Goal: Task Accomplishment & Management: Manage account settings

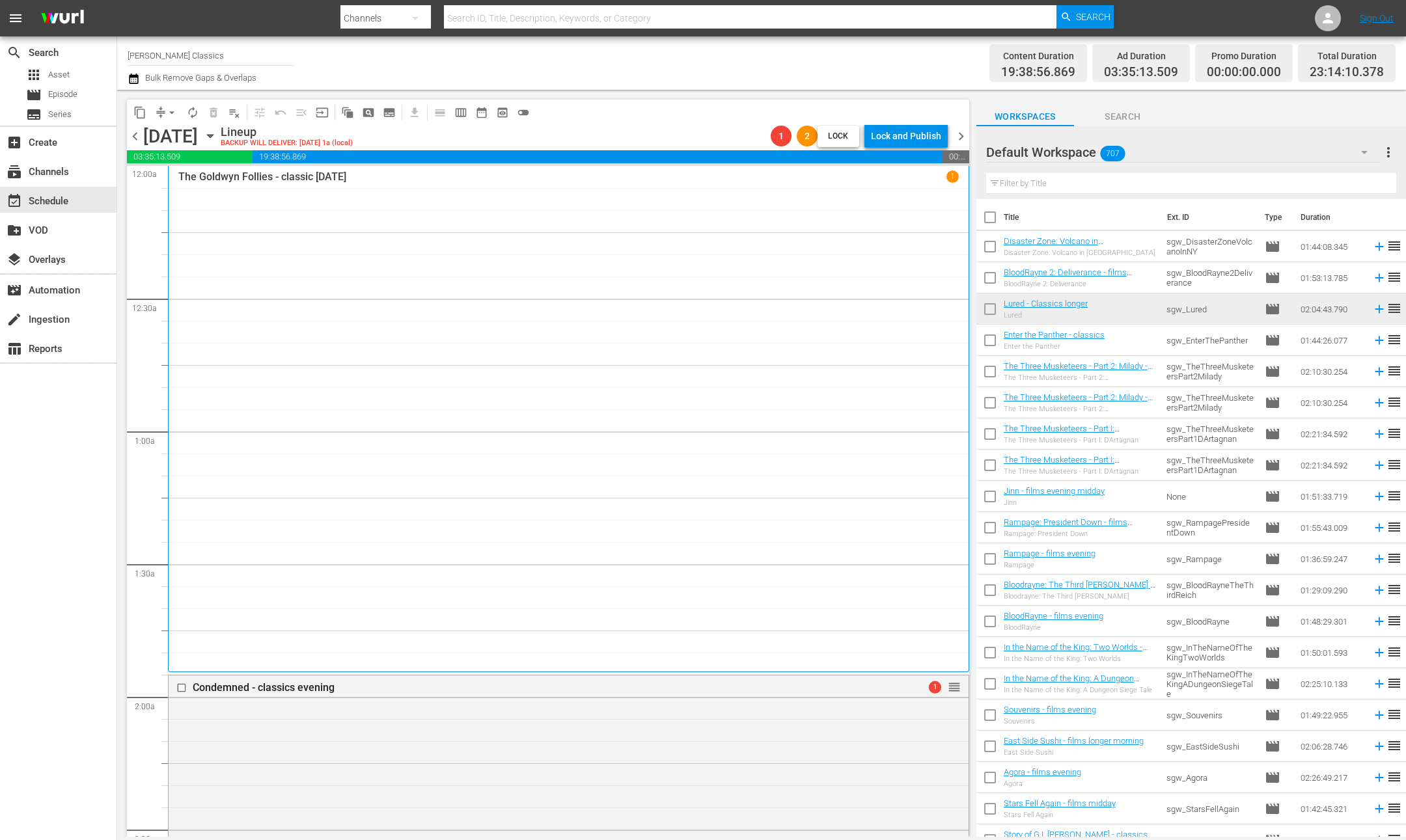
scroll to position [4098, 0]
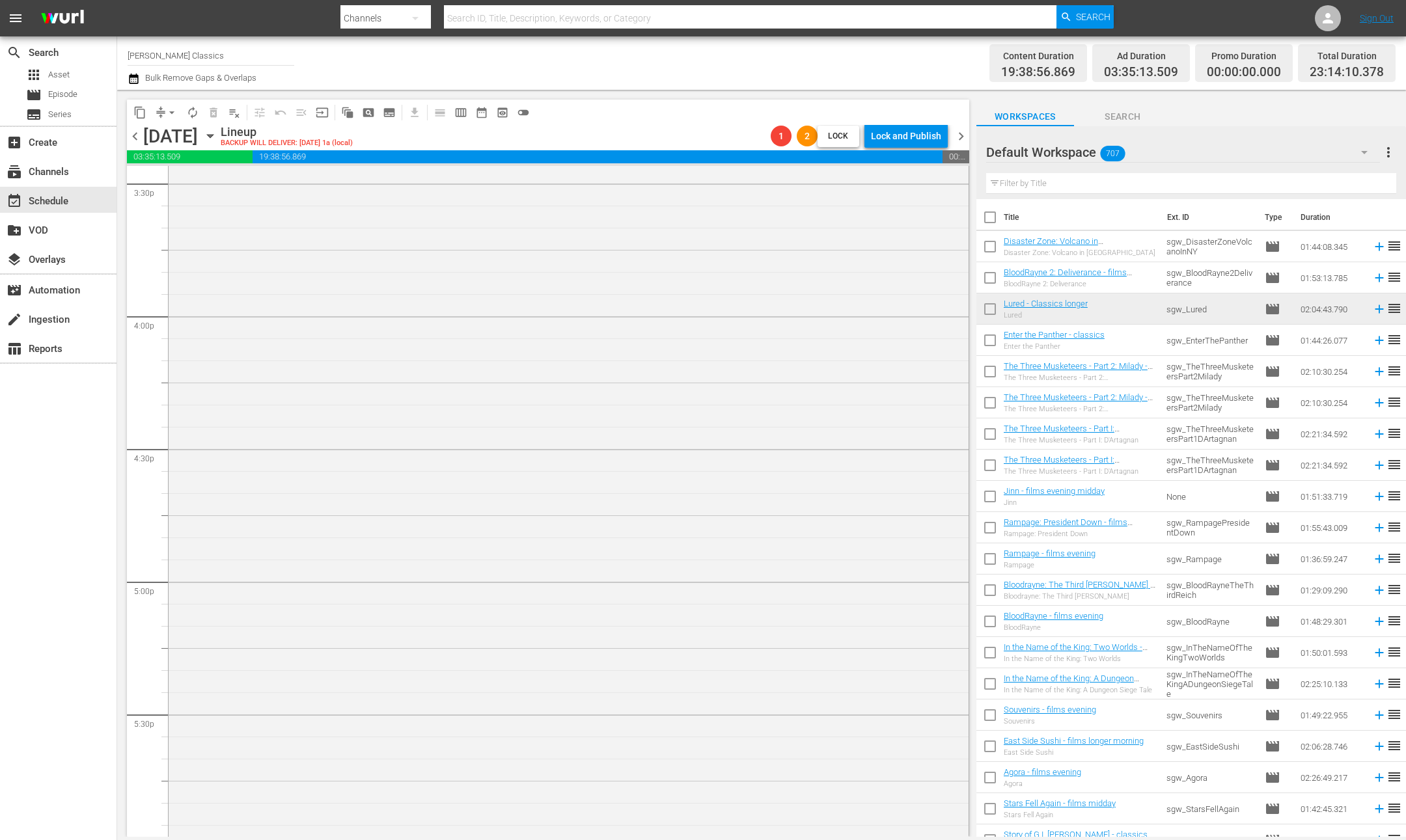
click at [963, 135] on span "chevron_right" at bounding box center [961, 136] width 16 height 16
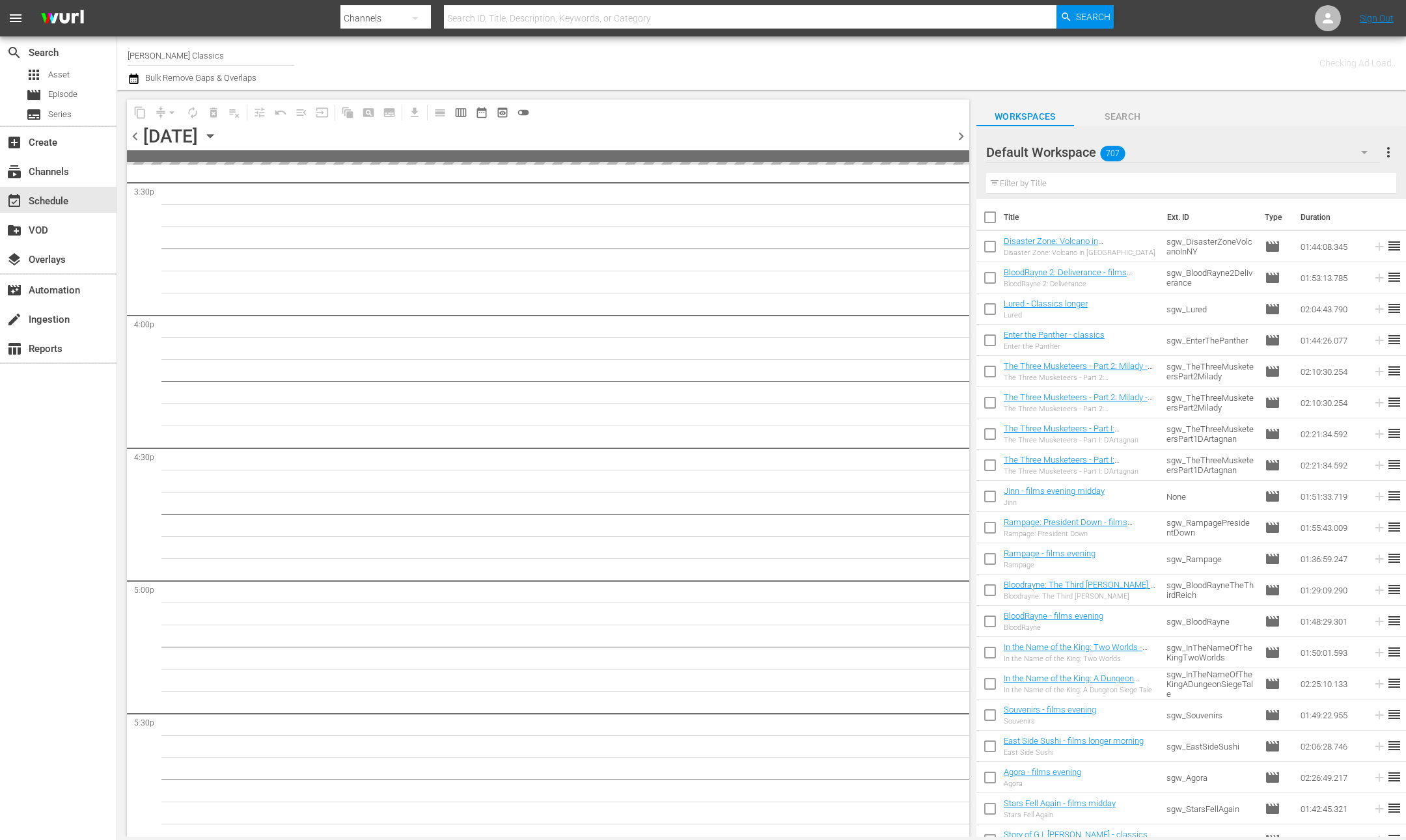
scroll to position [4120, 0]
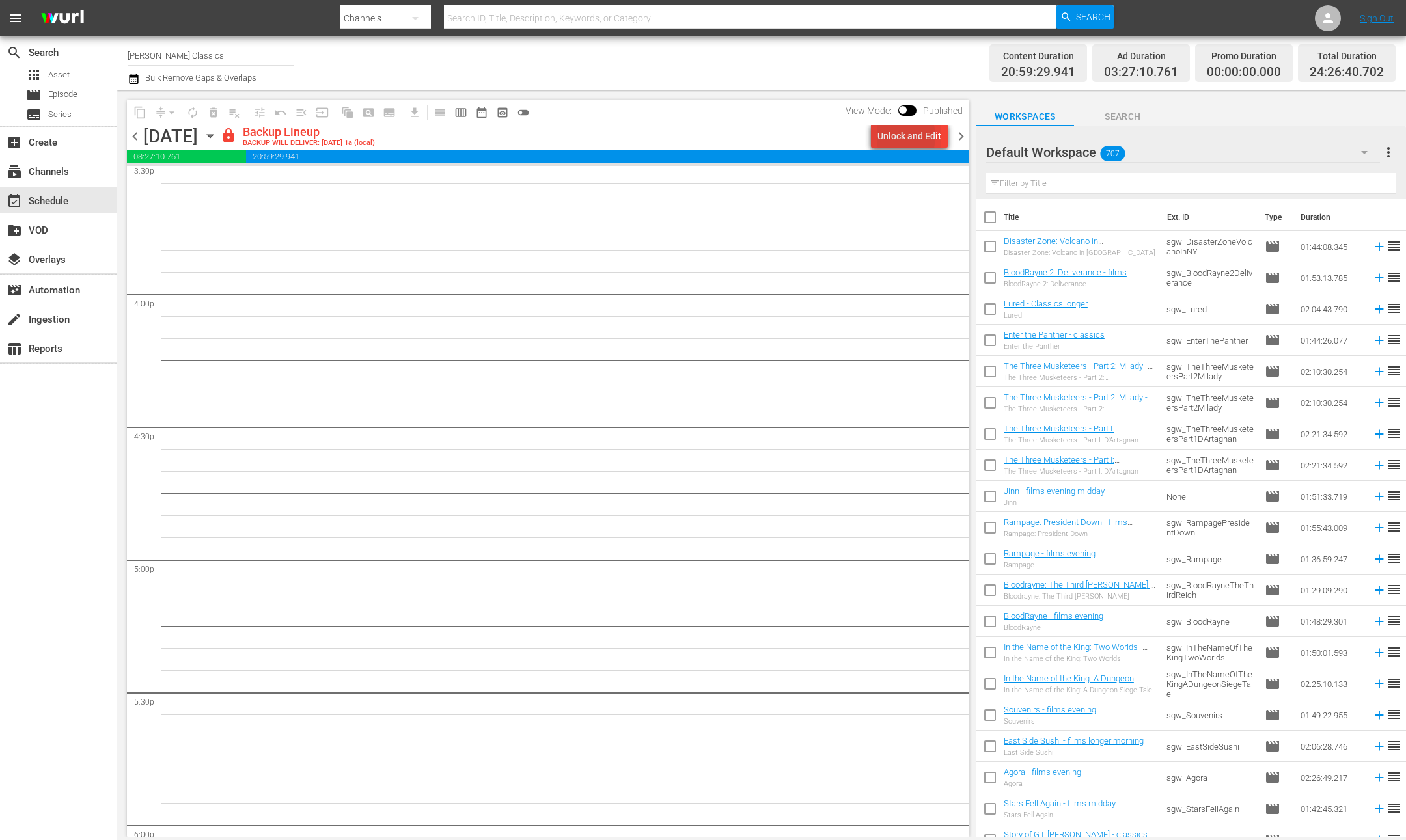
click at [893, 137] on div "Unlock and Edit" at bounding box center [909, 136] width 64 height 24
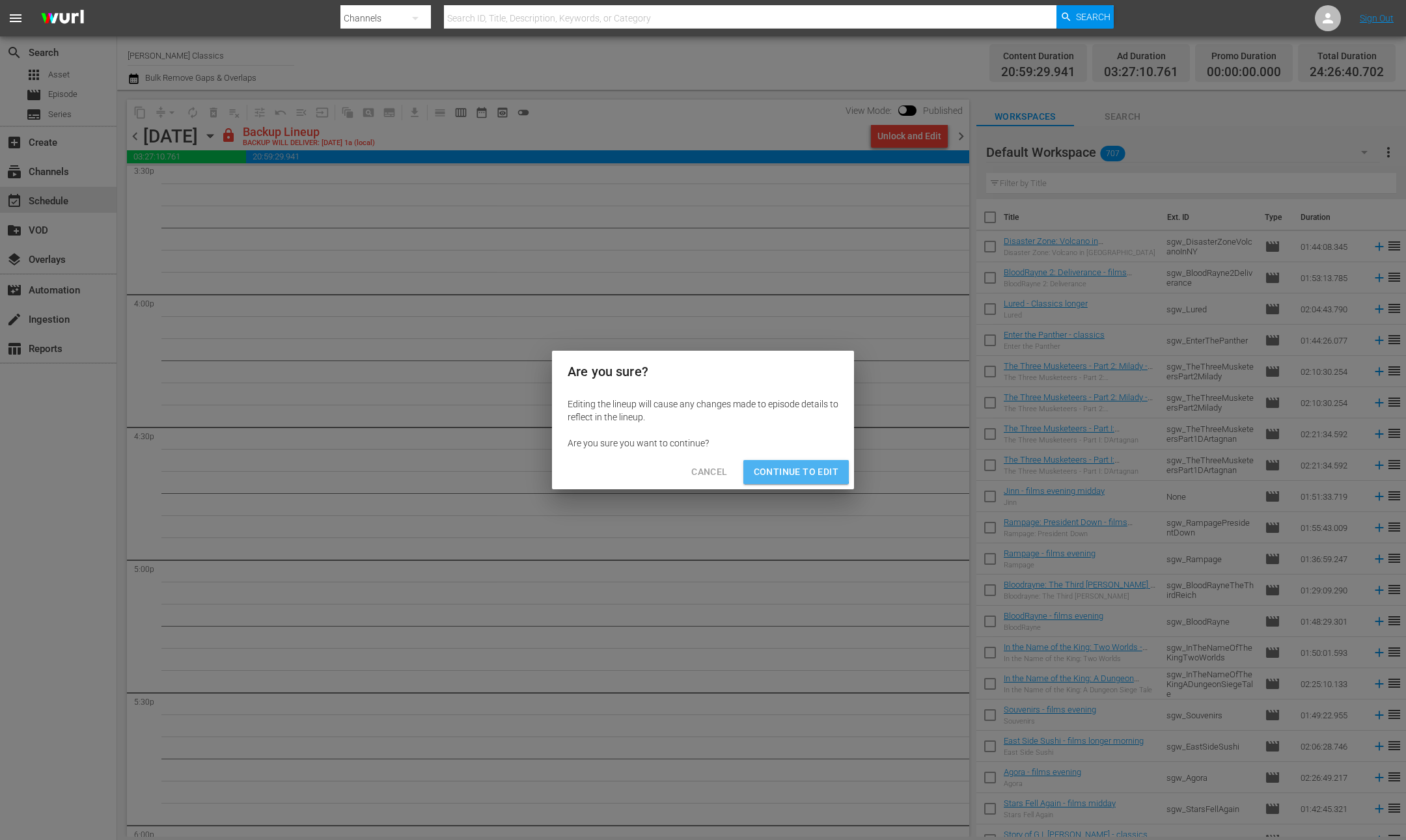
click at [785, 468] on span "Continue to Edit" at bounding box center [796, 471] width 85 height 16
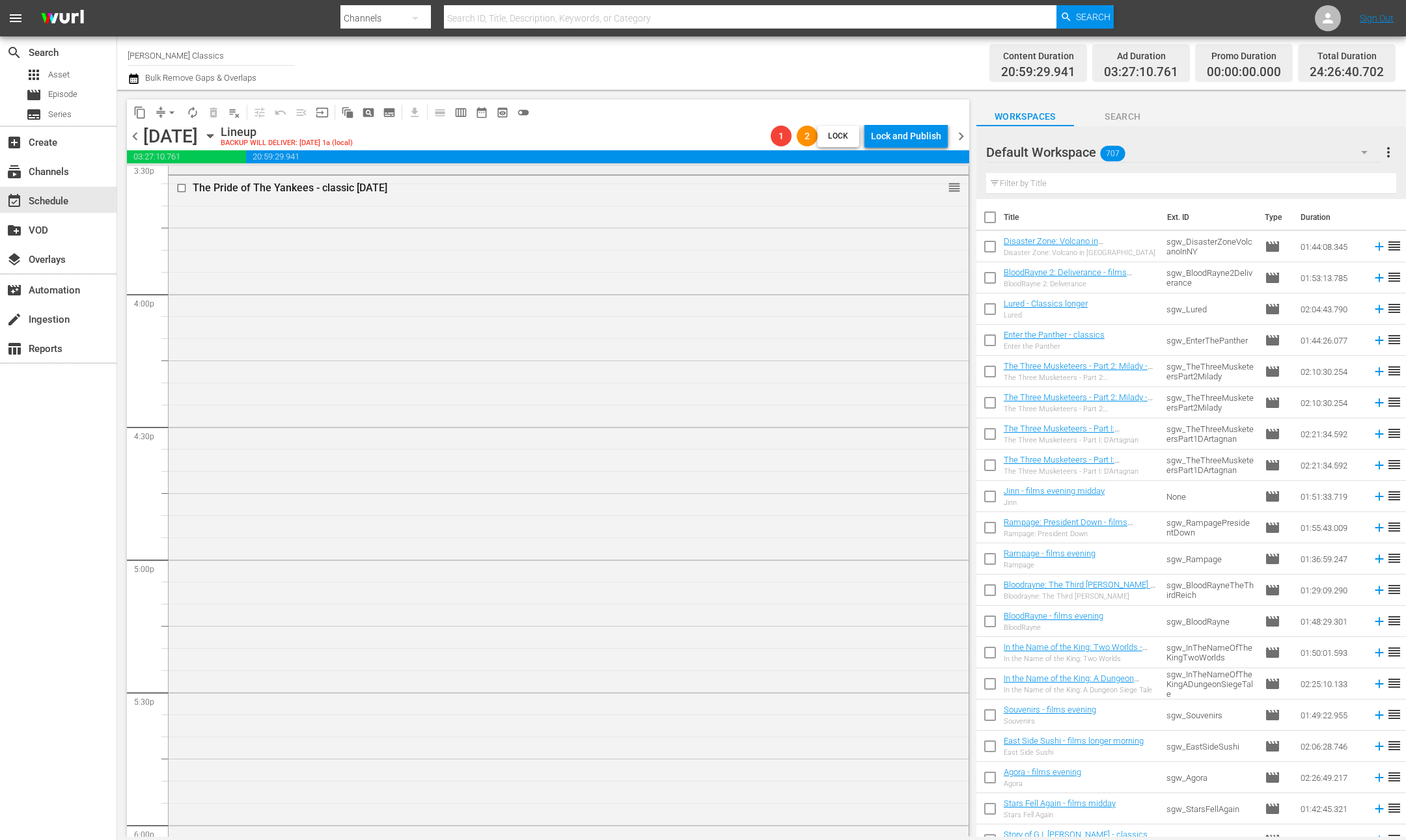
scroll to position [4011, 0]
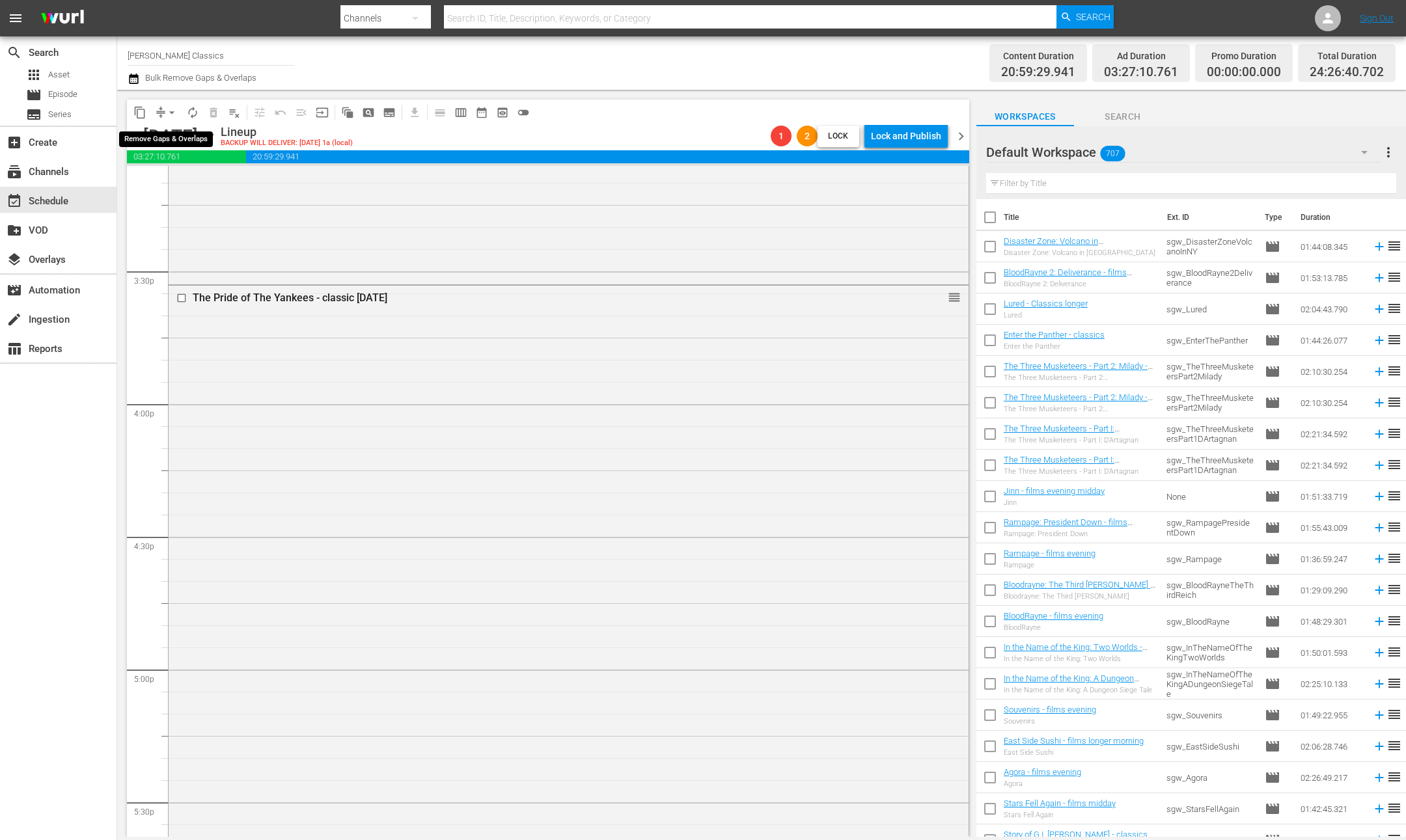
click at [172, 110] on span "arrow_drop_down" at bounding box center [172, 112] width 13 height 13
click at [188, 178] on li "Align to End of Previous Day" at bounding box center [172, 181] width 137 height 21
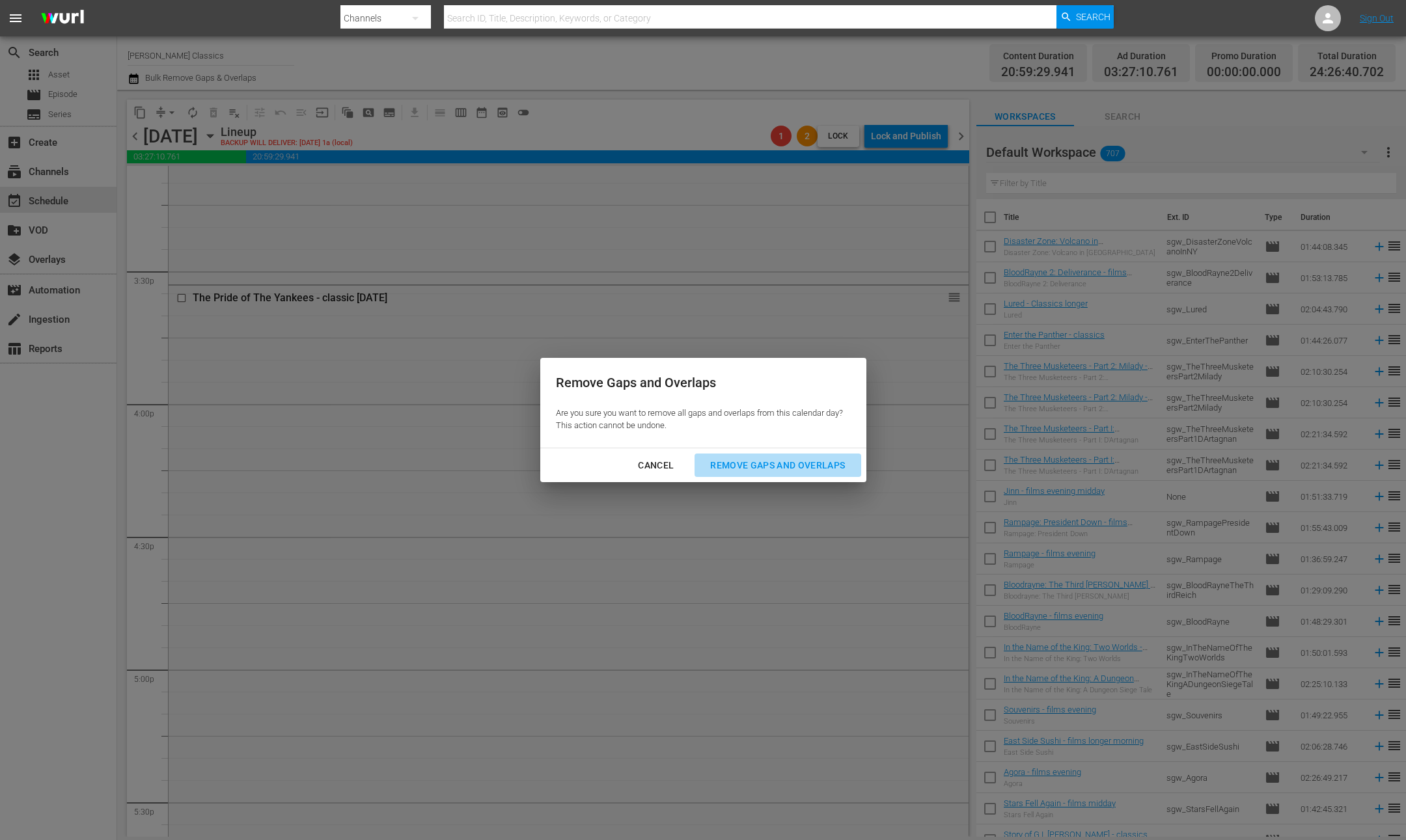
drag, startPoint x: 792, startPoint y: 468, endPoint x: 174, endPoint y: 127, distance: 705.8
click at [792, 468] on div "Remove Gaps and Overlaps" at bounding box center [777, 465] width 155 height 16
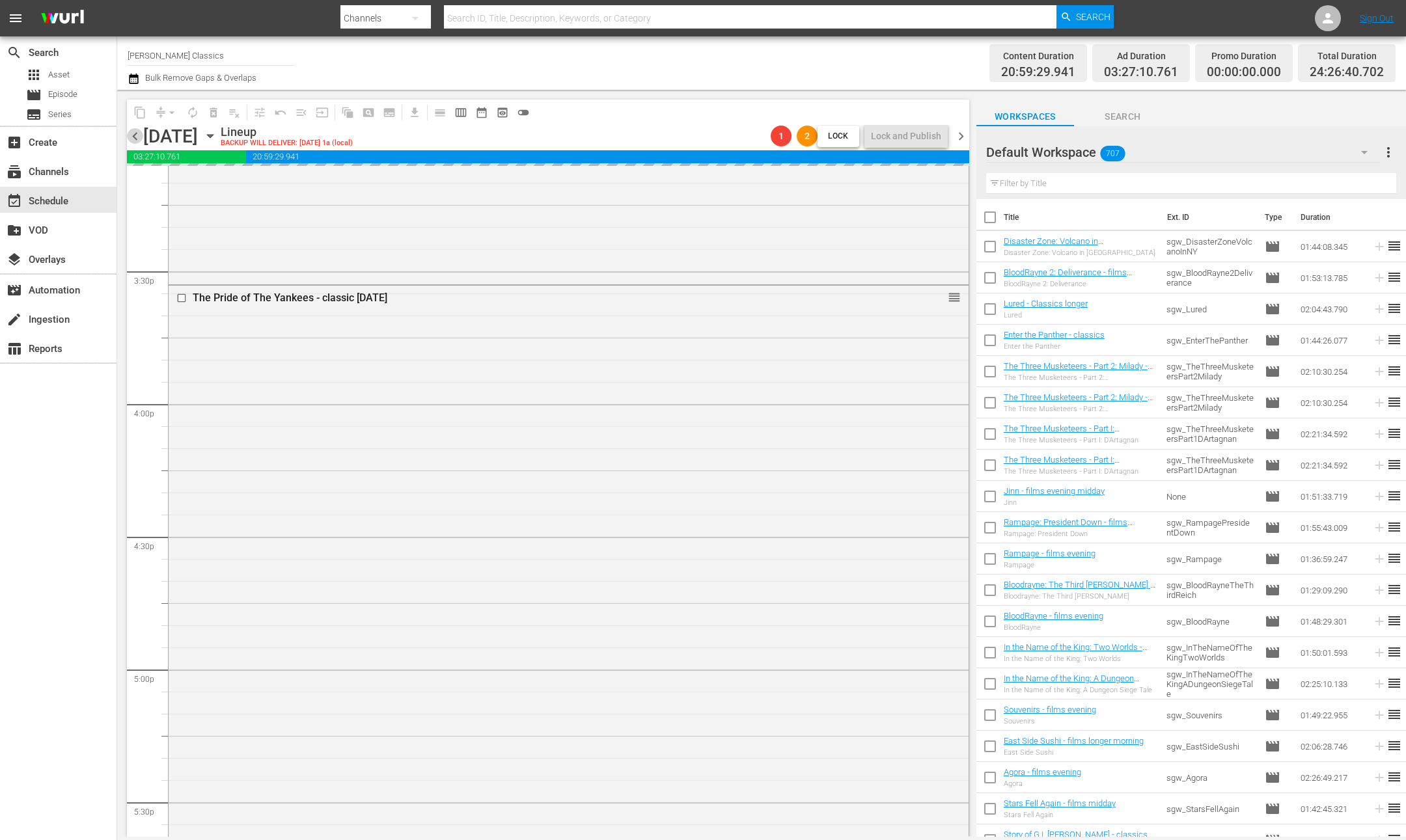
click at [138, 135] on span "chevron_left" at bounding box center [134, 136] width 16 height 16
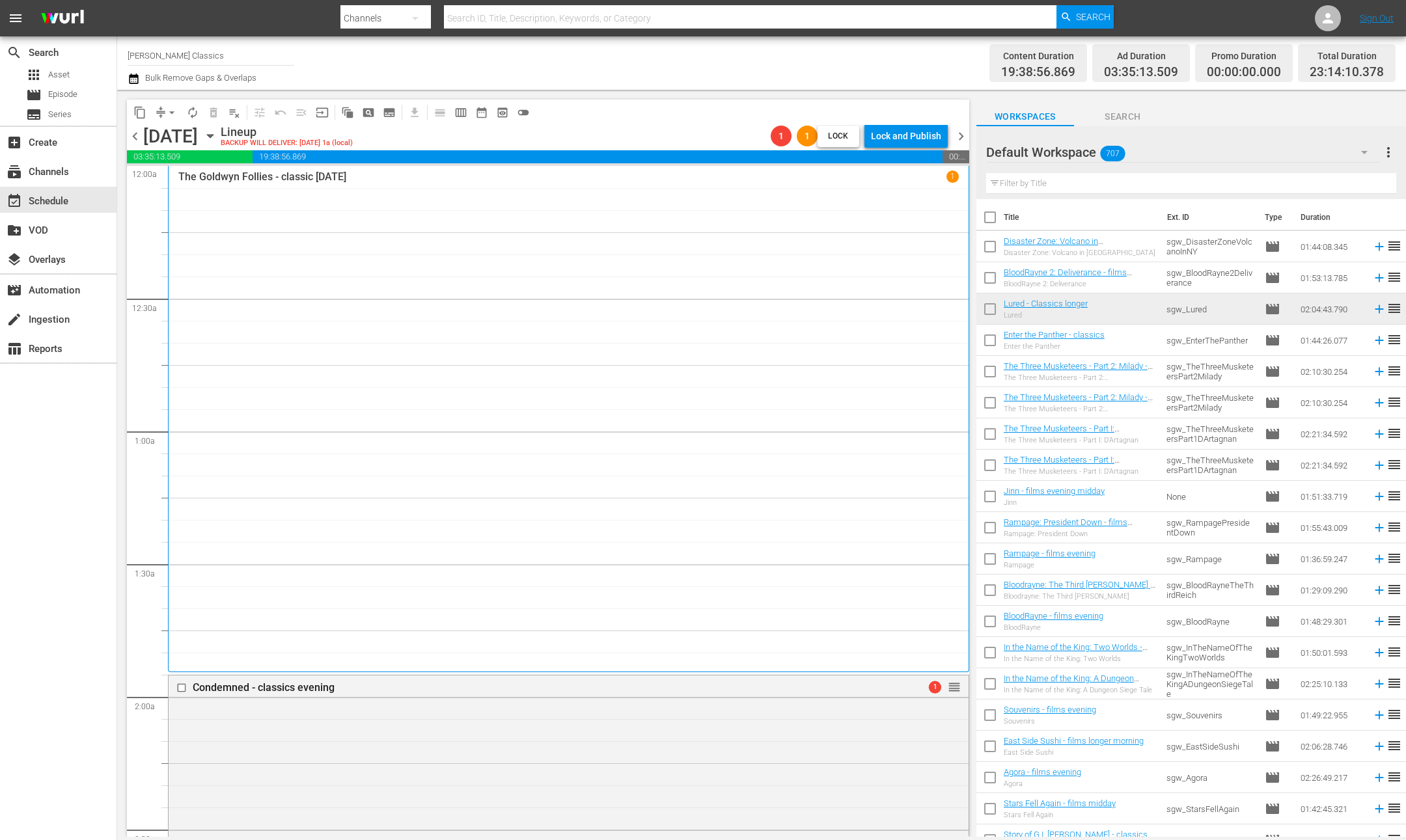
click at [167, 110] on span "arrow_drop_down" at bounding box center [172, 112] width 13 height 13
click at [191, 183] on li "Align to End of Previous Day" at bounding box center [172, 181] width 137 height 21
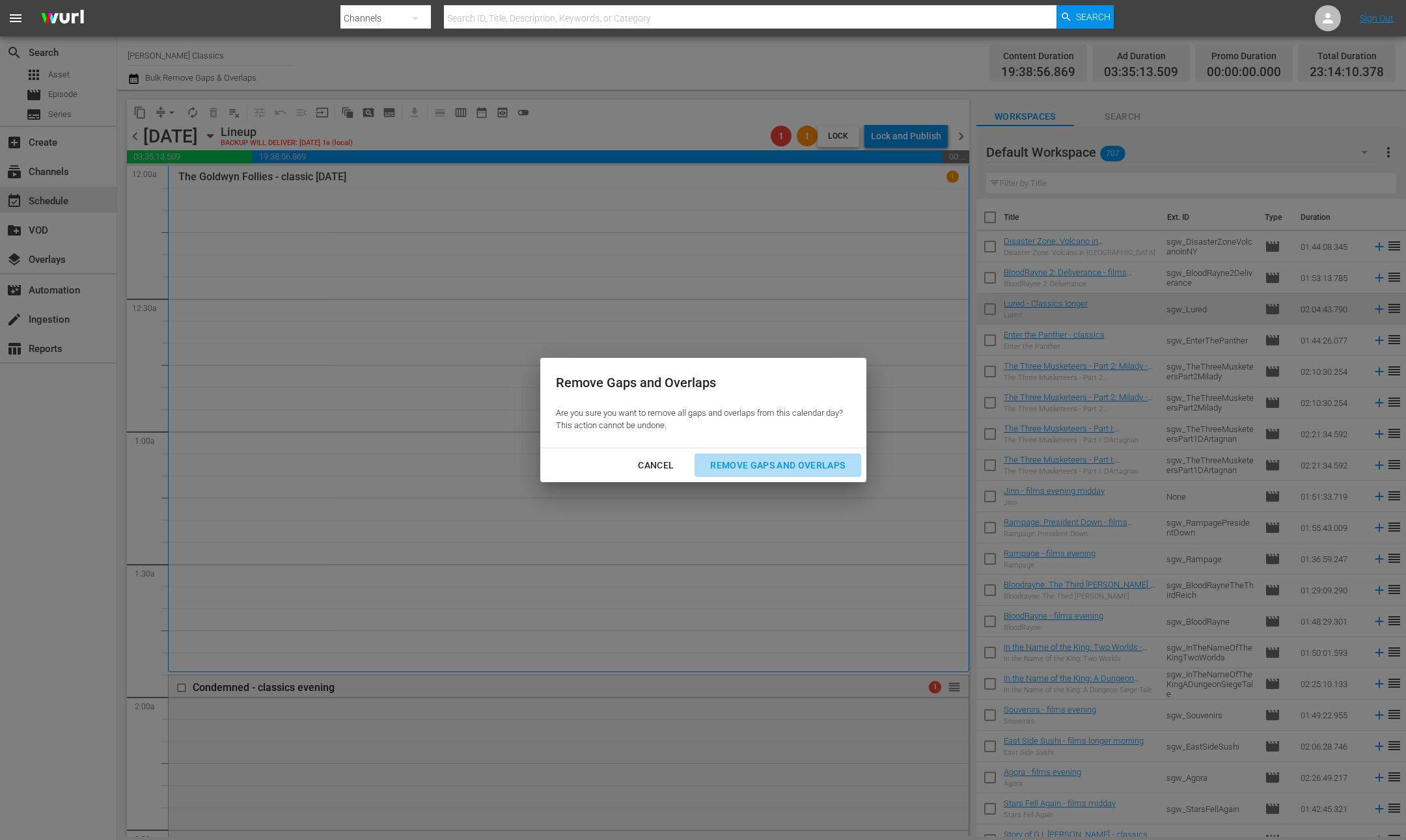
click at [784, 464] on div "Remove Gaps and Overlaps" at bounding box center [777, 465] width 155 height 16
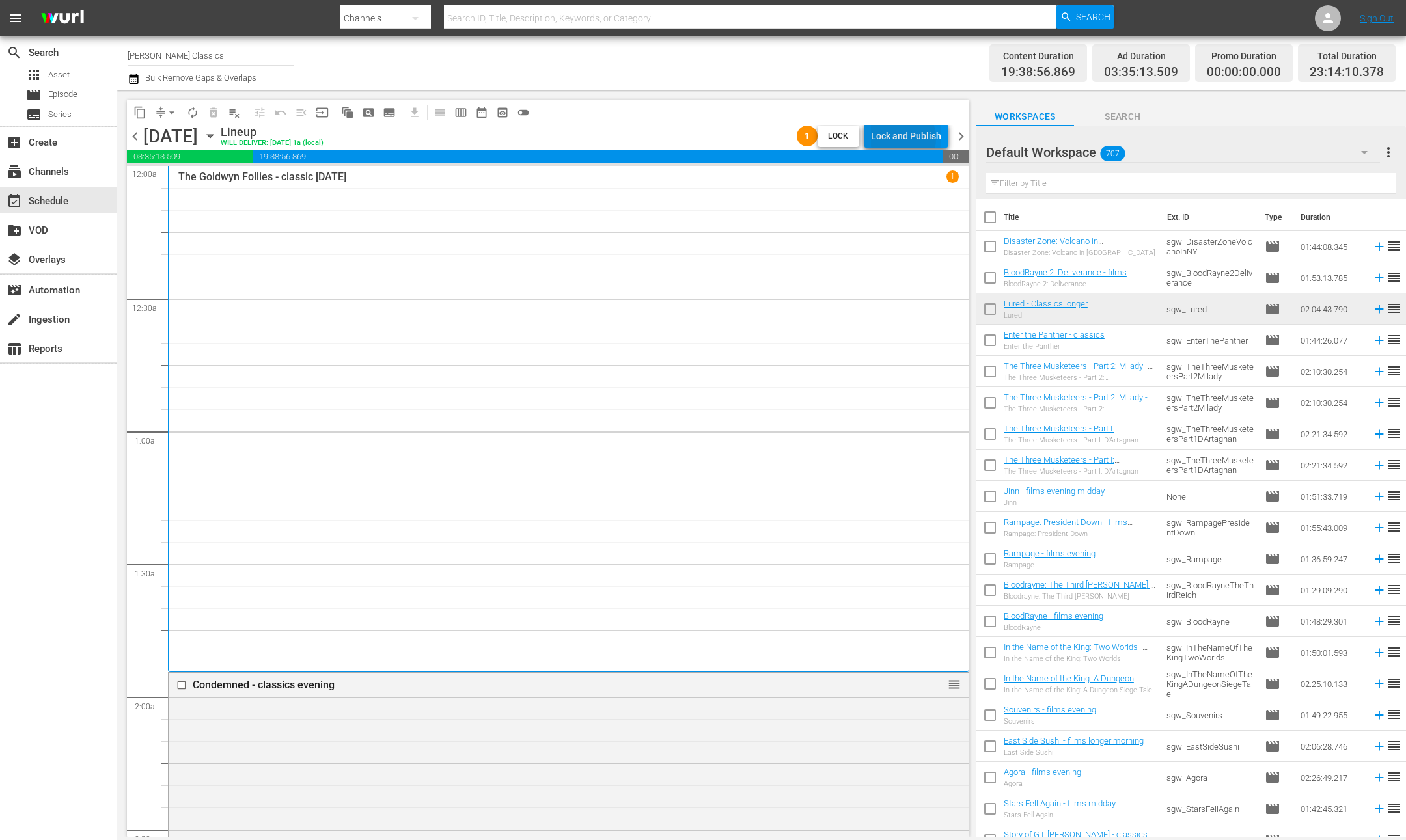
click at [902, 138] on div "Lock and Publish" at bounding box center [906, 136] width 71 height 24
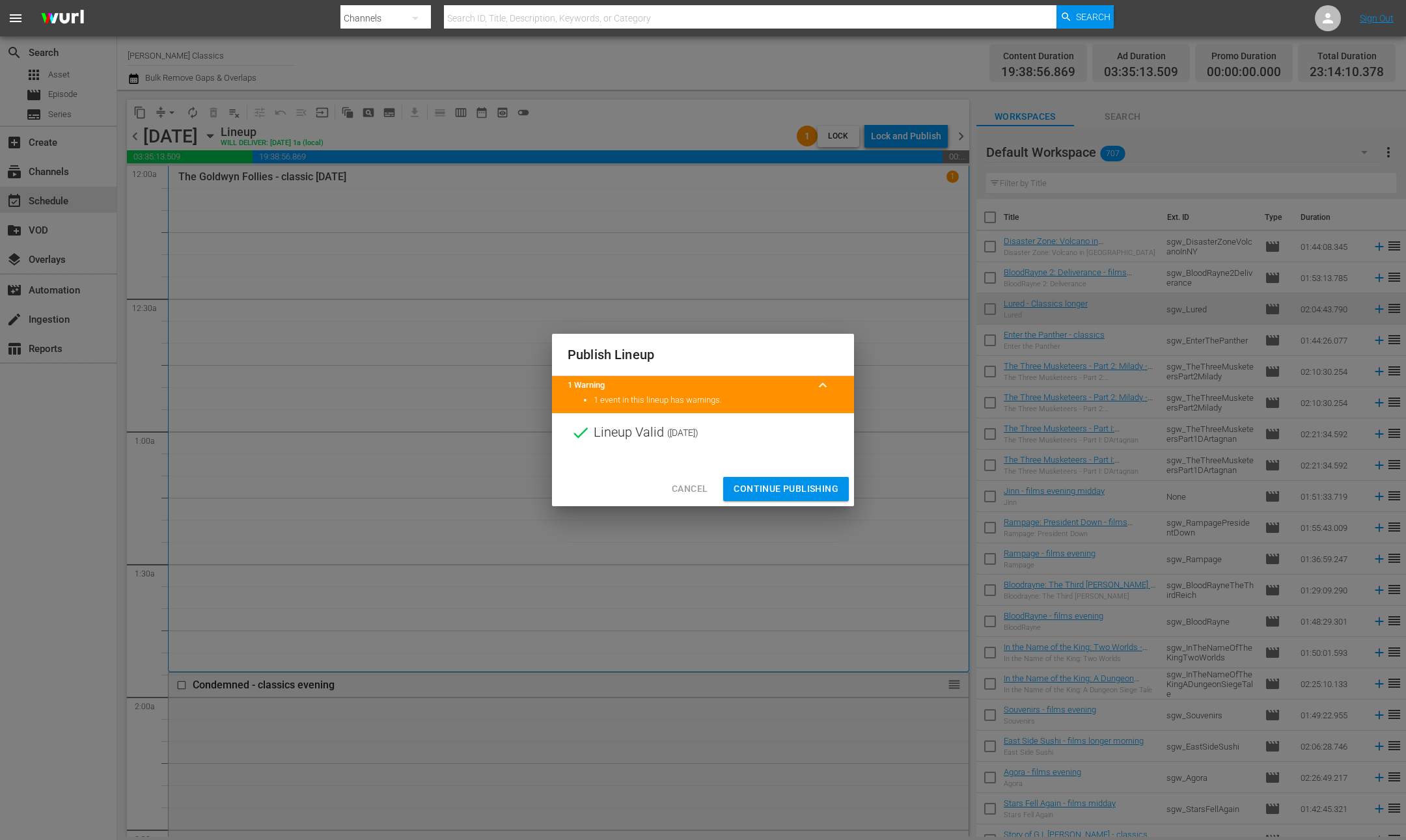
drag, startPoint x: 798, startPoint y: 492, endPoint x: 798, endPoint y: 373, distance: 119.0
click at [798, 492] on span "Continue Publishing" at bounding box center [786, 488] width 104 height 16
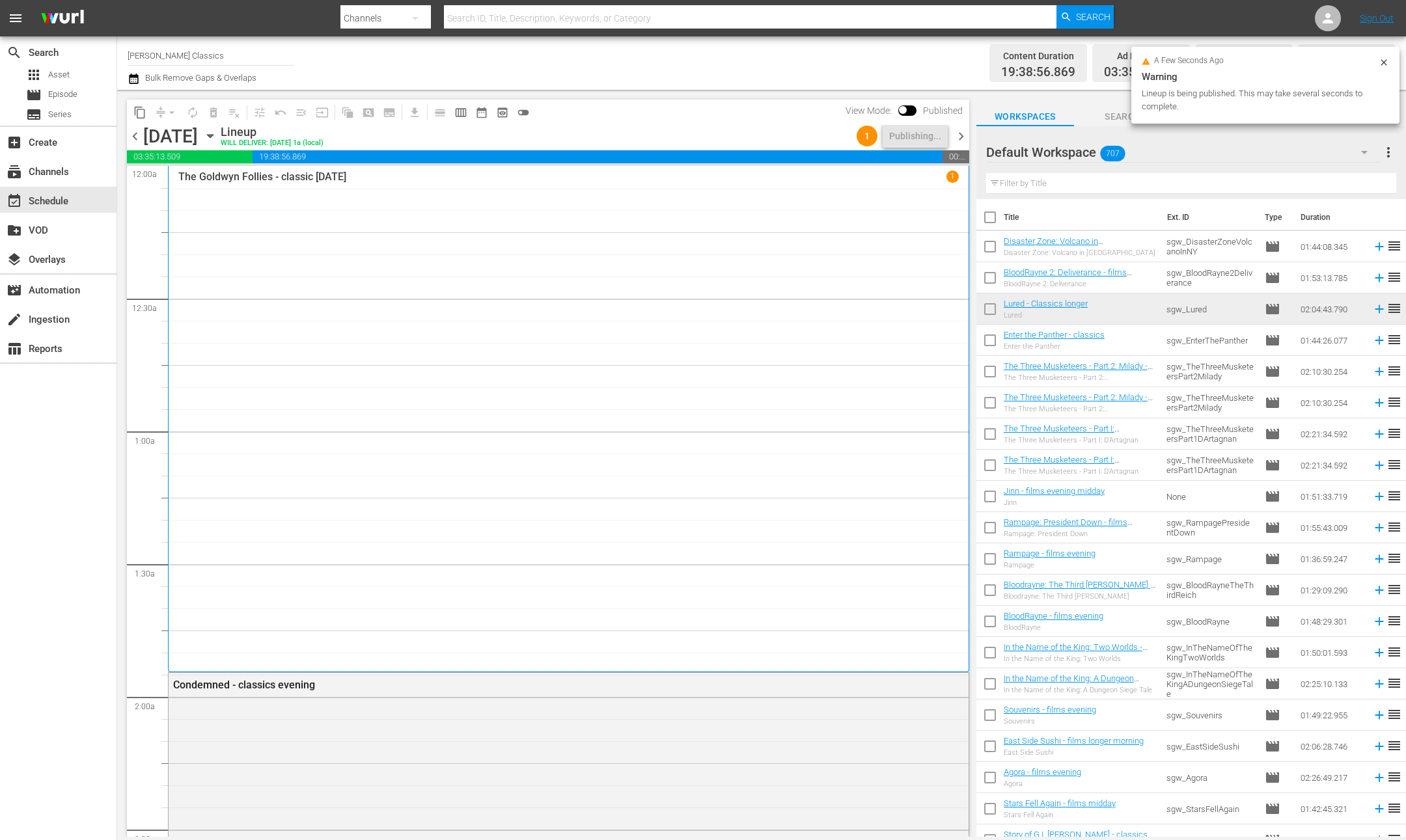
click at [963, 137] on span "chevron_right" at bounding box center [961, 136] width 16 height 16
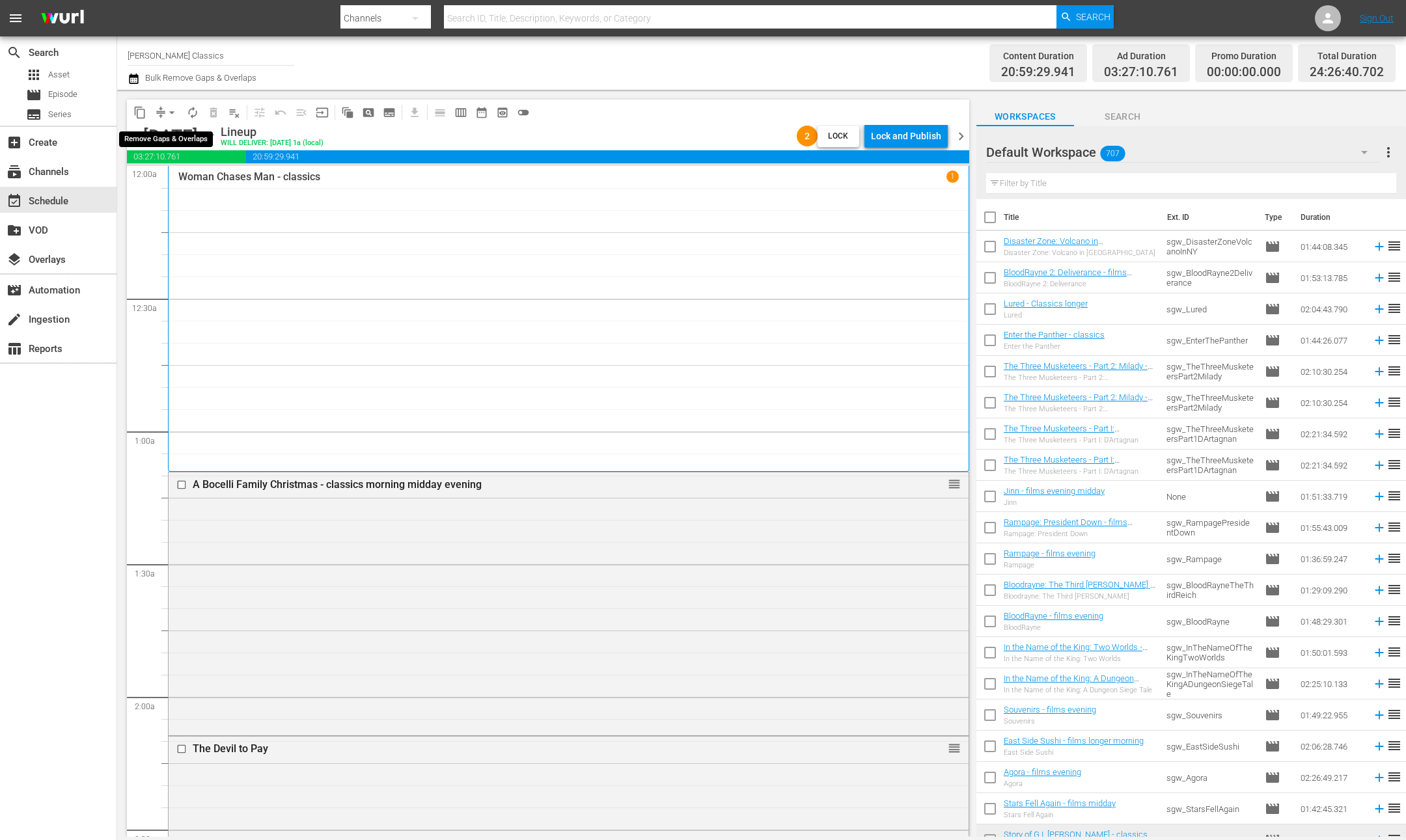
click at [172, 113] on span "arrow_drop_down" at bounding box center [172, 112] width 13 height 13
click at [178, 180] on li "Align to End of Previous Day" at bounding box center [172, 181] width 137 height 21
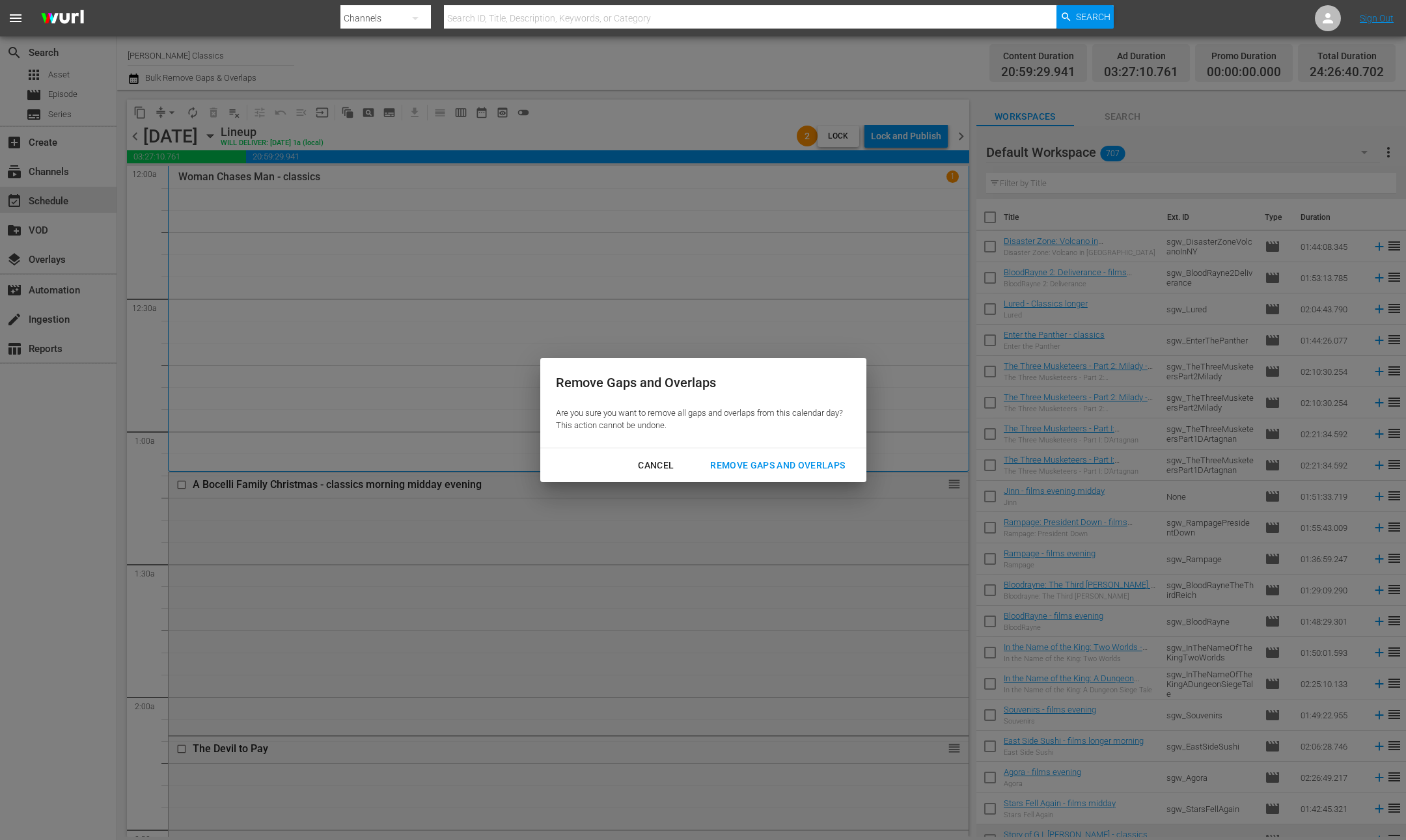
click at [793, 472] on div "Remove Gaps and Overlaps" at bounding box center [777, 465] width 155 height 16
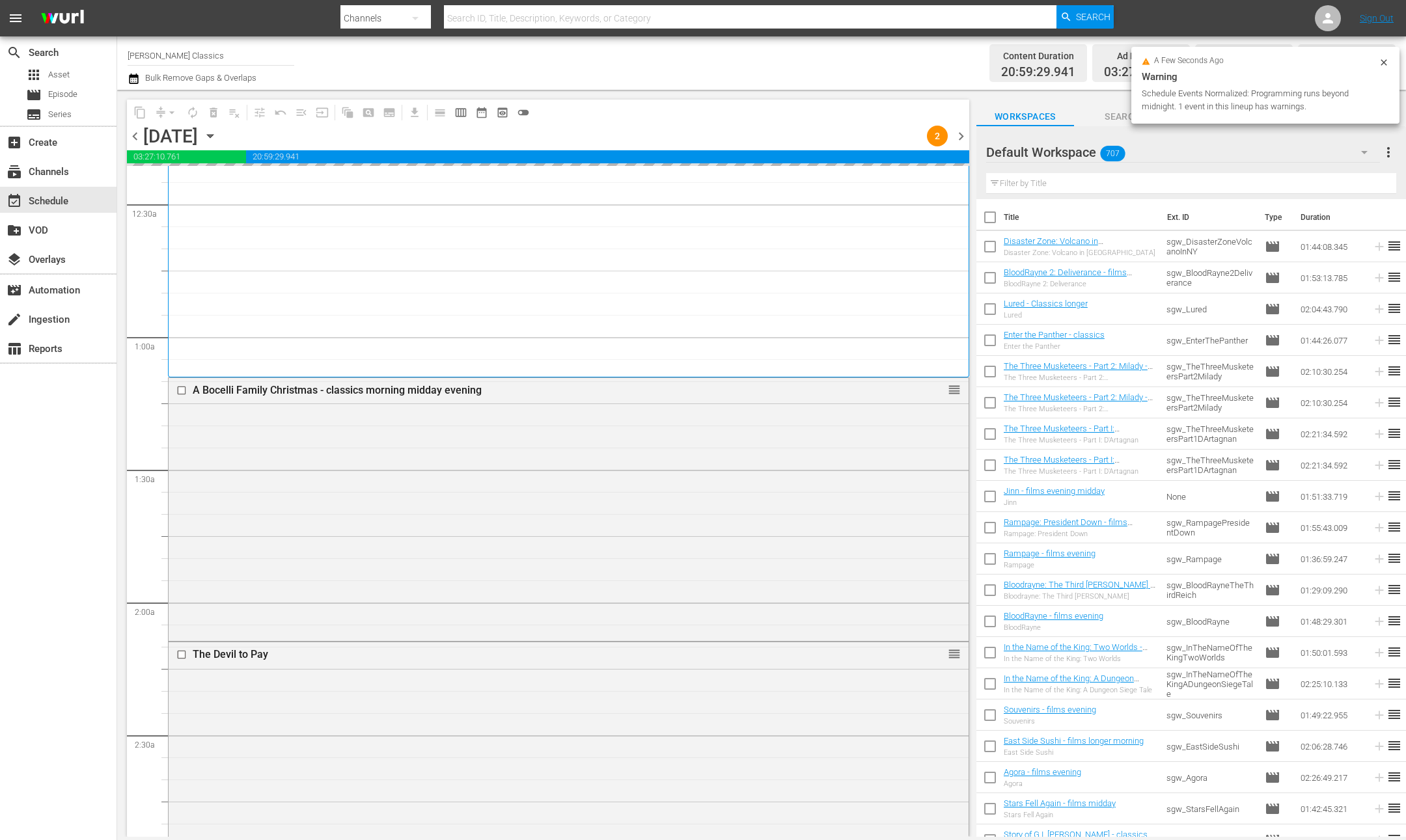
scroll to position [209, 0]
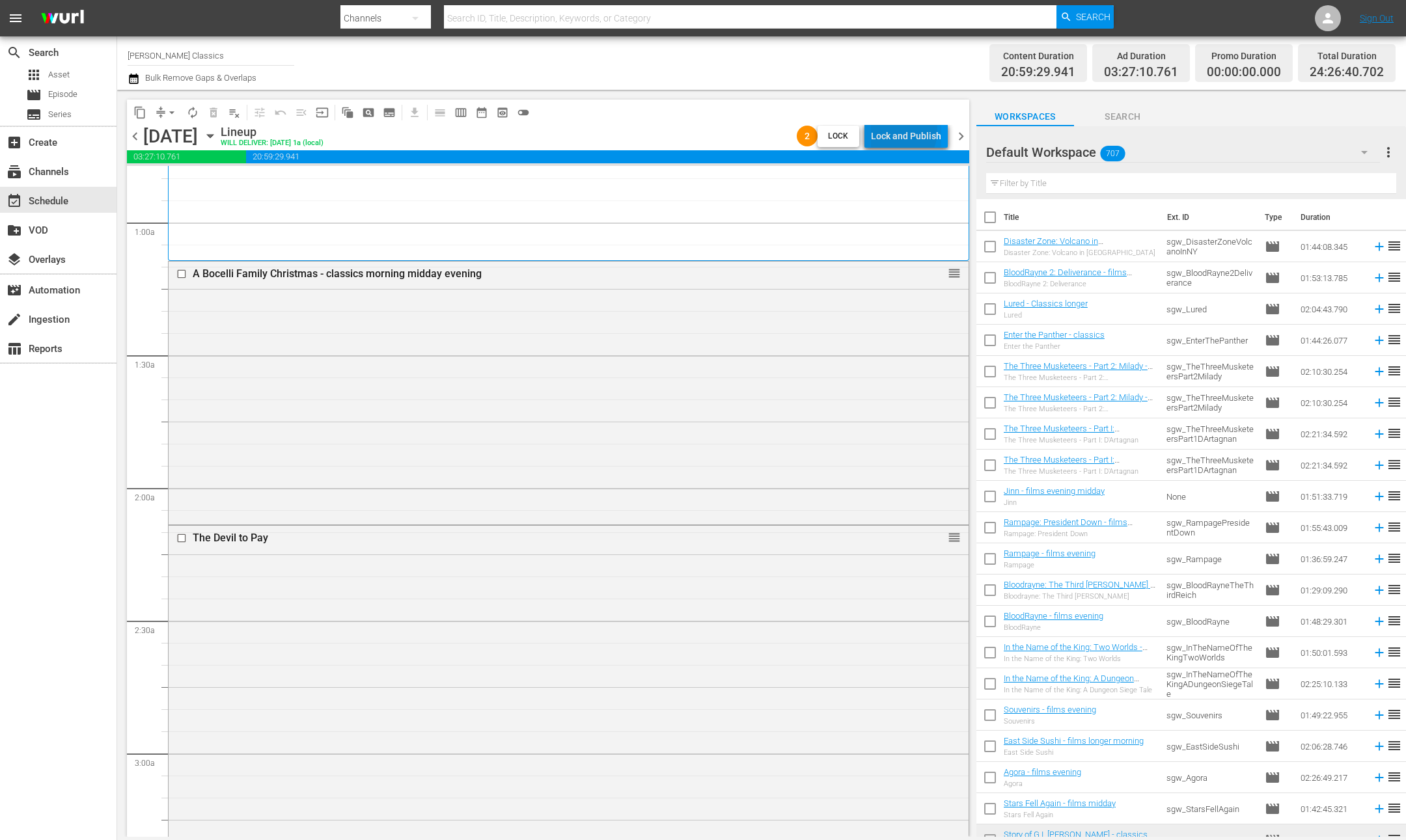
click at [898, 131] on div "Lock and Publish" at bounding box center [906, 136] width 71 height 24
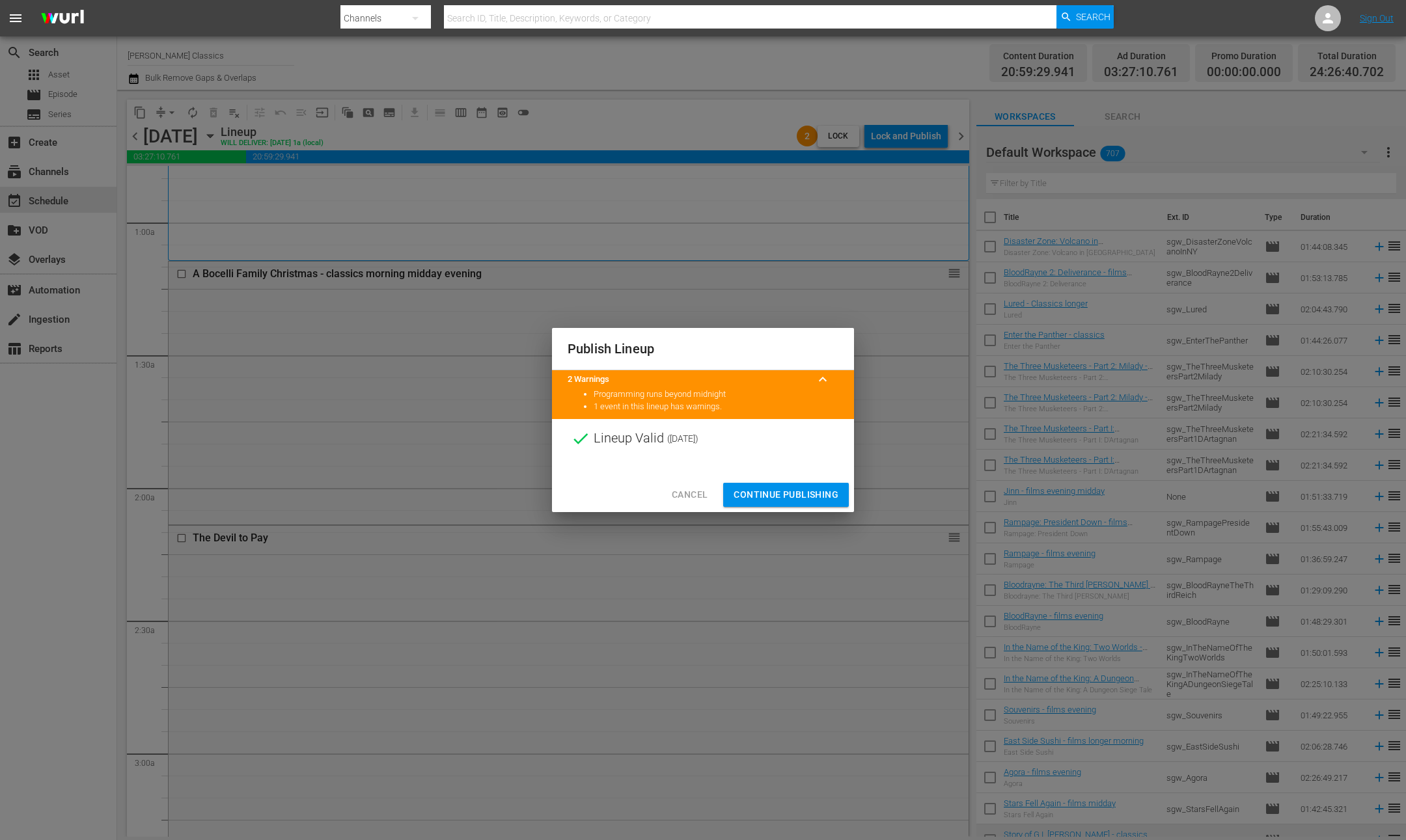
drag, startPoint x: 799, startPoint y: 492, endPoint x: 986, endPoint y: 159, distance: 381.9
click at [799, 492] on span "Continue Publishing" at bounding box center [786, 494] width 104 height 16
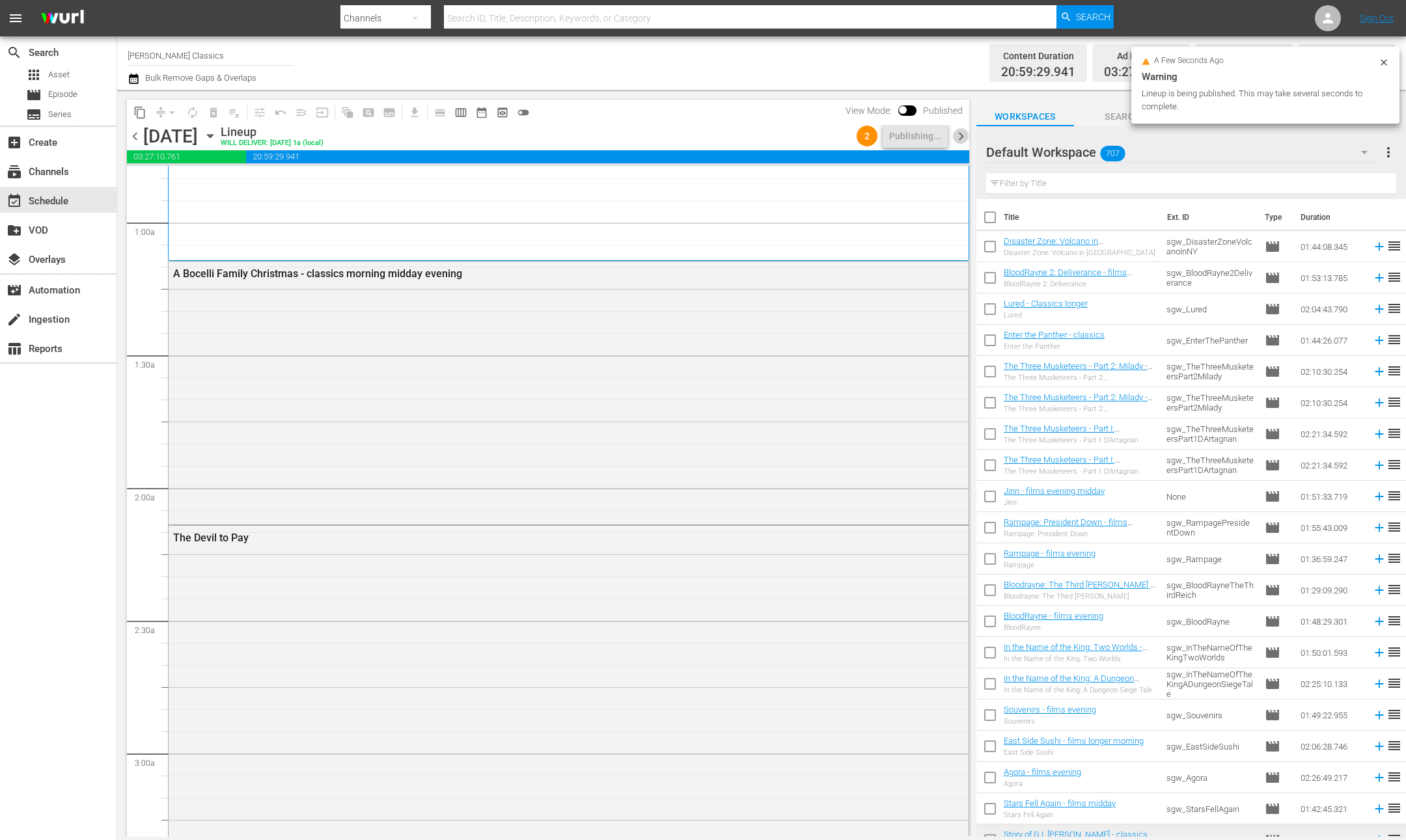
click at [960, 135] on span "chevron_right" at bounding box center [961, 136] width 16 height 16
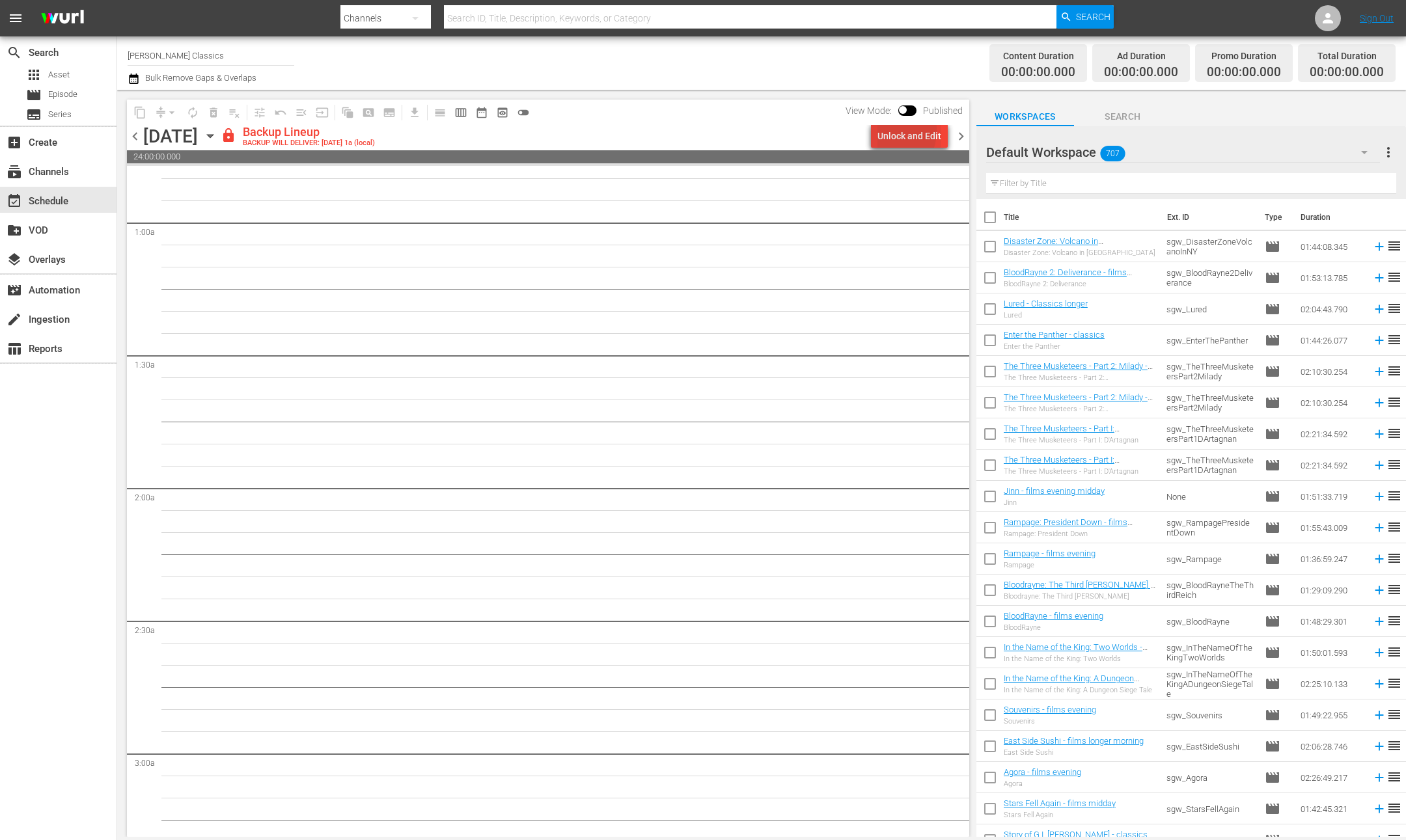
click at [884, 130] on div "Unlock and Edit" at bounding box center [909, 136] width 64 height 24
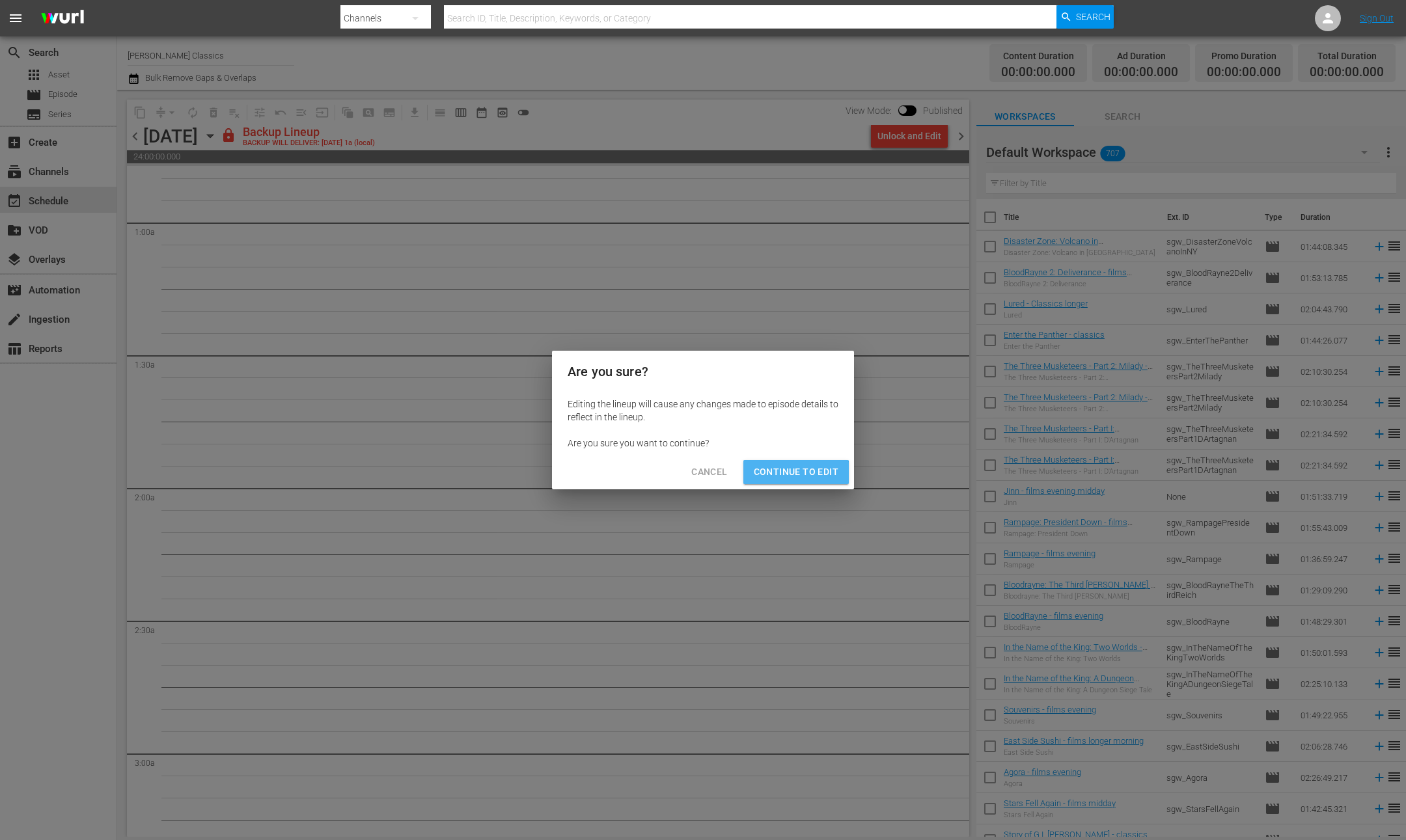
click at [789, 476] on span "Continue to Edit" at bounding box center [796, 471] width 85 height 16
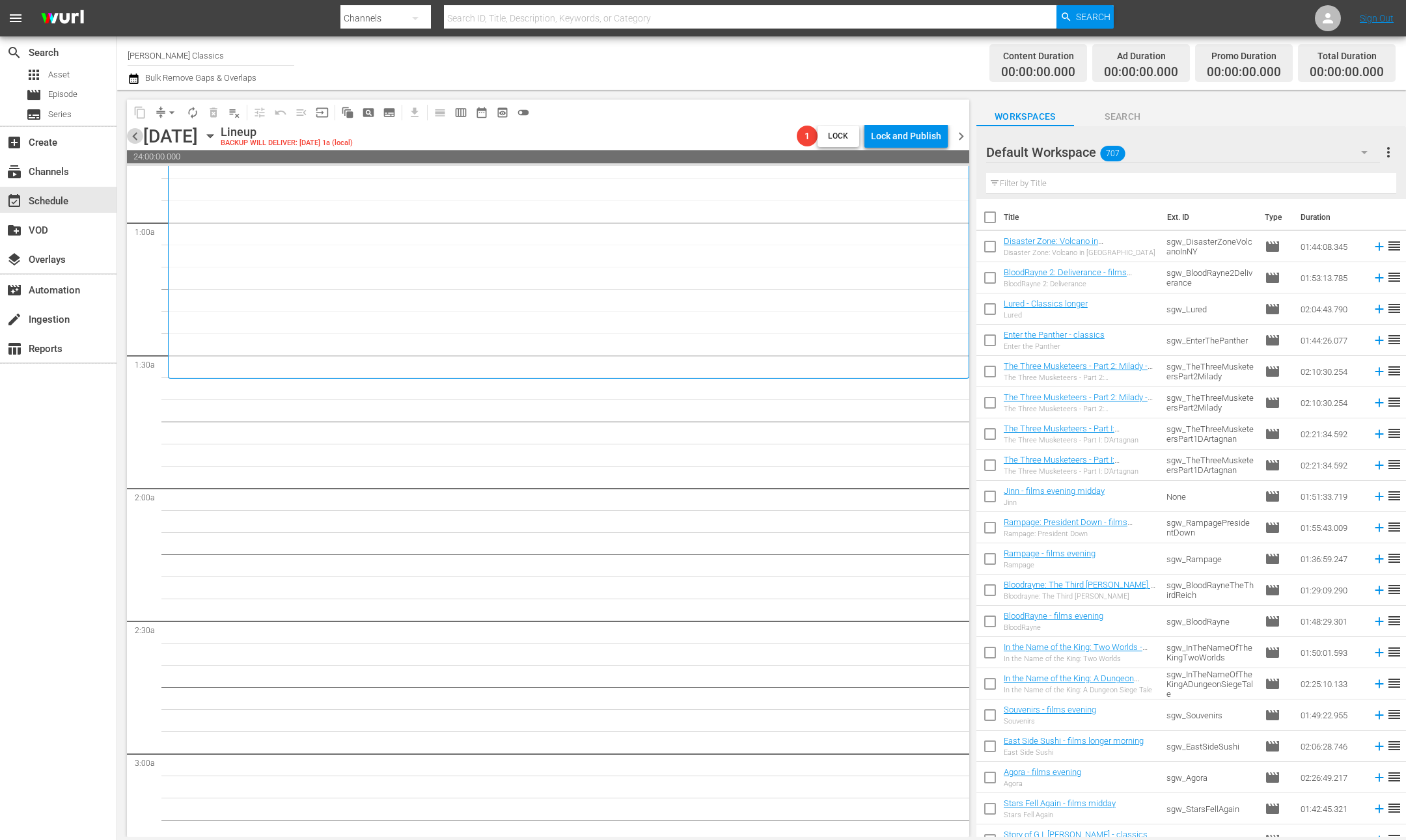
click at [140, 138] on span "chevron_left" at bounding box center [134, 136] width 16 height 16
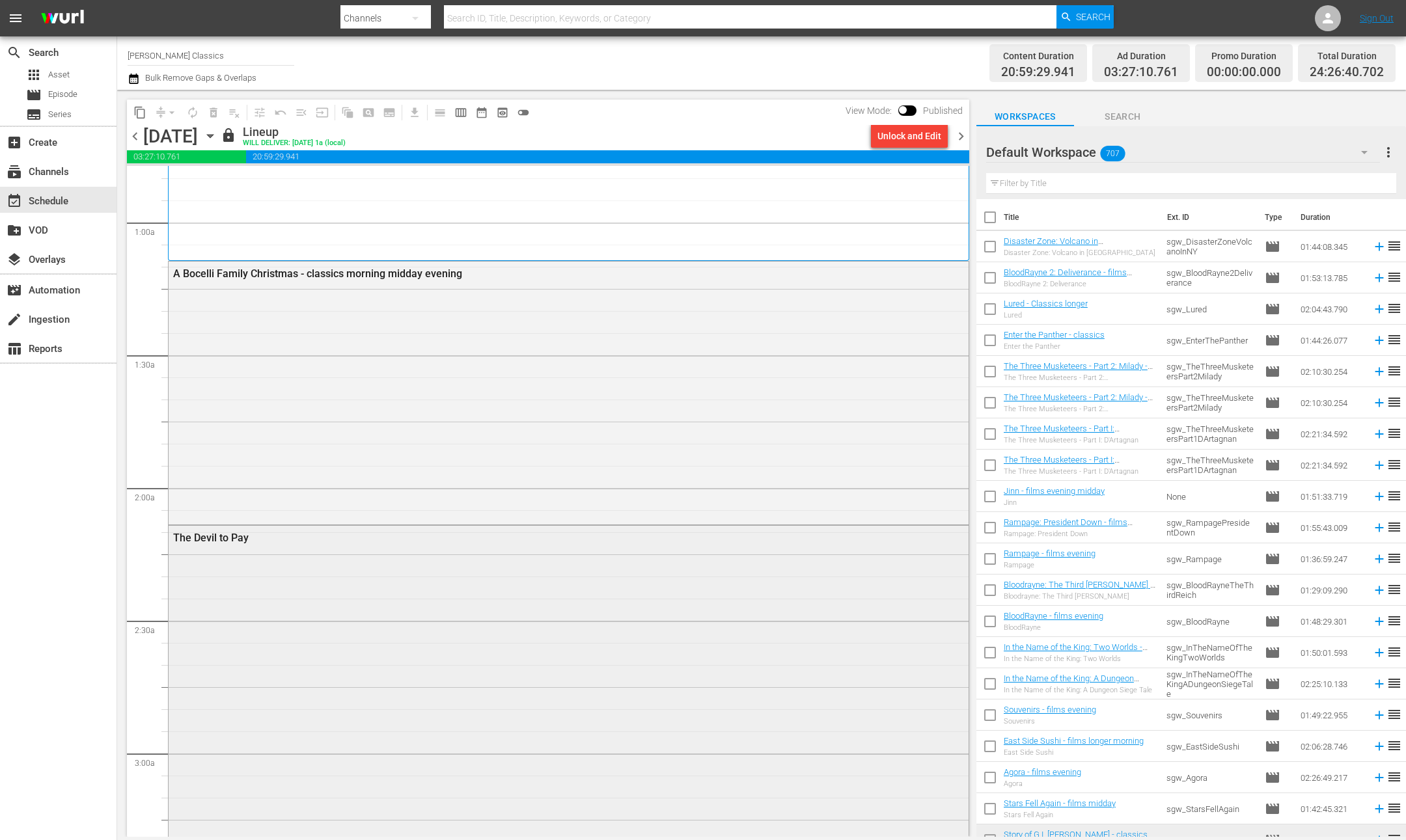
click at [500, 608] on div "The Devil to Pay" at bounding box center [568, 715] width 800 height 379
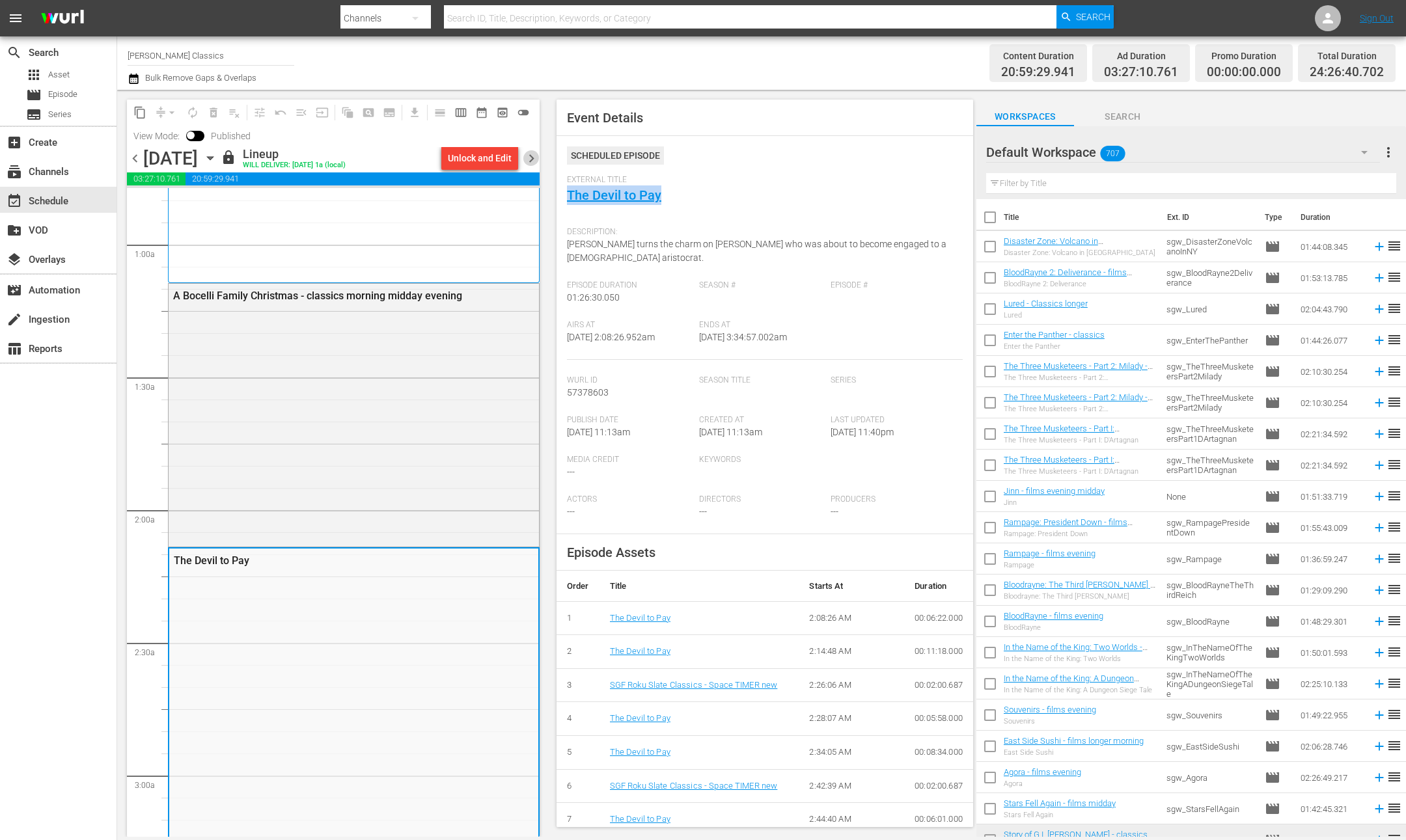
click at [532, 155] on span "chevron_right" at bounding box center [531, 158] width 16 height 16
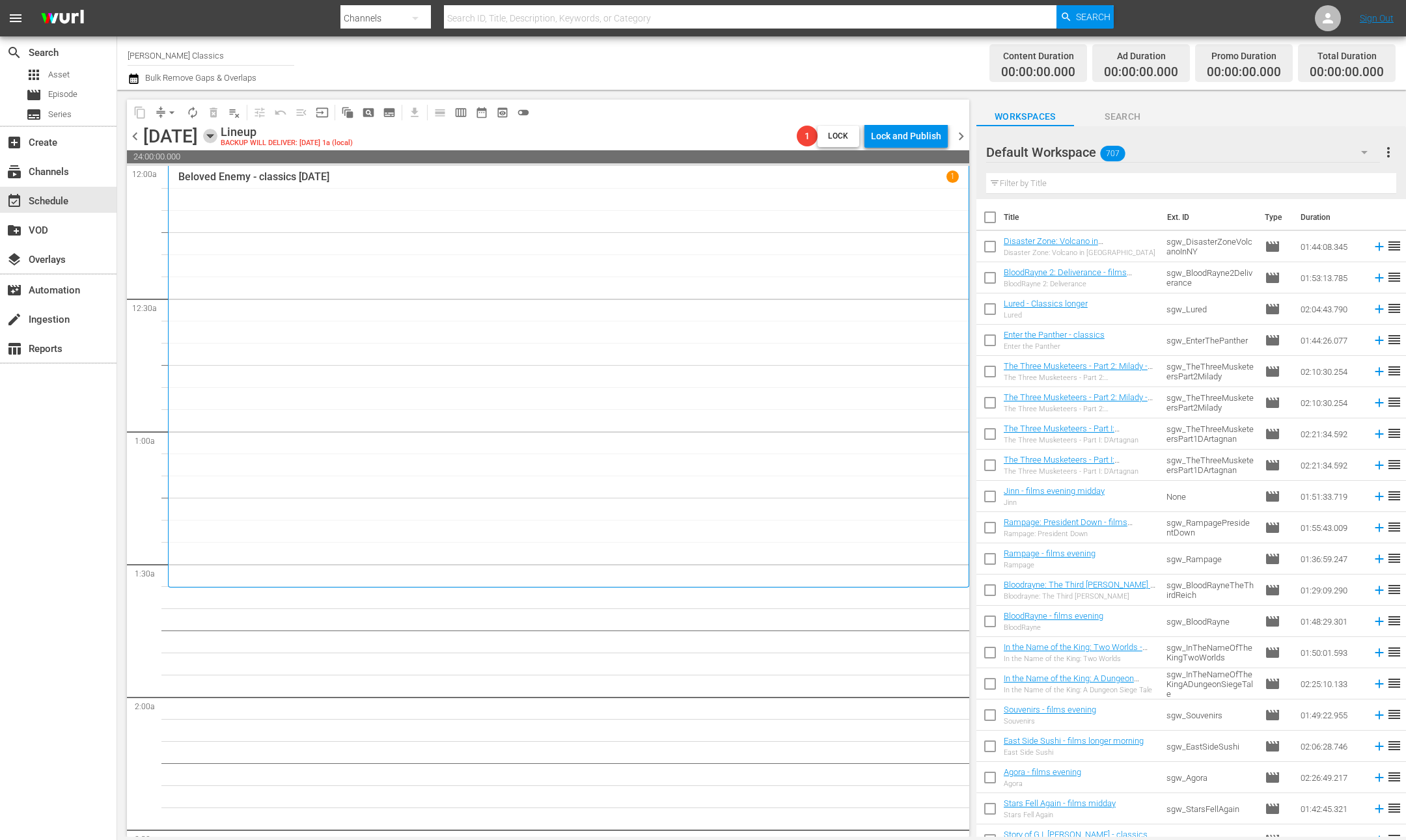
click at [217, 134] on icon "button" at bounding box center [210, 136] width 14 height 14
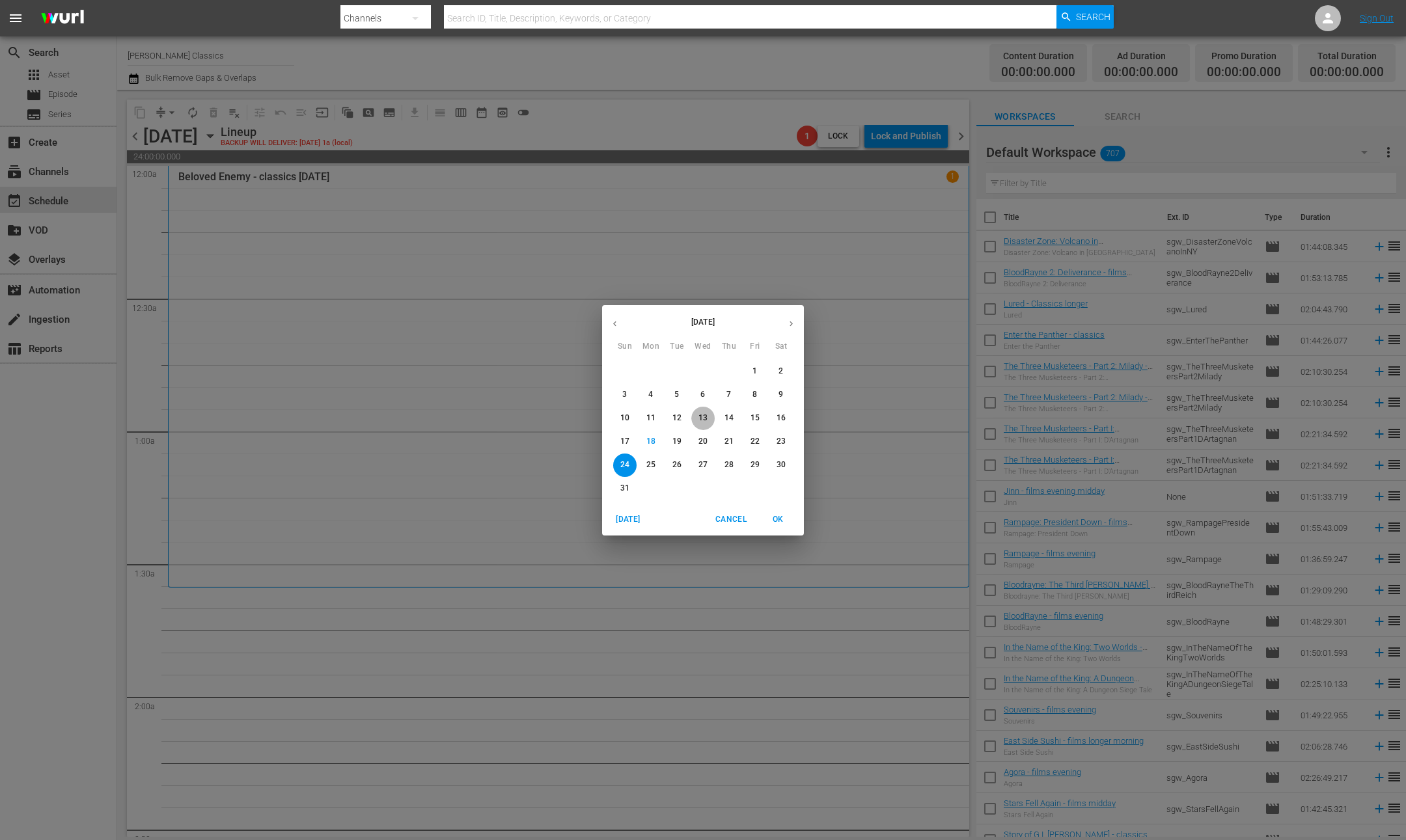
click at [703, 416] on p "13" at bounding box center [703, 418] width 9 height 11
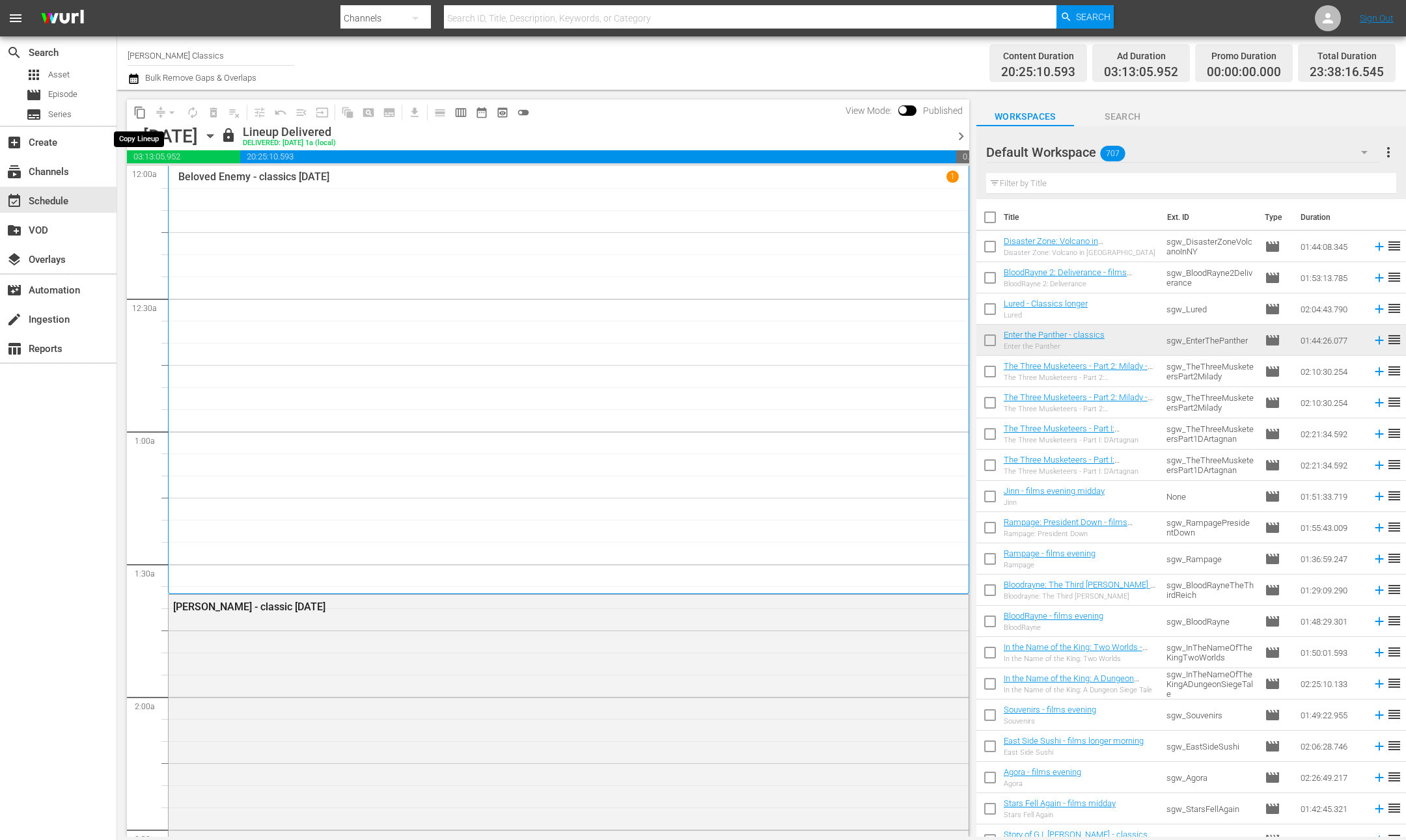
click at [137, 110] on span "content_copy" at bounding box center [139, 112] width 13 height 13
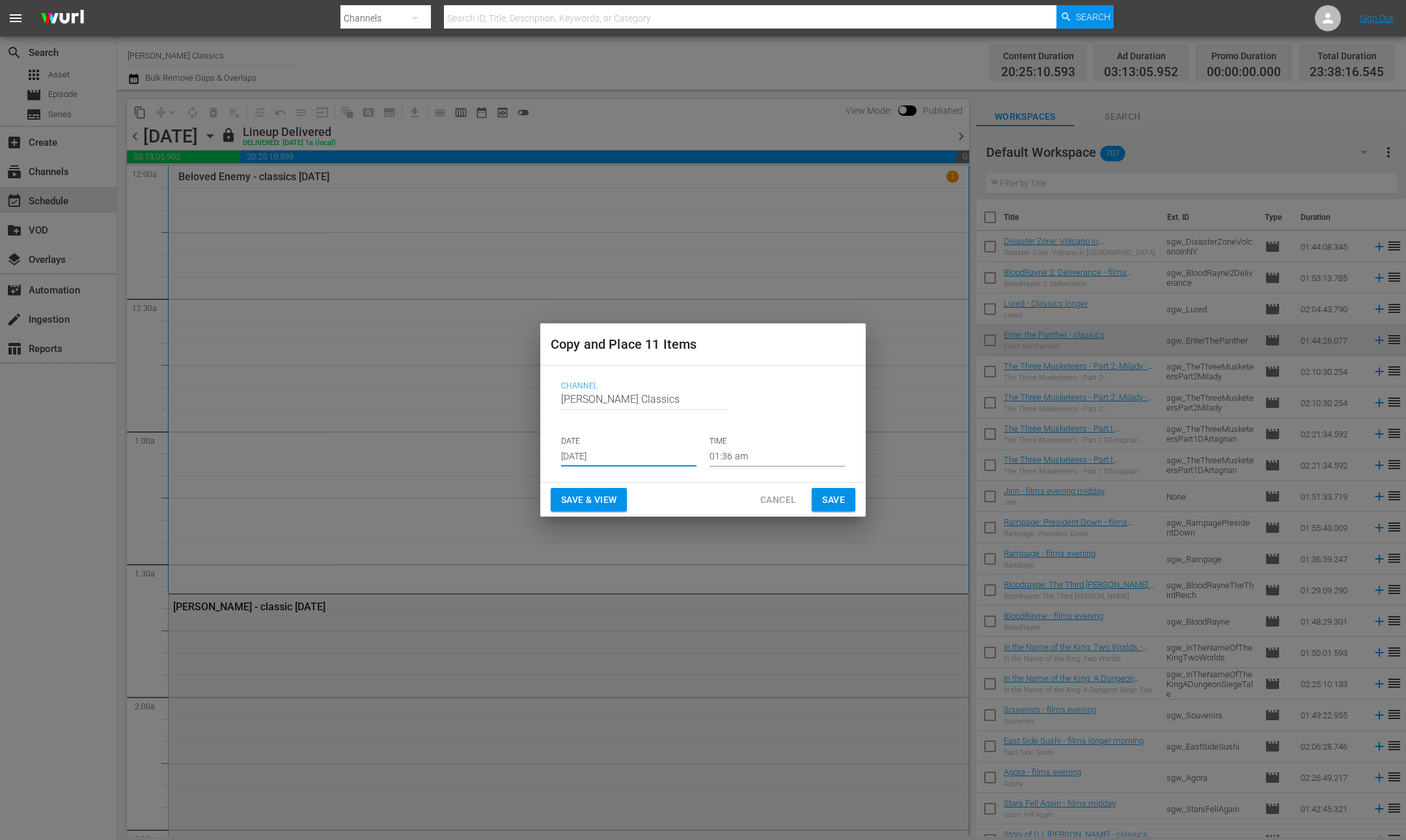
click at [667, 462] on input "[DATE]" at bounding box center [628, 456] width 135 height 20
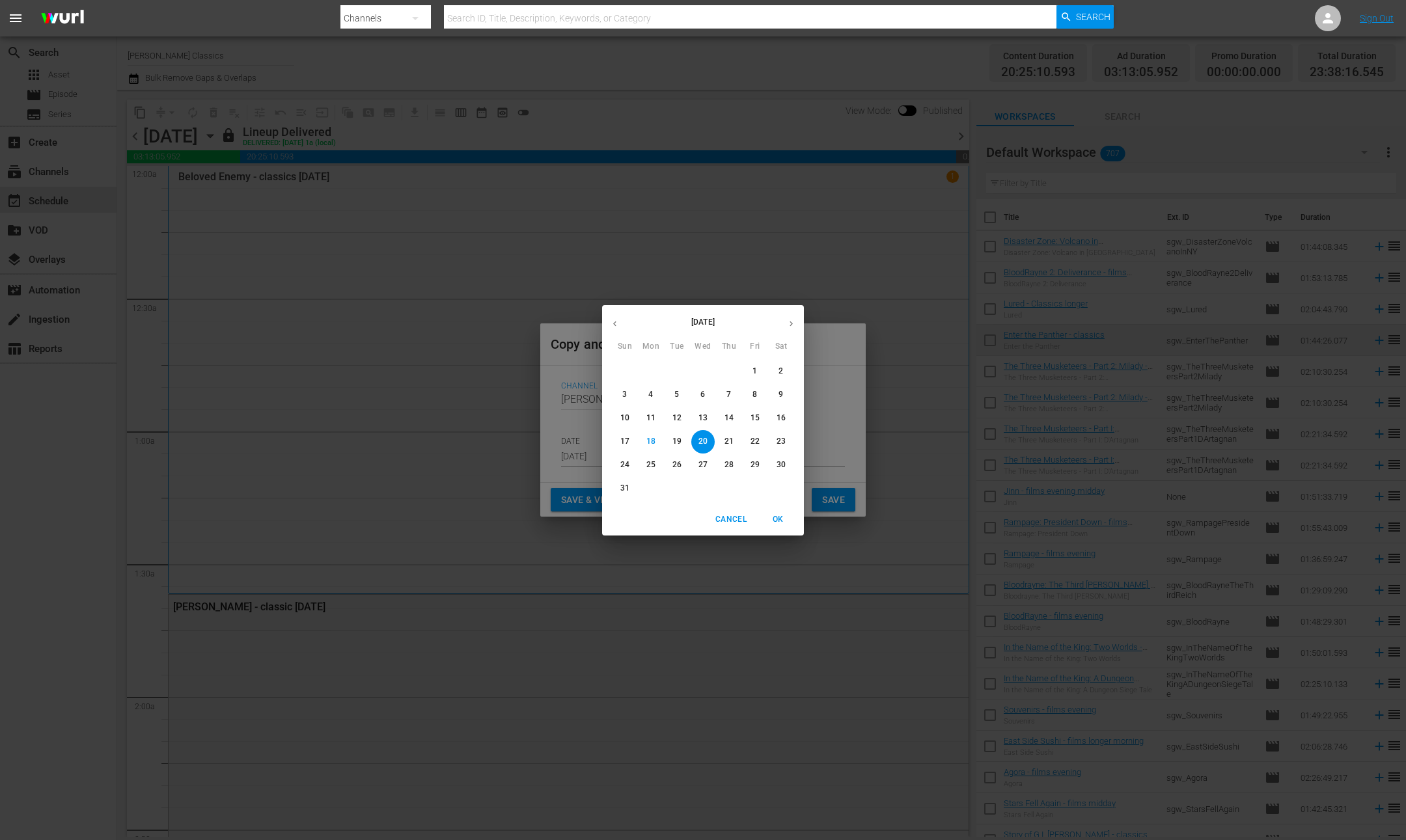
click at [629, 465] on p "24" at bounding box center [624, 465] width 9 height 11
type input "[DATE]"
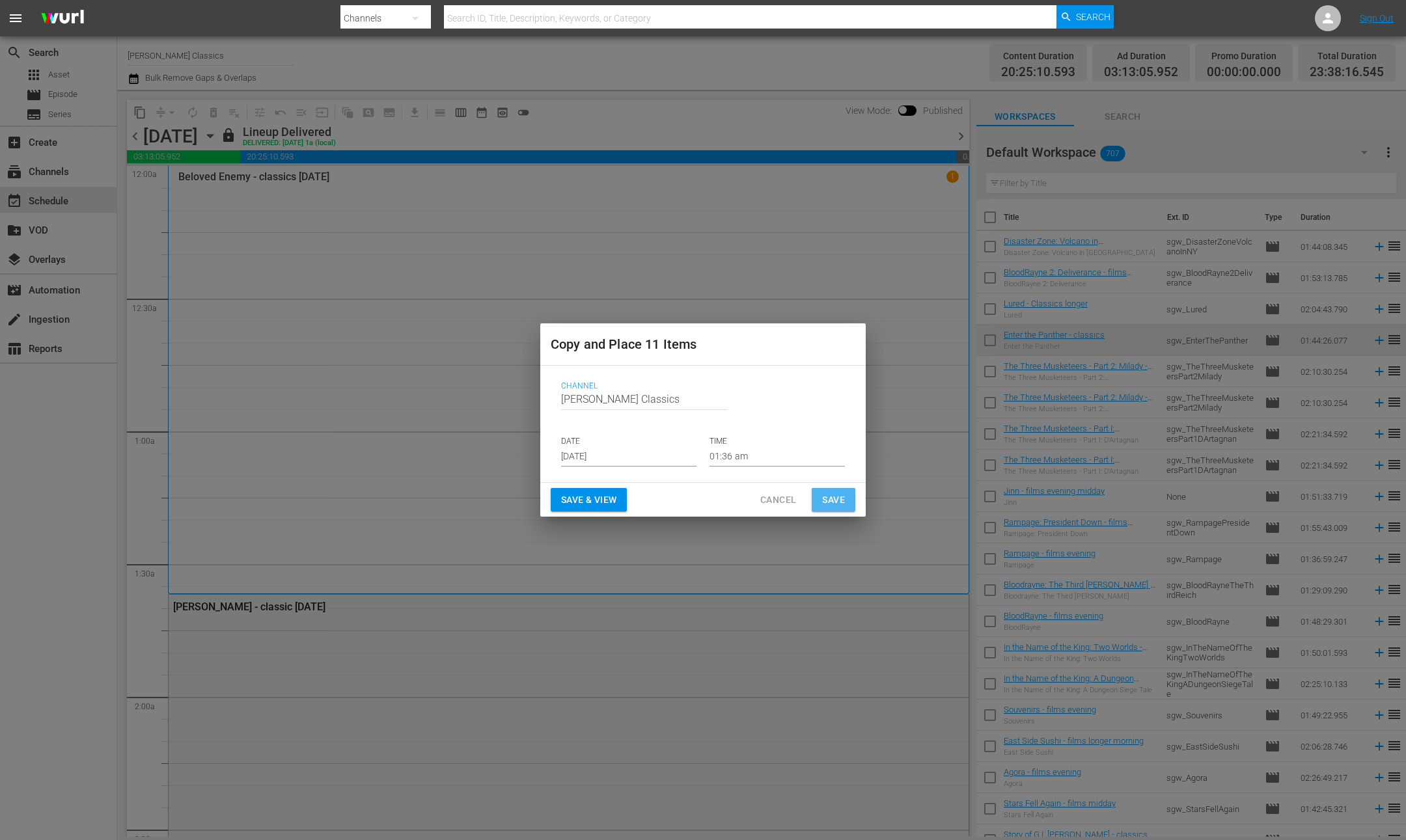
drag, startPoint x: 825, startPoint y: 494, endPoint x: 455, endPoint y: 318, distance: 409.7
click at [824, 494] on span "Save" at bounding box center [833, 499] width 23 height 16
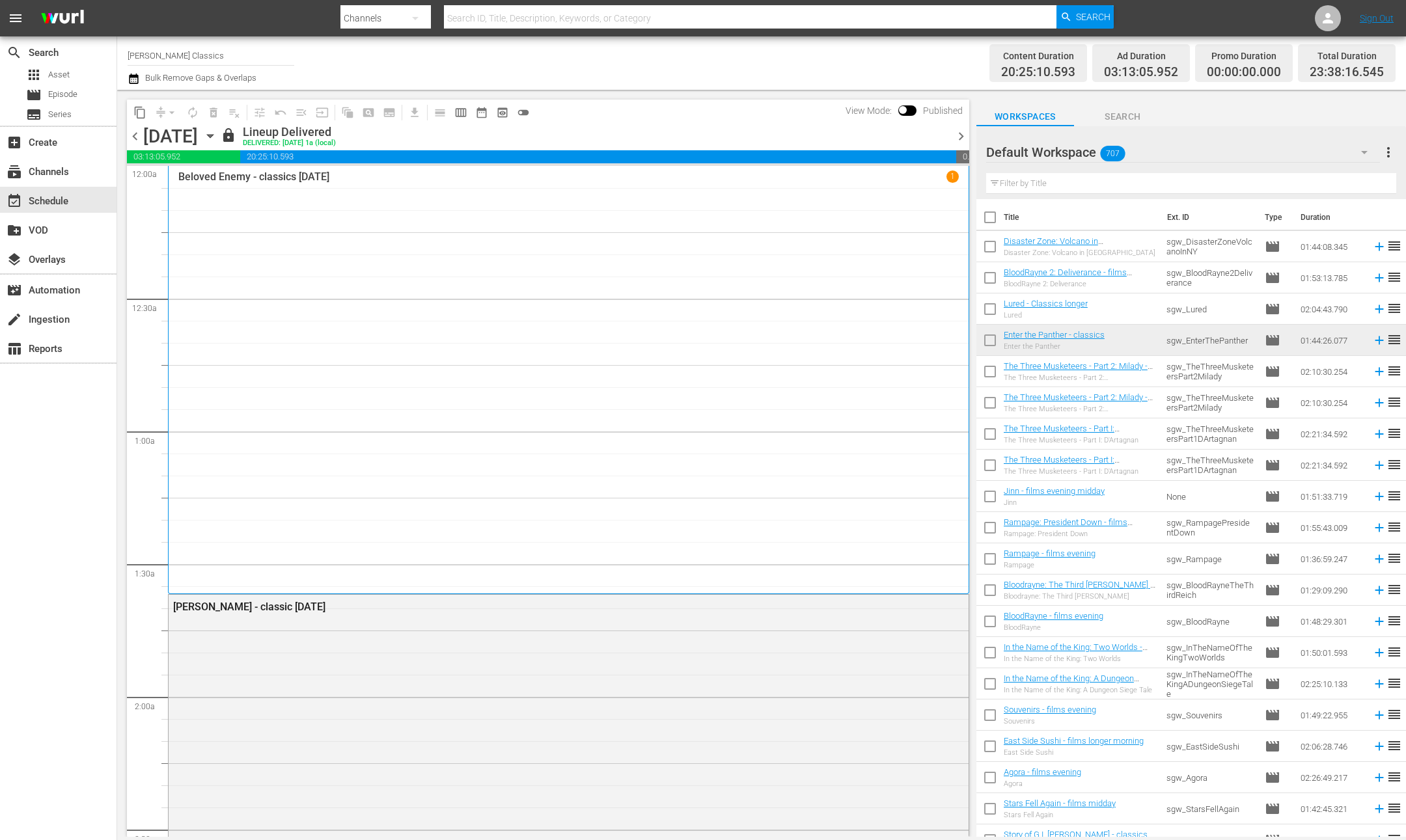
click at [213, 138] on icon "button" at bounding box center [210, 137] width 6 height 3
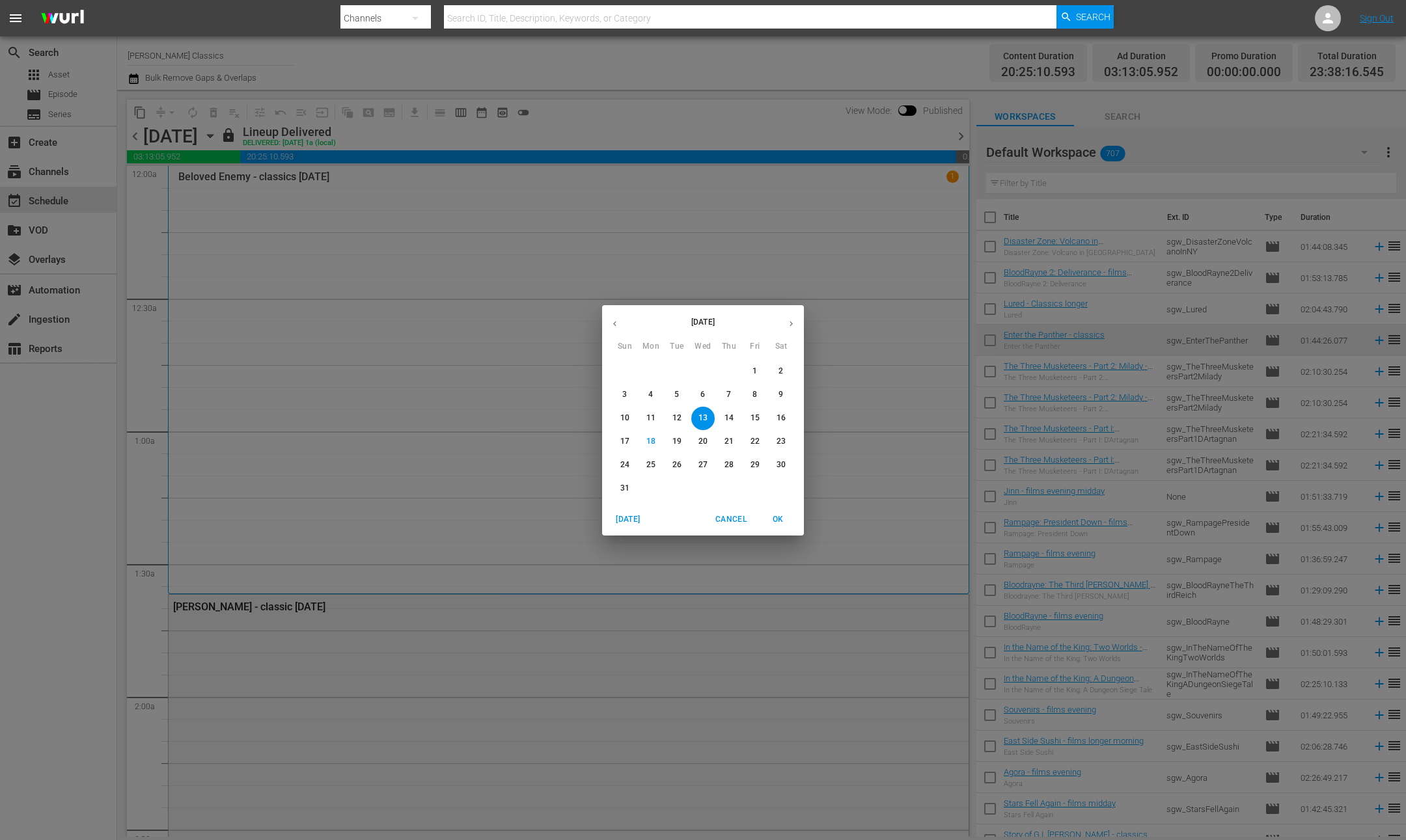
drag, startPoint x: 628, startPoint y: 465, endPoint x: 222, endPoint y: 195, distance: 487.6
click at [628, 465] on p "24" at bounding box center [624, 465] width 9 height 11
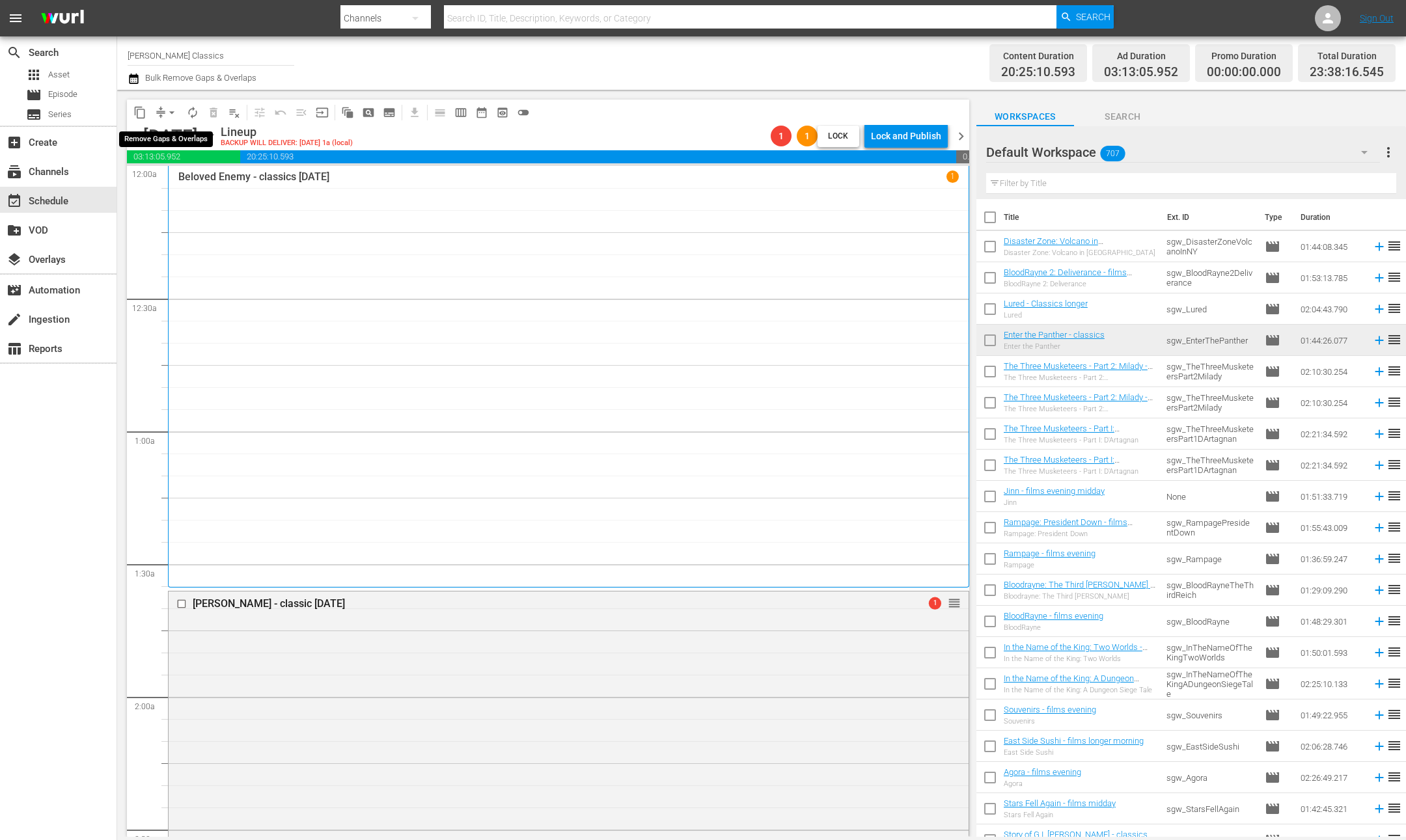
click at [163, 111] on button "arrow_drop_down" at bounding box center [172, 112] width 21 height 21
click at [205, 182] on li "Align to End of Previous Day" at bounding box center [172, 181] width 137 height 21
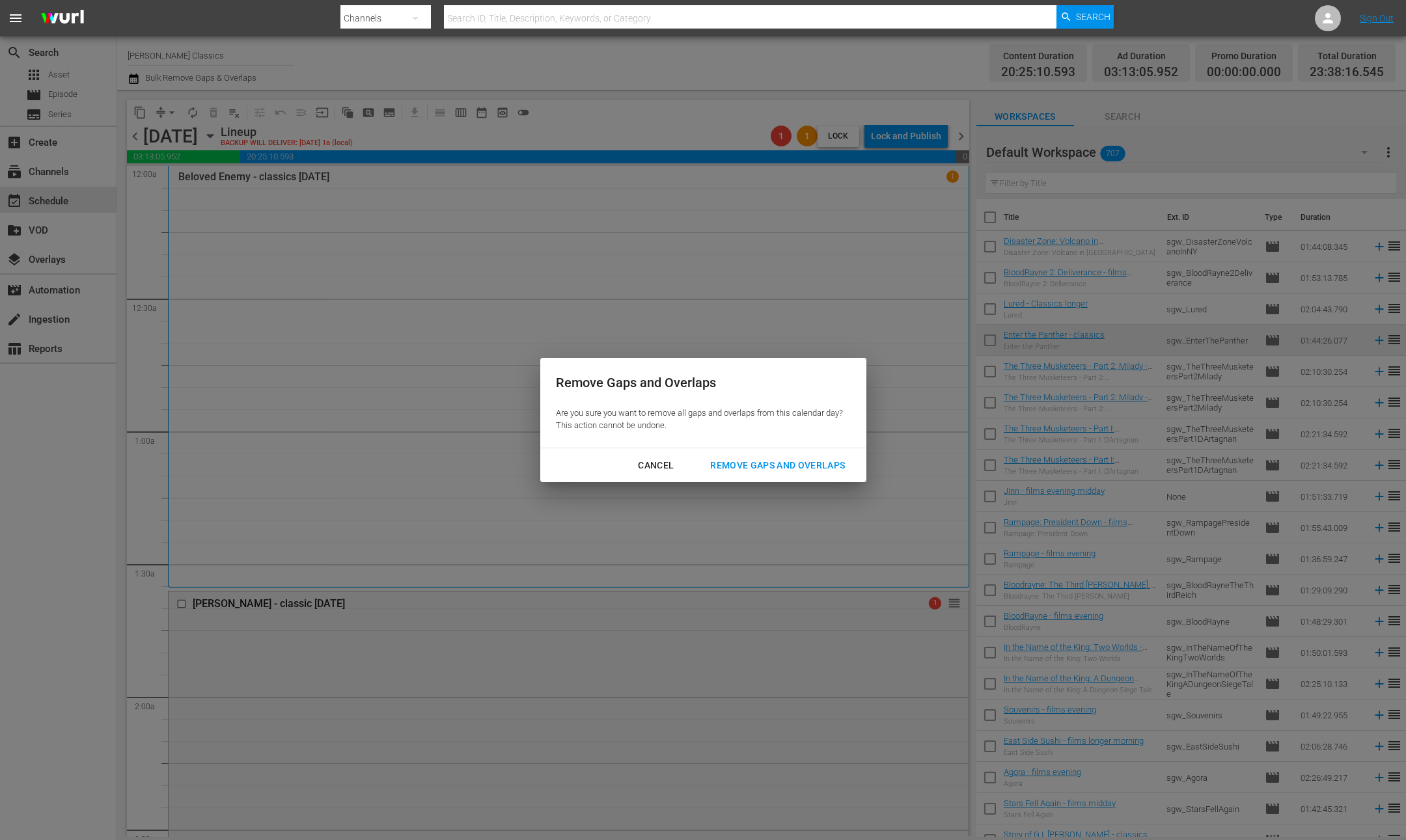
click at [764, 463] on div "Remove Gaps and Overlaps" at bounding box center [777, 465] width 155 height 16
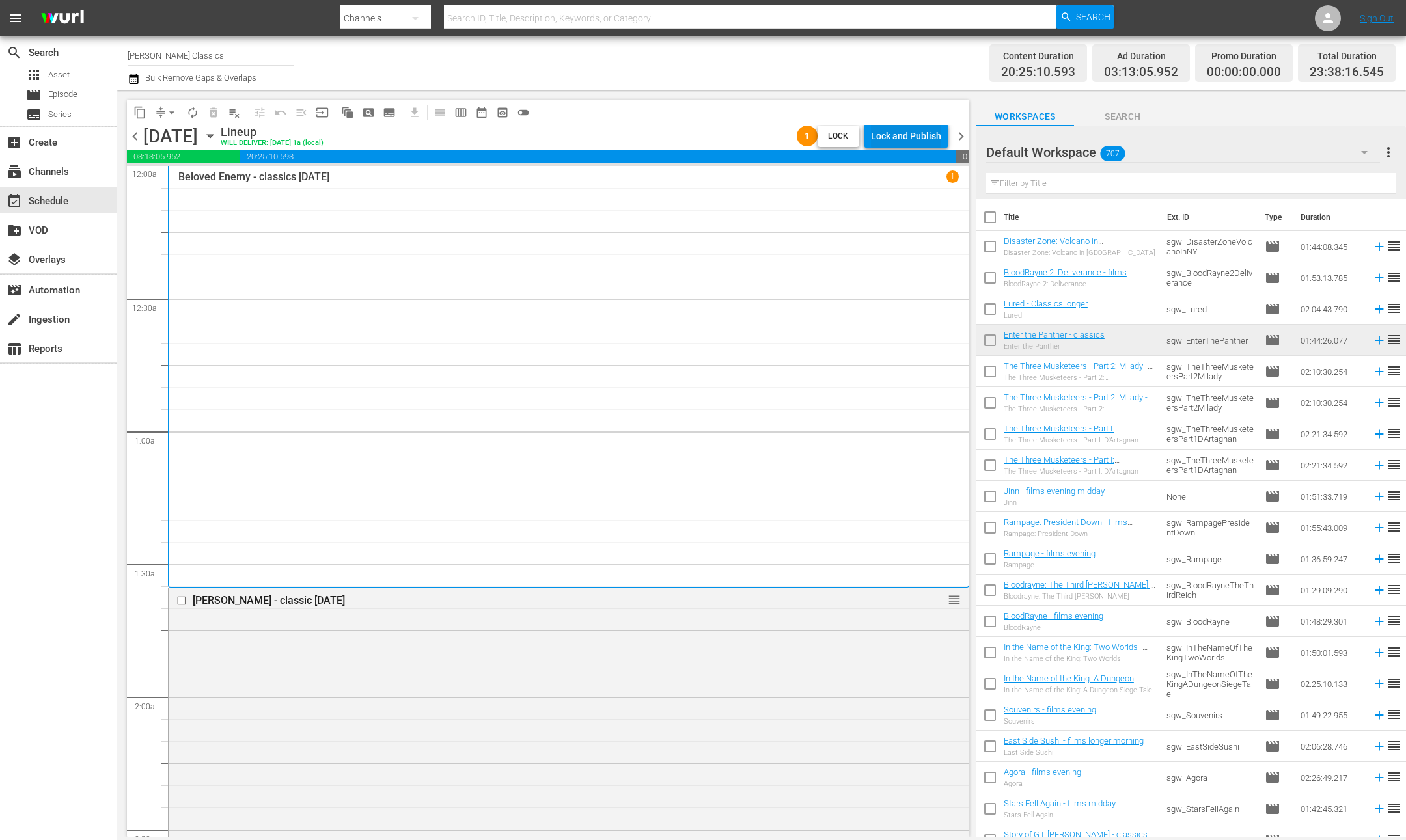
click at [909, 138] on div "Lock and Publish" at bounding box center [906, 136] width 71 height 24
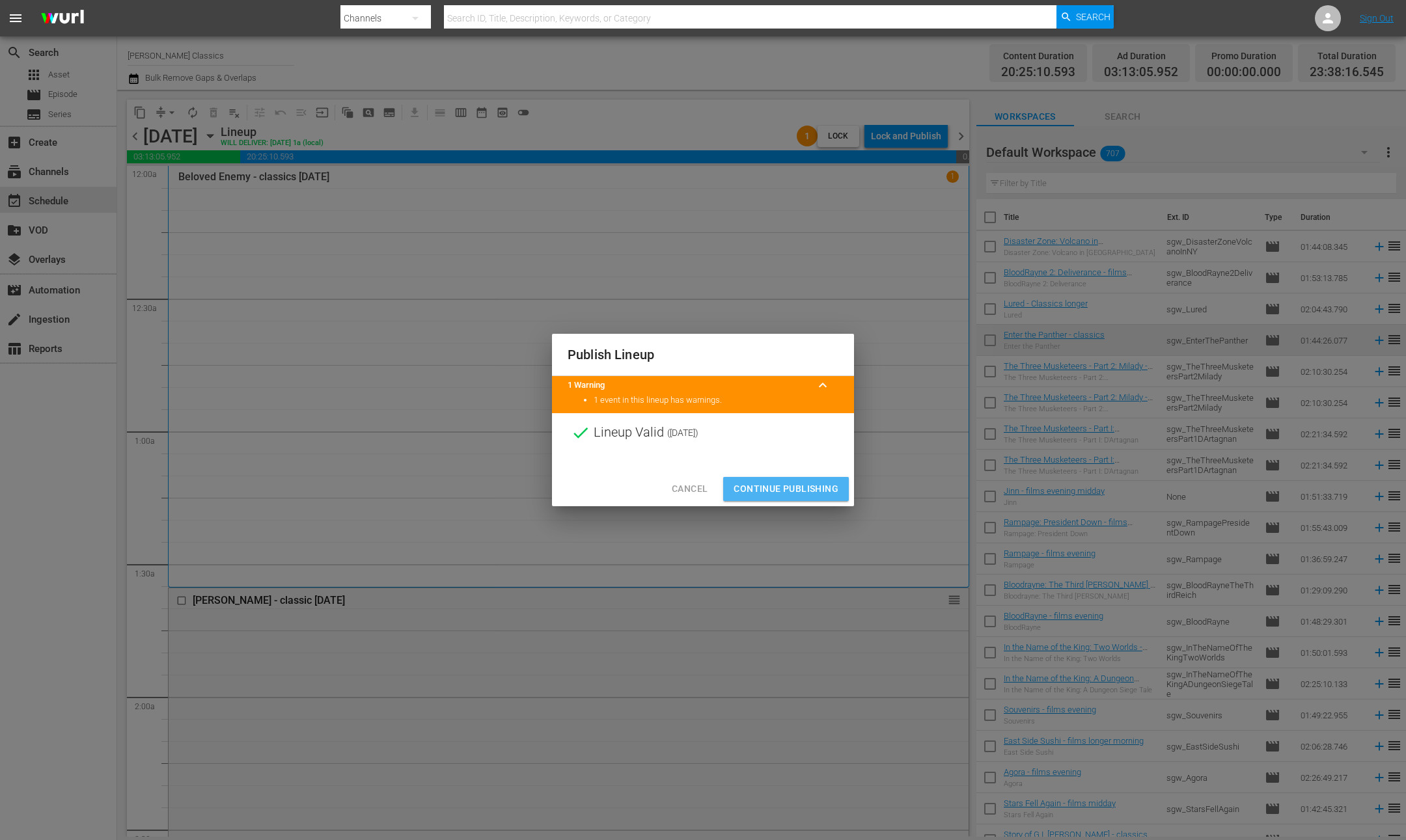
drag, startPoint x: 809, startPoint y: 490, endPoint x: 865, endPoint y: 523, distance: 65.0
click at [809, 490] on span "Continue Publishing" at bounding box center [786, 488] width 104 height 16
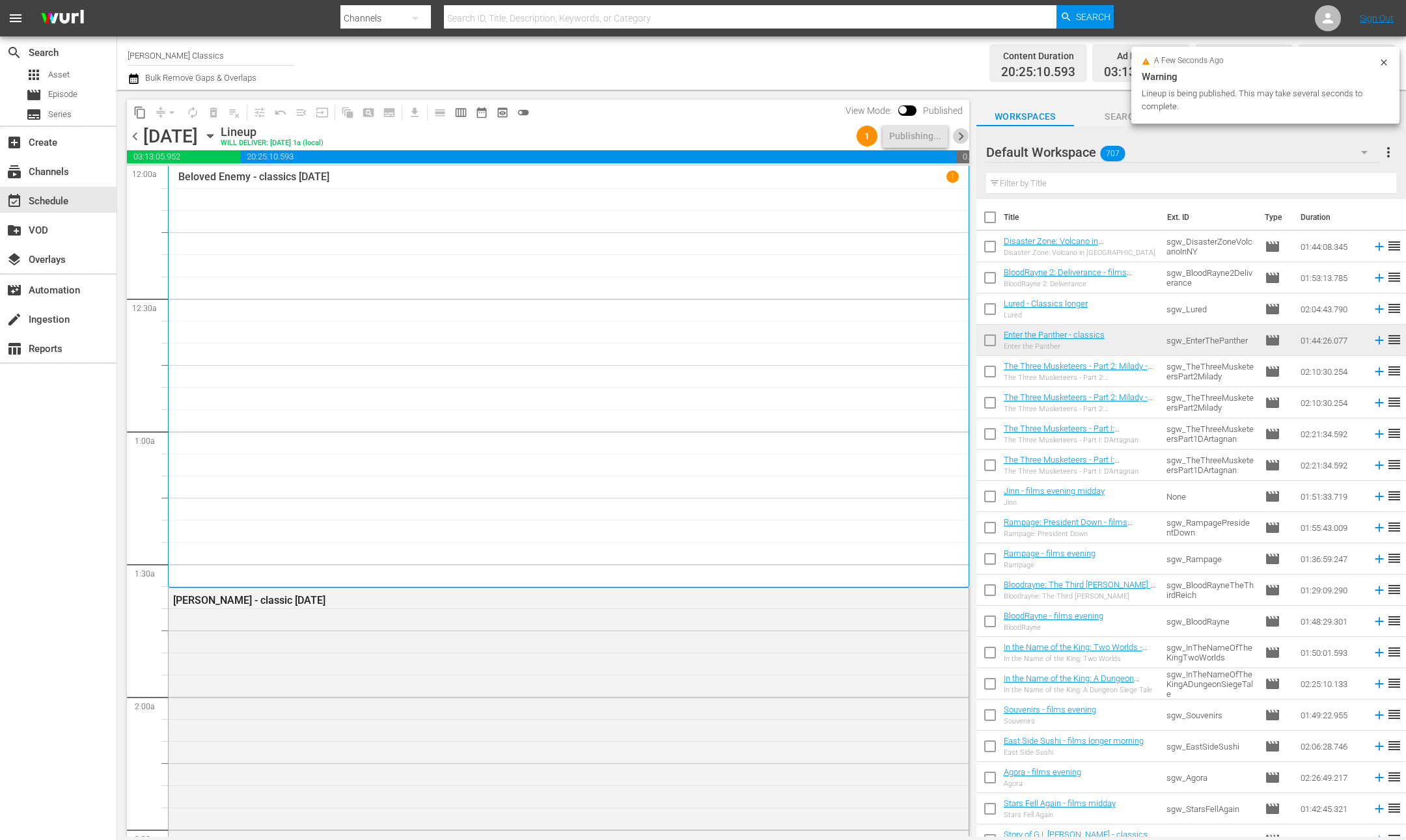
click at [960, 134] on span "chevron_right" at bounding box center [961, 136] width 16 height 16
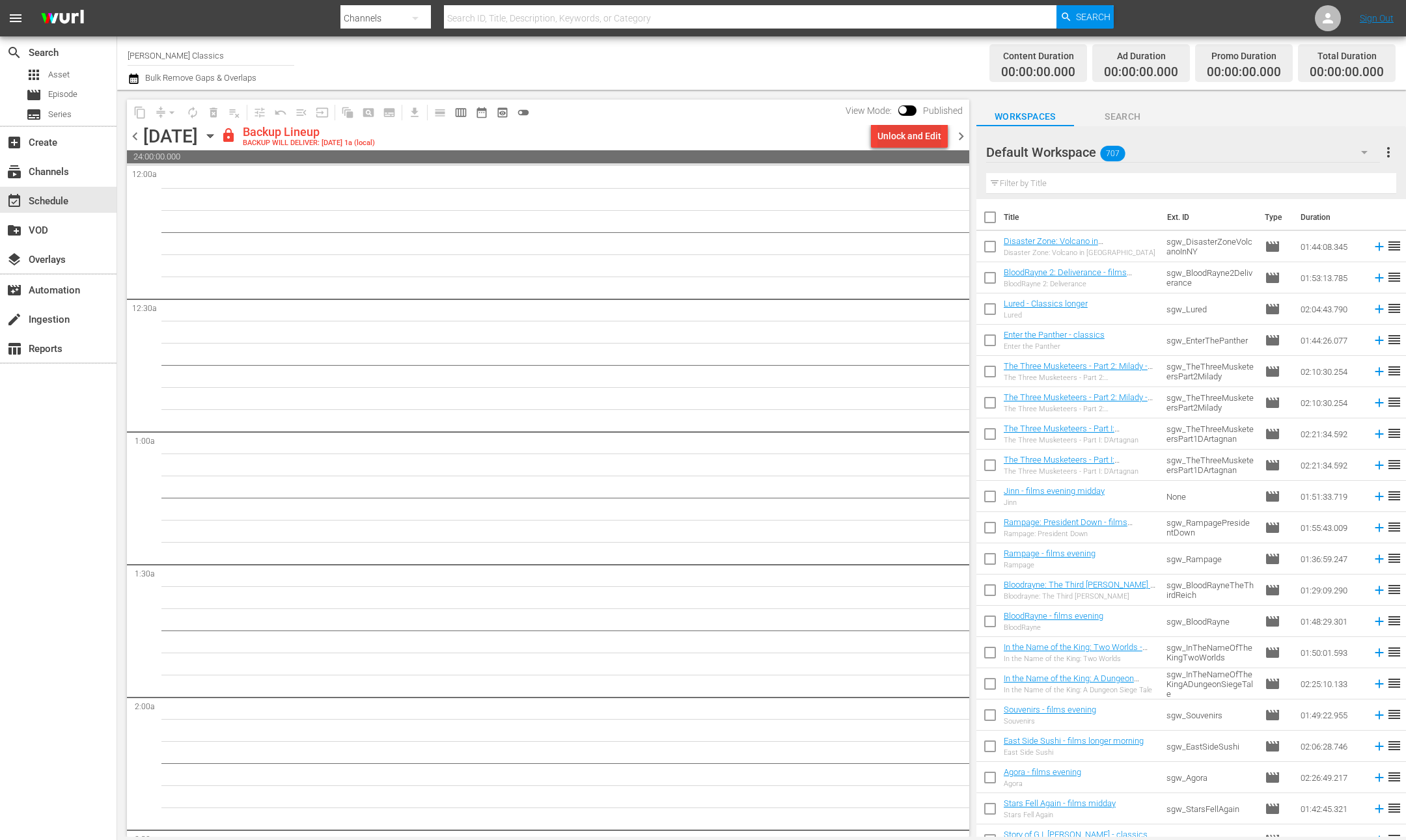
click at [912, 136] on div "Unlock and Edit" at bounding box center [909, 136] width 64 height 24
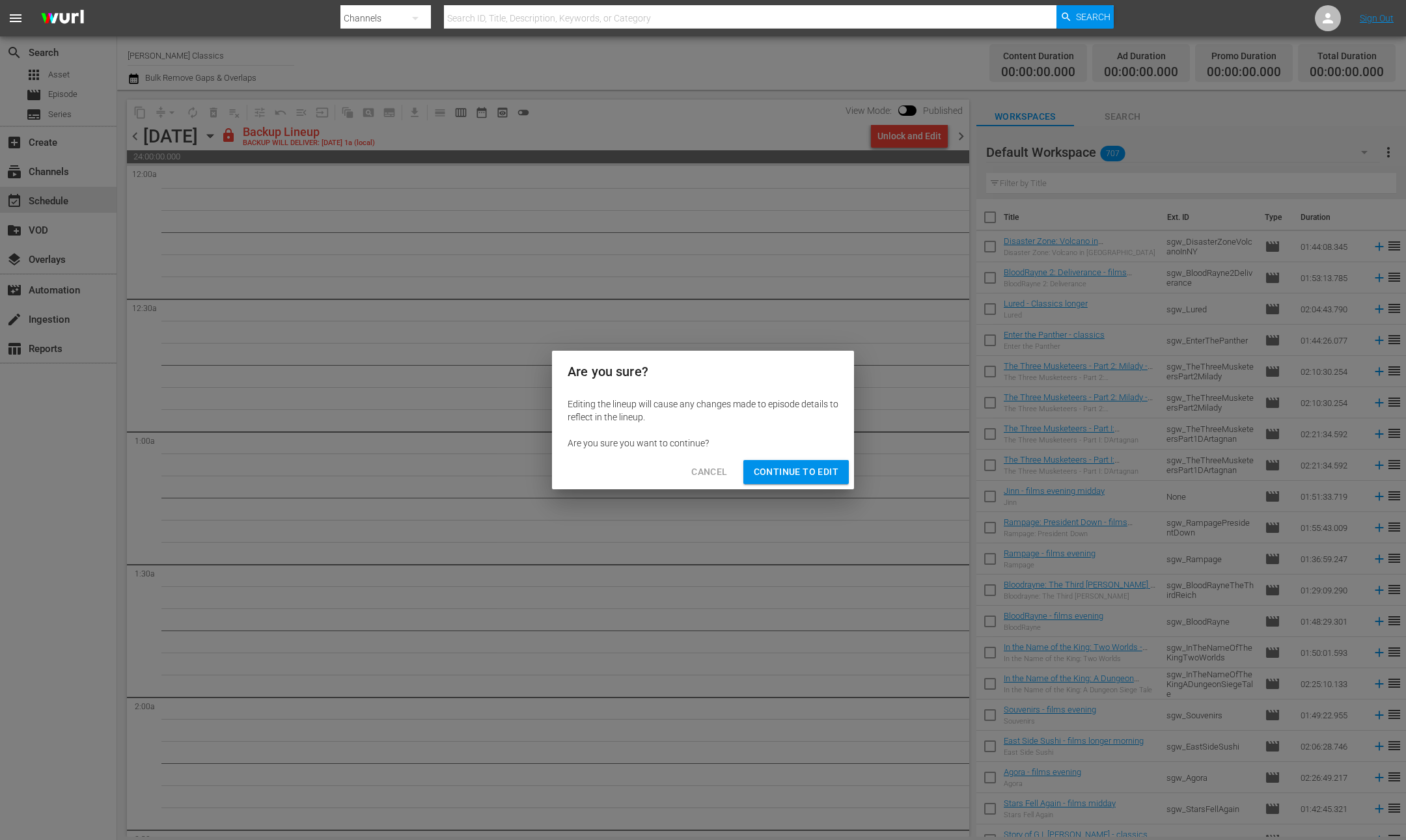
drag, startPoint x: 809, startPoint y: 474, endPoint x: 800, endPoint y: 472, distance: 9.2
click at [809, 474] on span "Continue to Edit" at bounding box center [796, 471] width 85 height 16
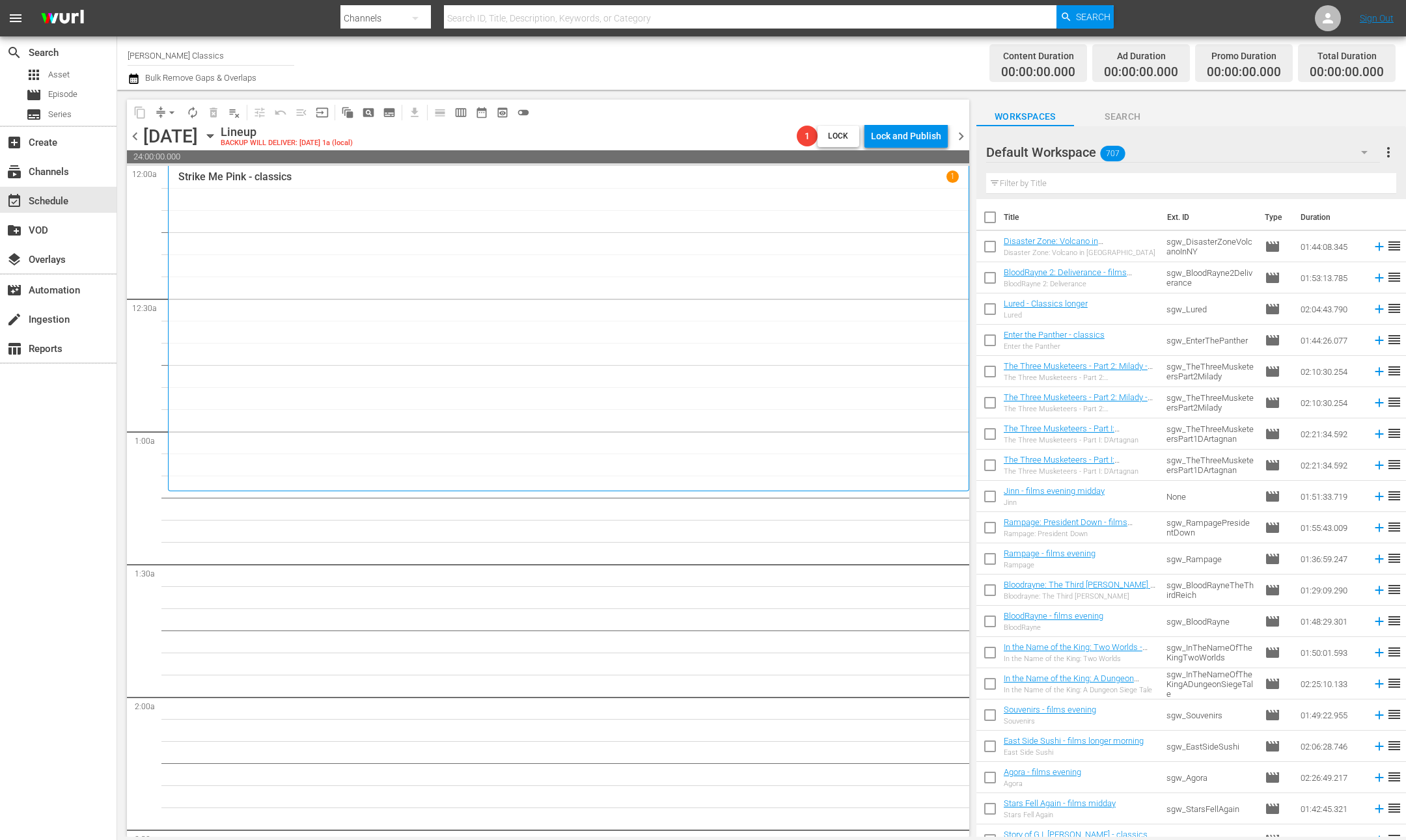
click at [217, 138] on icon "button" at bounding box center [210, 136] width 14 height 14
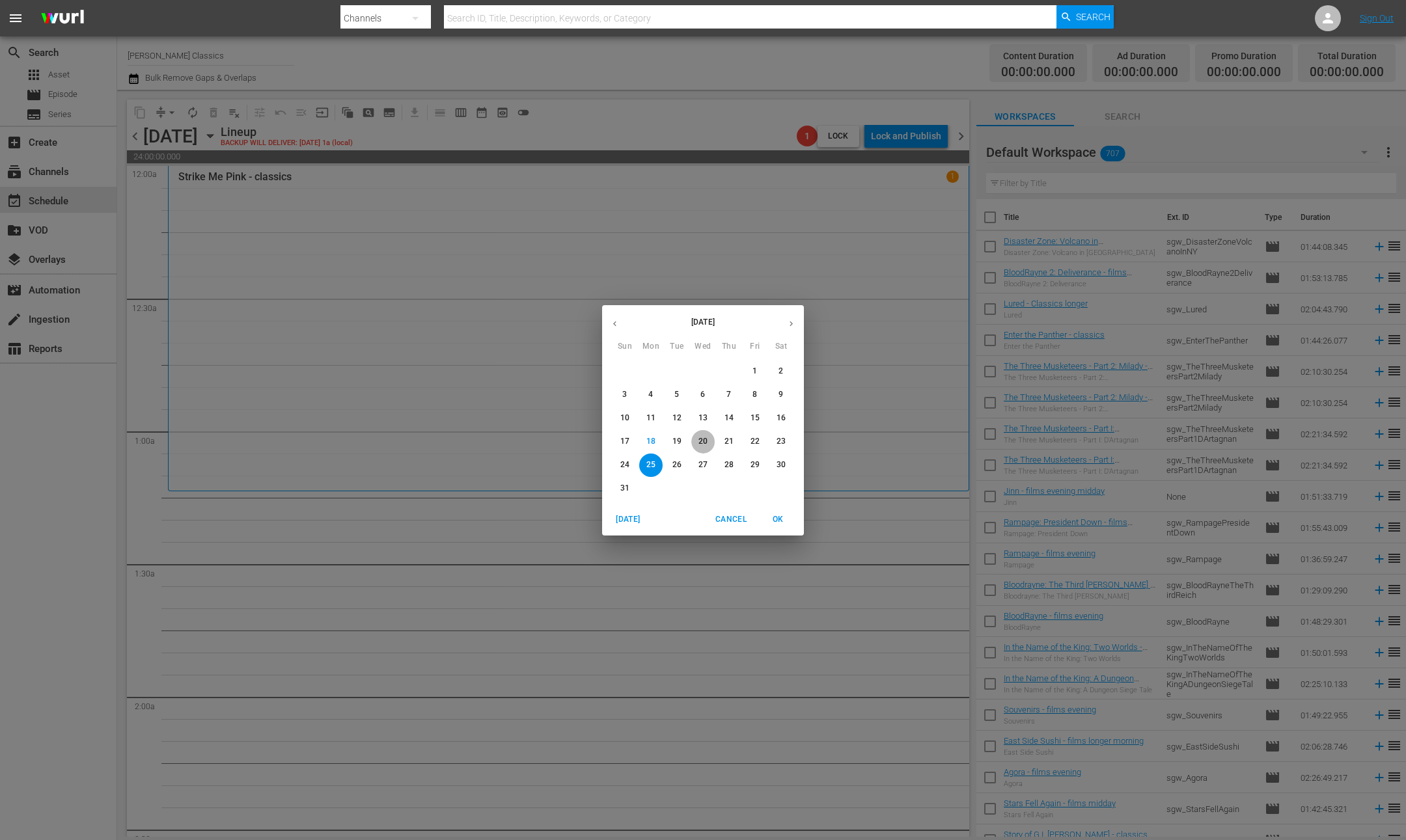
drag, startPoint x: 700, startPoint y: 437, endPoint x: 706, endPoint y: 442, distance: 7.8
click at [700, 437] on p "20" at bounding box center [703, 441] width 9 height 11
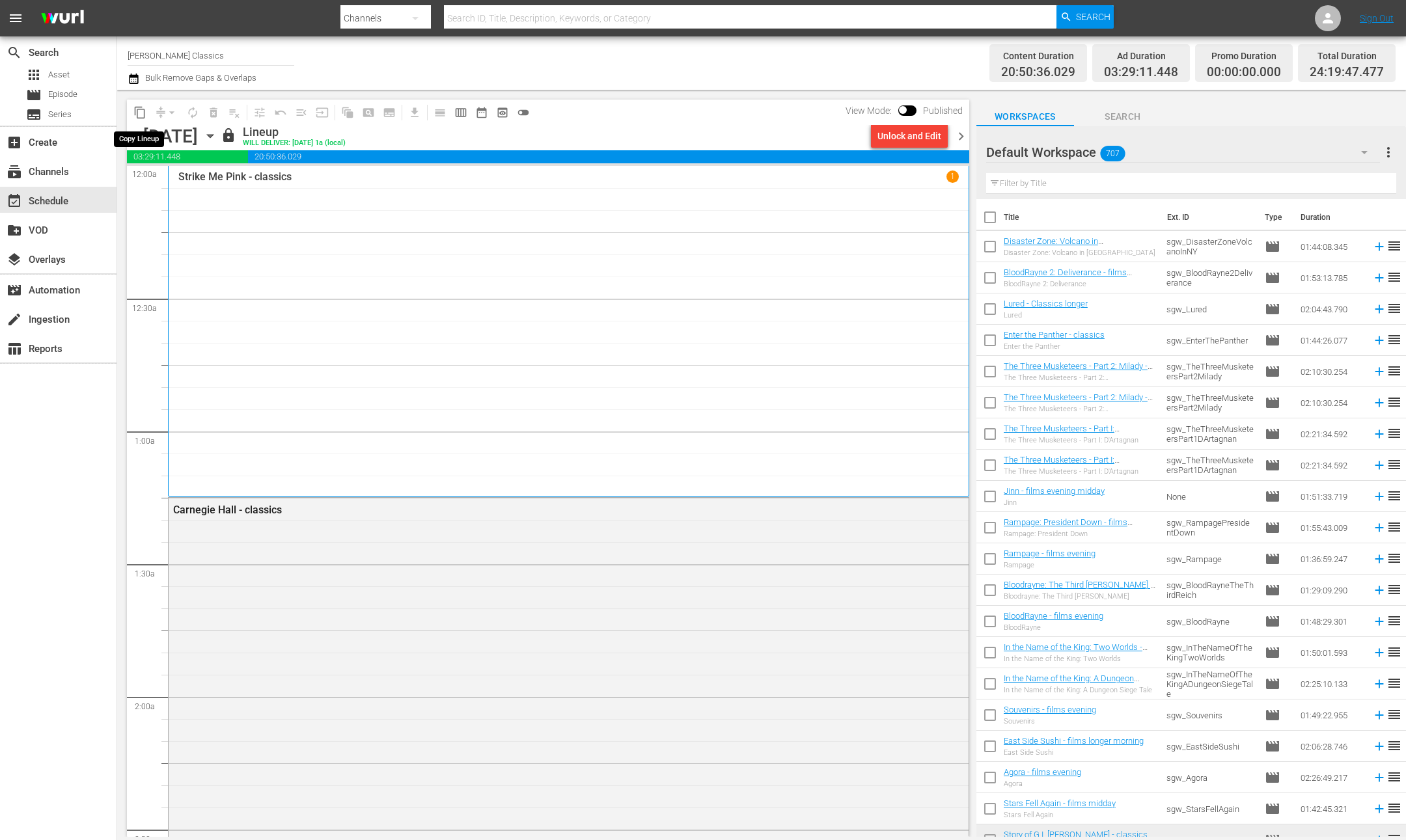
click at [146, 121] on span "content_copy" at bounding box center [139, 112] width 21 height 21
click at [144, 116] on span "content_copy" at bounding box center [139, 112] width 13 height 13
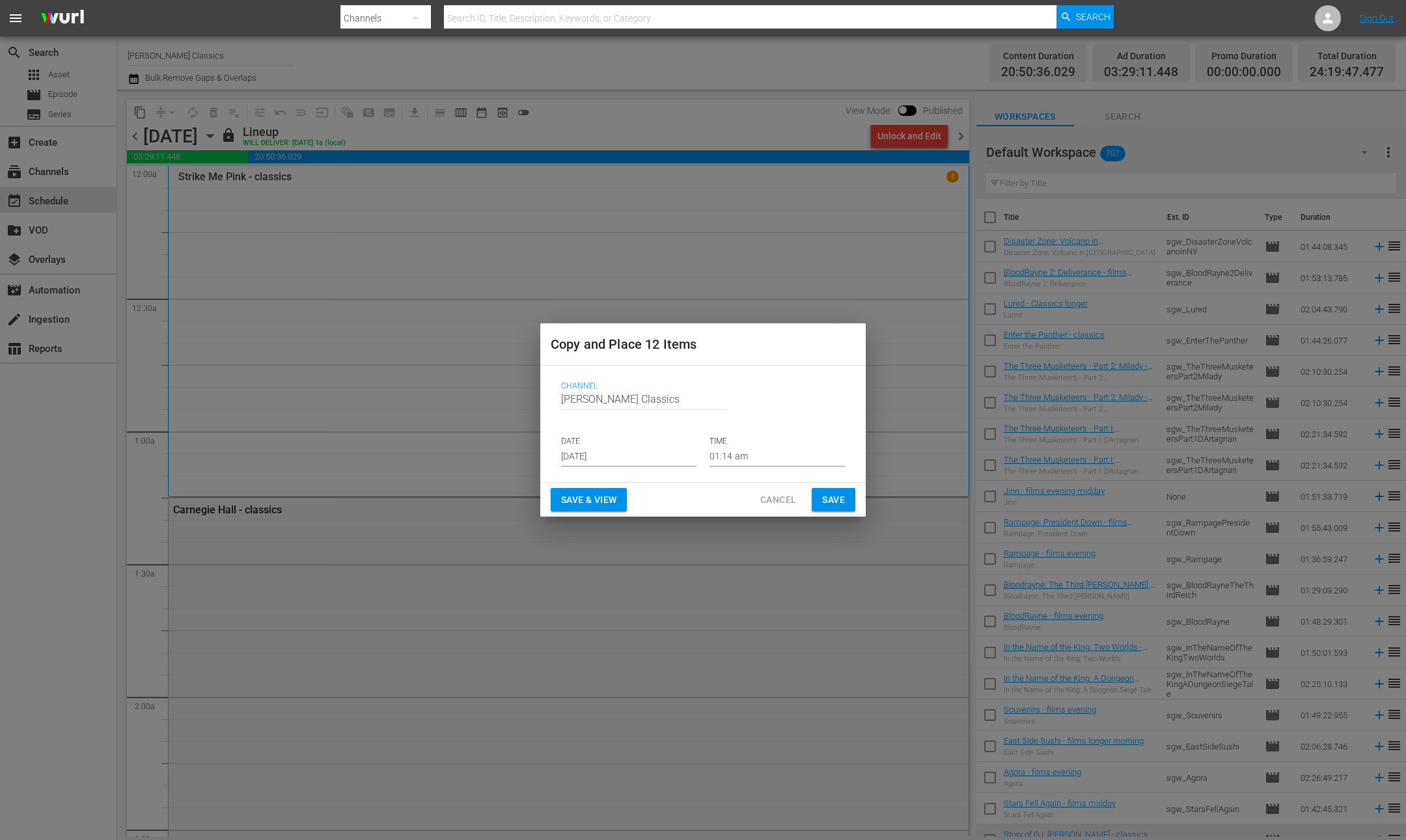
click at [637, 453] on input "[DATE]" at bounding box center [628, 456] width 135 height 20
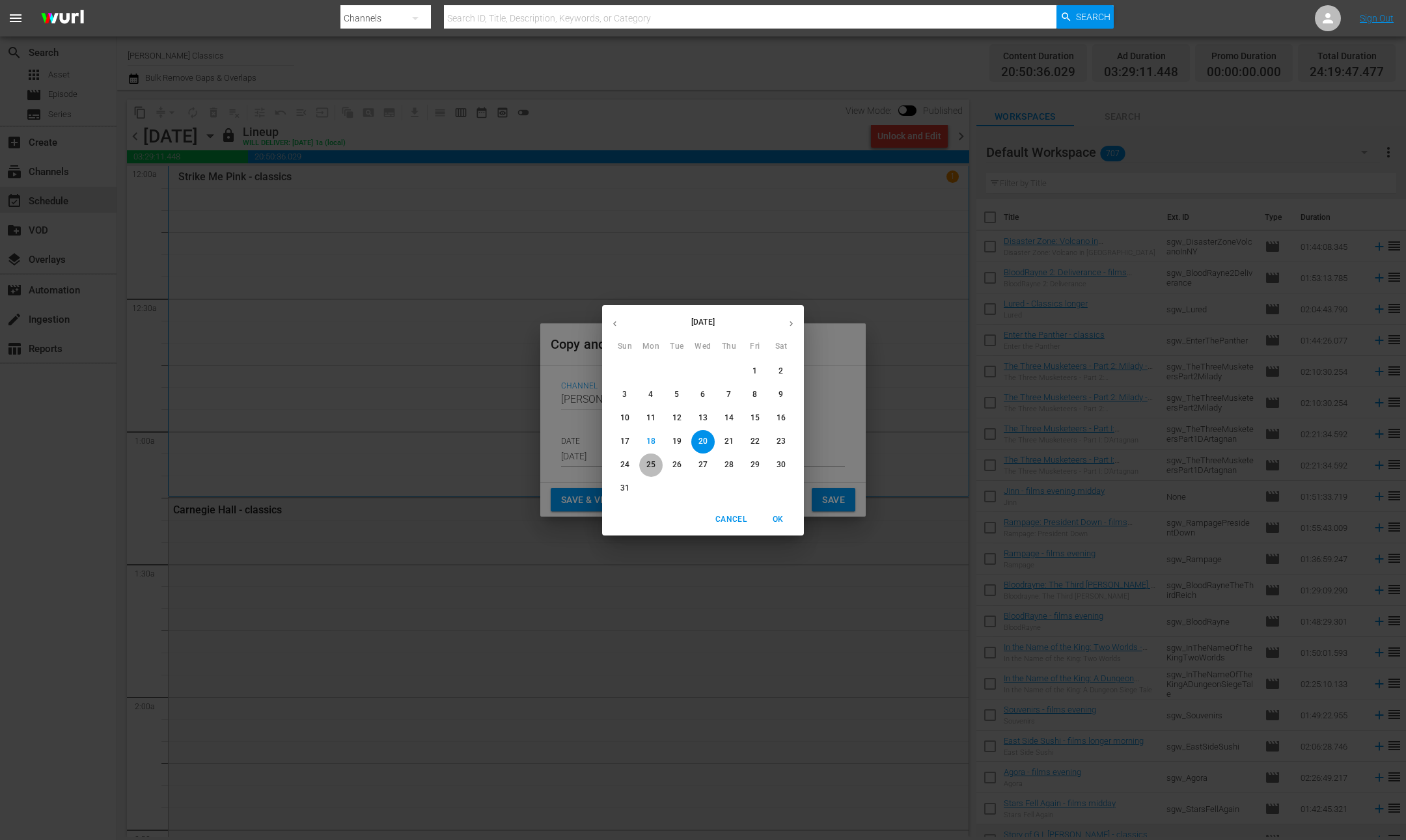
click at [653, 466] on p "25" at bounding box center [651, 465] width 9 height 11
type input "[DATE]"
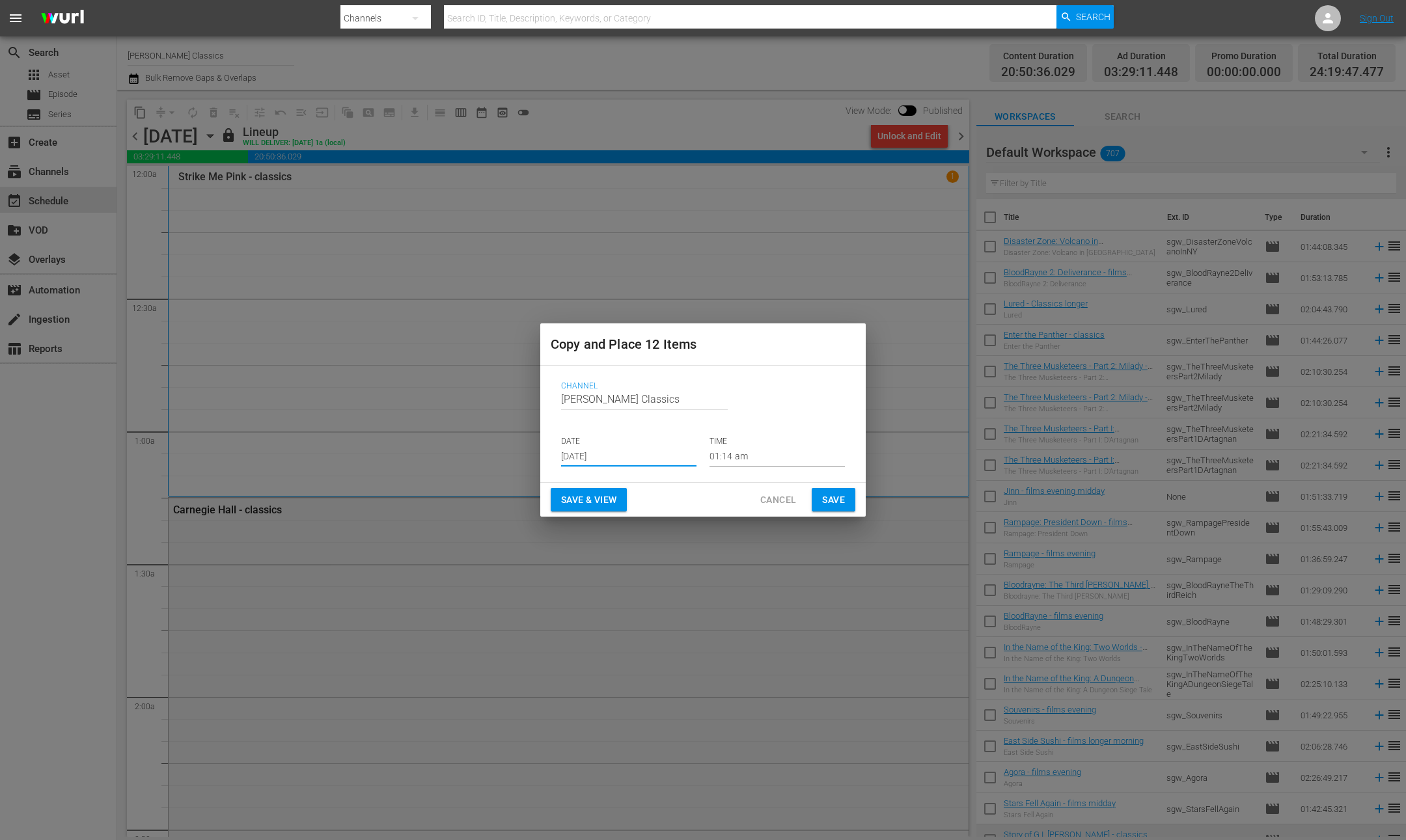
click at [845, 503] on button "Save" at bounding box center [833, 500] width 43 height 24
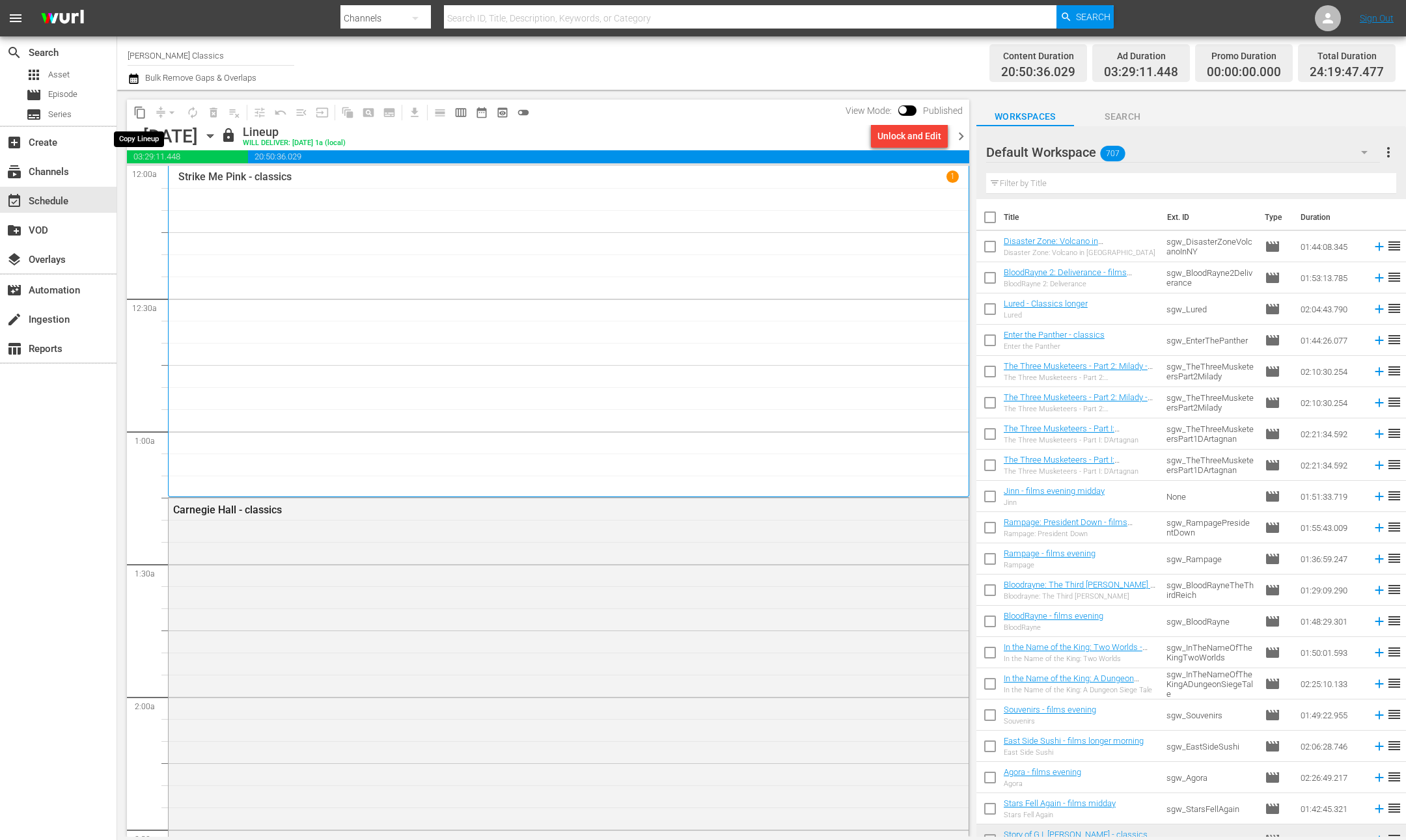
click at [142, 116] on span "content_copy" at bounding box center [139, 112] width 13 height 13
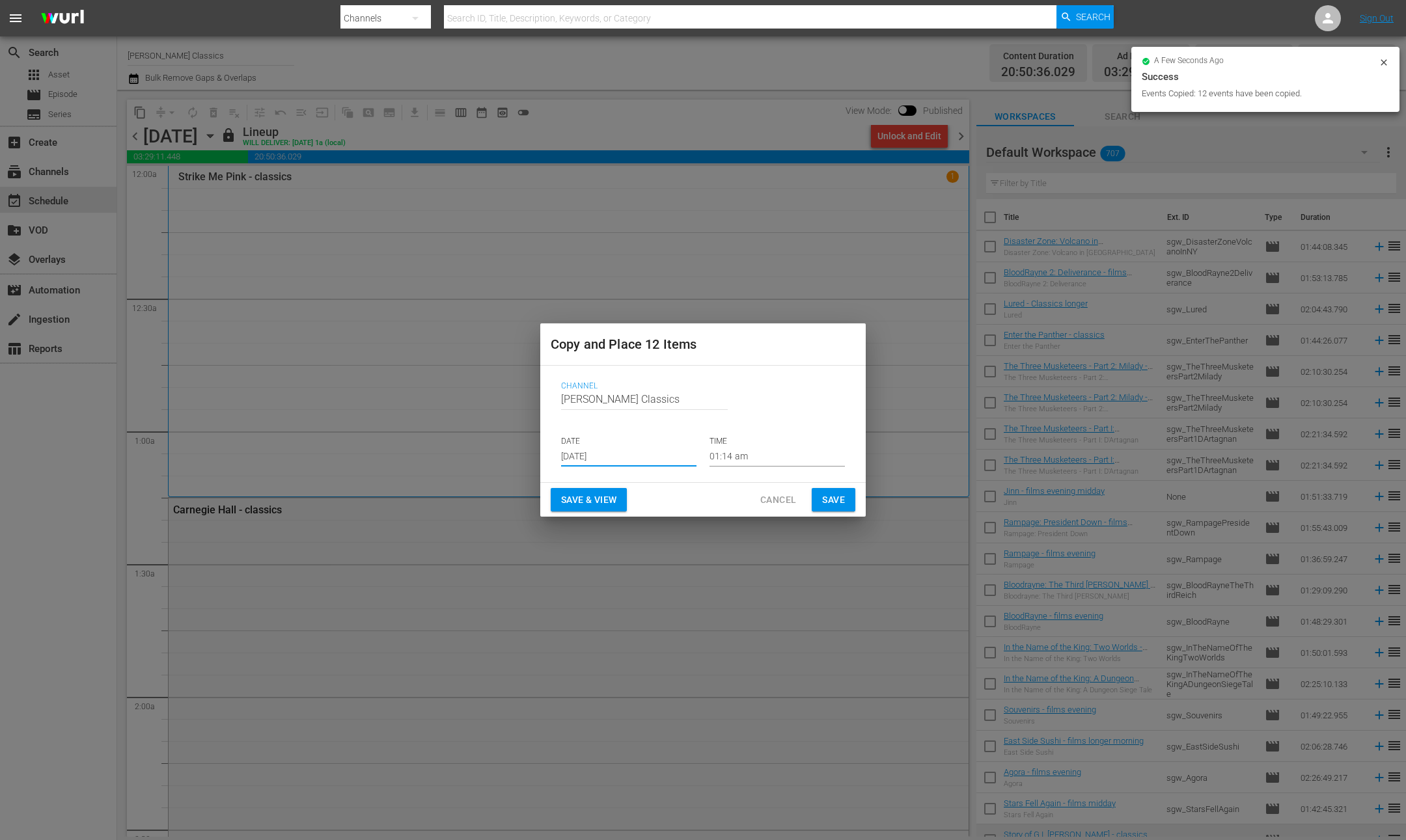
click at [636, 450] on input "[DATE]" at bounding box center [628, 456] width 135 height 20
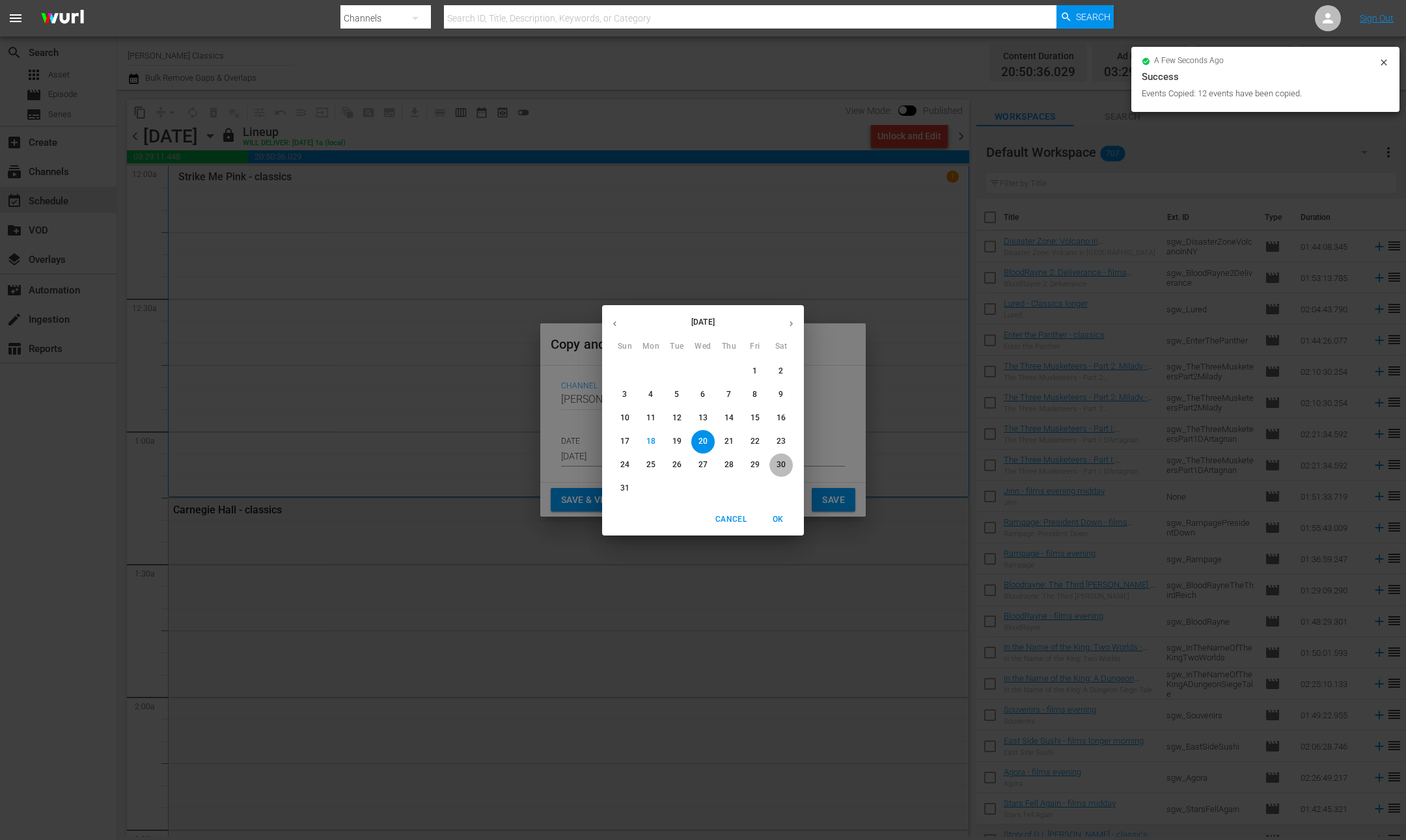
click at [786, 466] on span "30" at bounding box center [782, 465] width 24 height 11
type input "[DATE]"
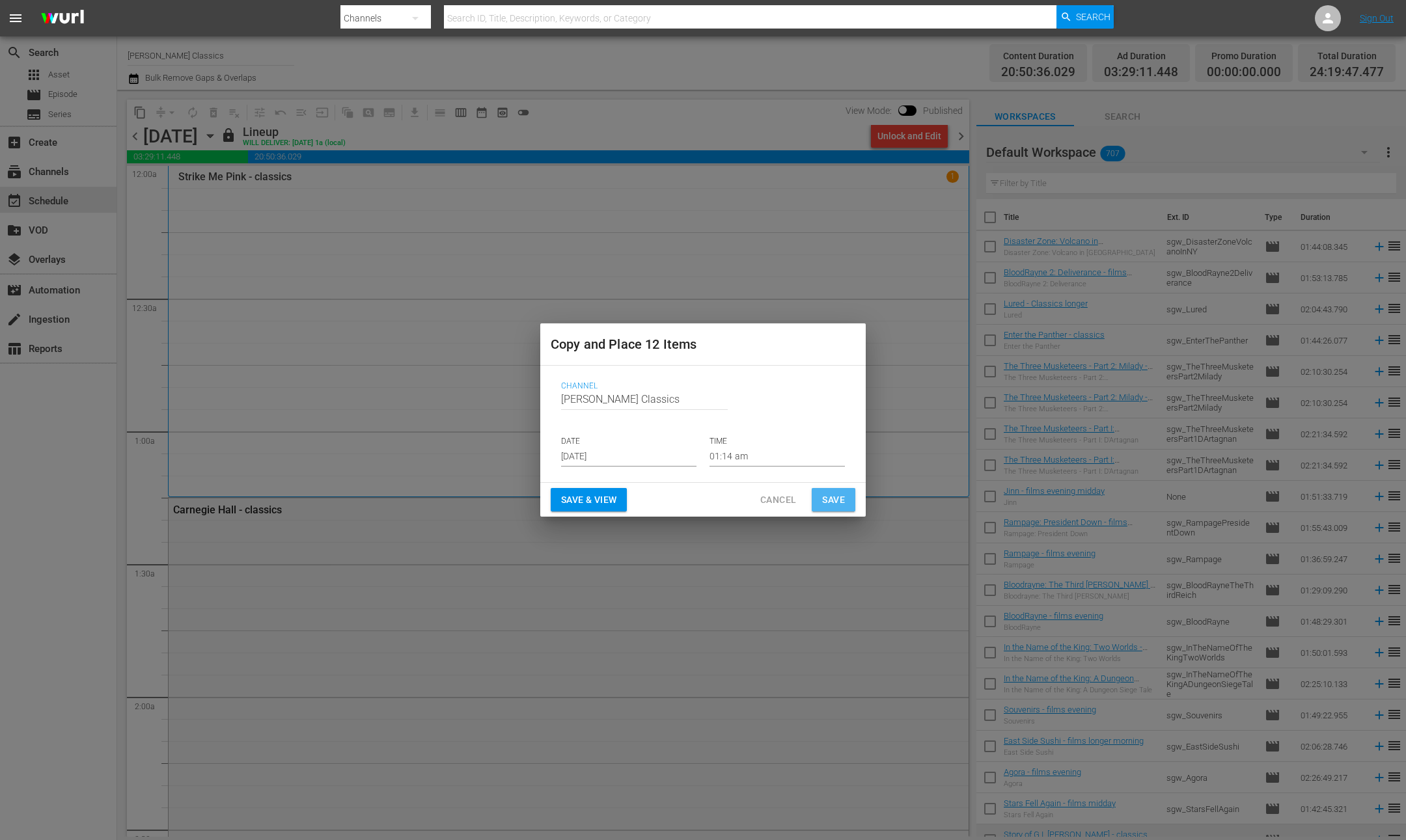
click at [845, 503] on button "Save" at bounding box center [833, 500] width 43 height 24
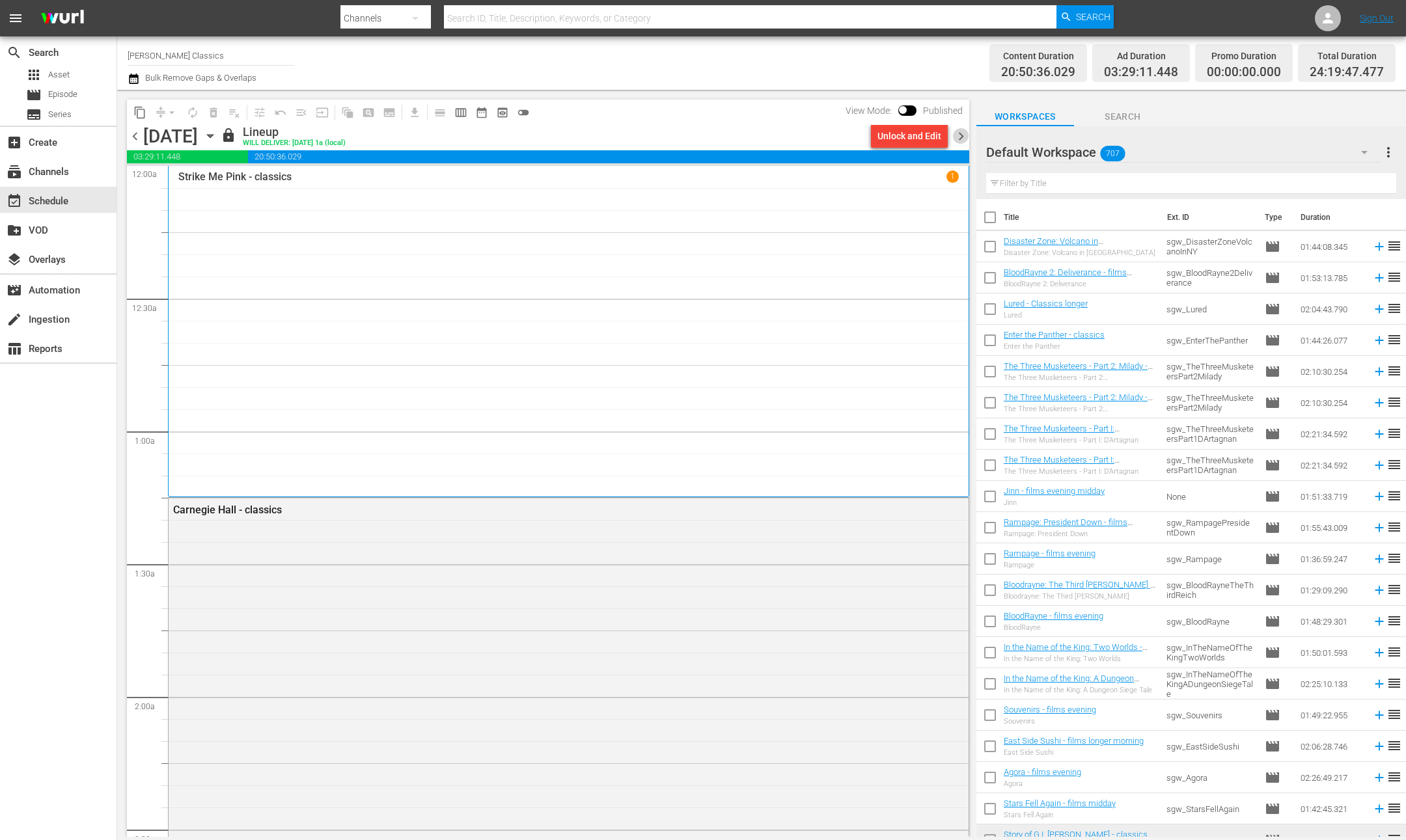
drag, startPoint x: 966, startPoint y: 135, endPoint x: 910, endPoint y: 128, distance: 56.4
click at [966, 135] on span "chevron_right" at bounding box center [961, 136] width 16 height 16
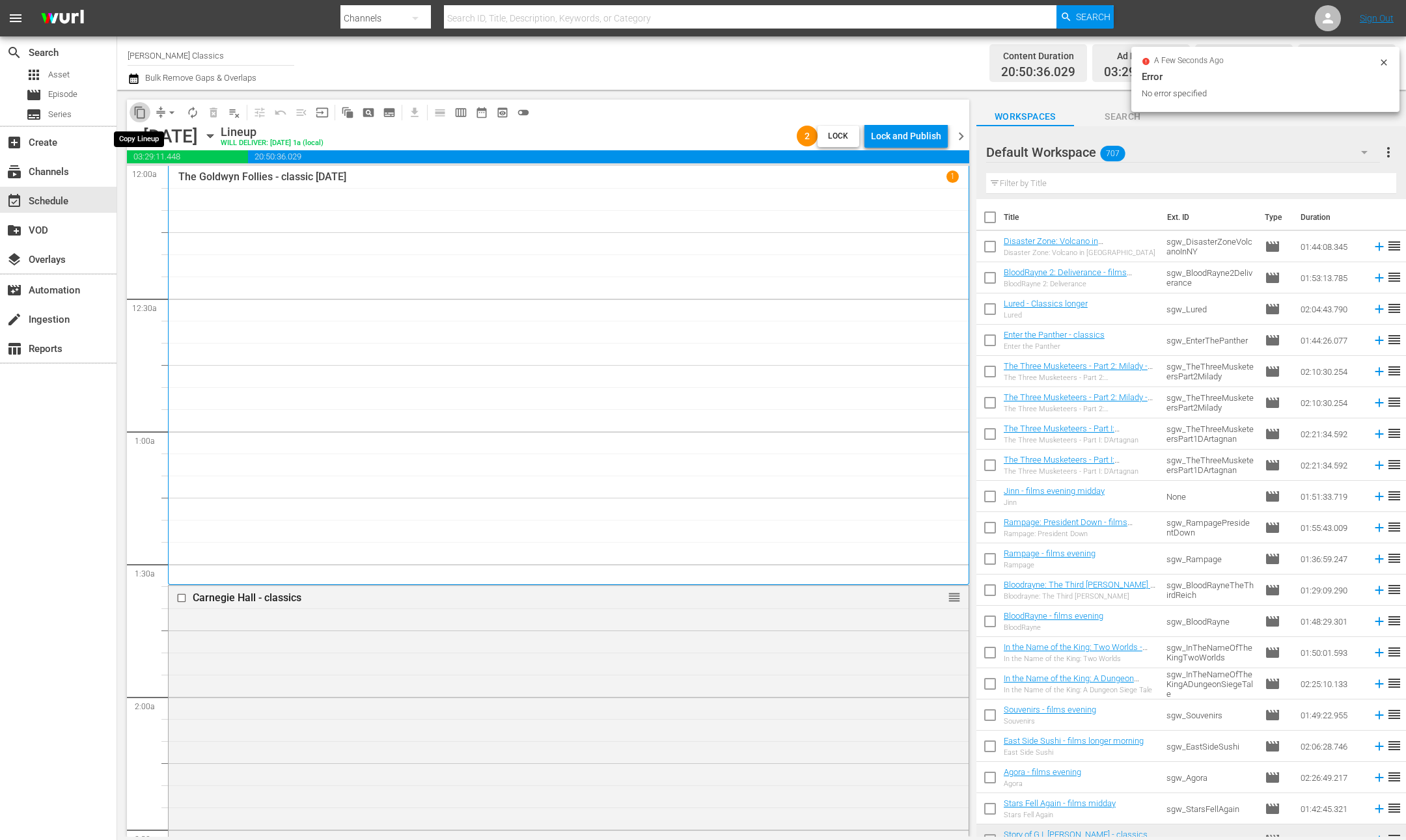
click at [145, 110] on span "content_copy" at bounding box center [139, 112] width 13 height 13
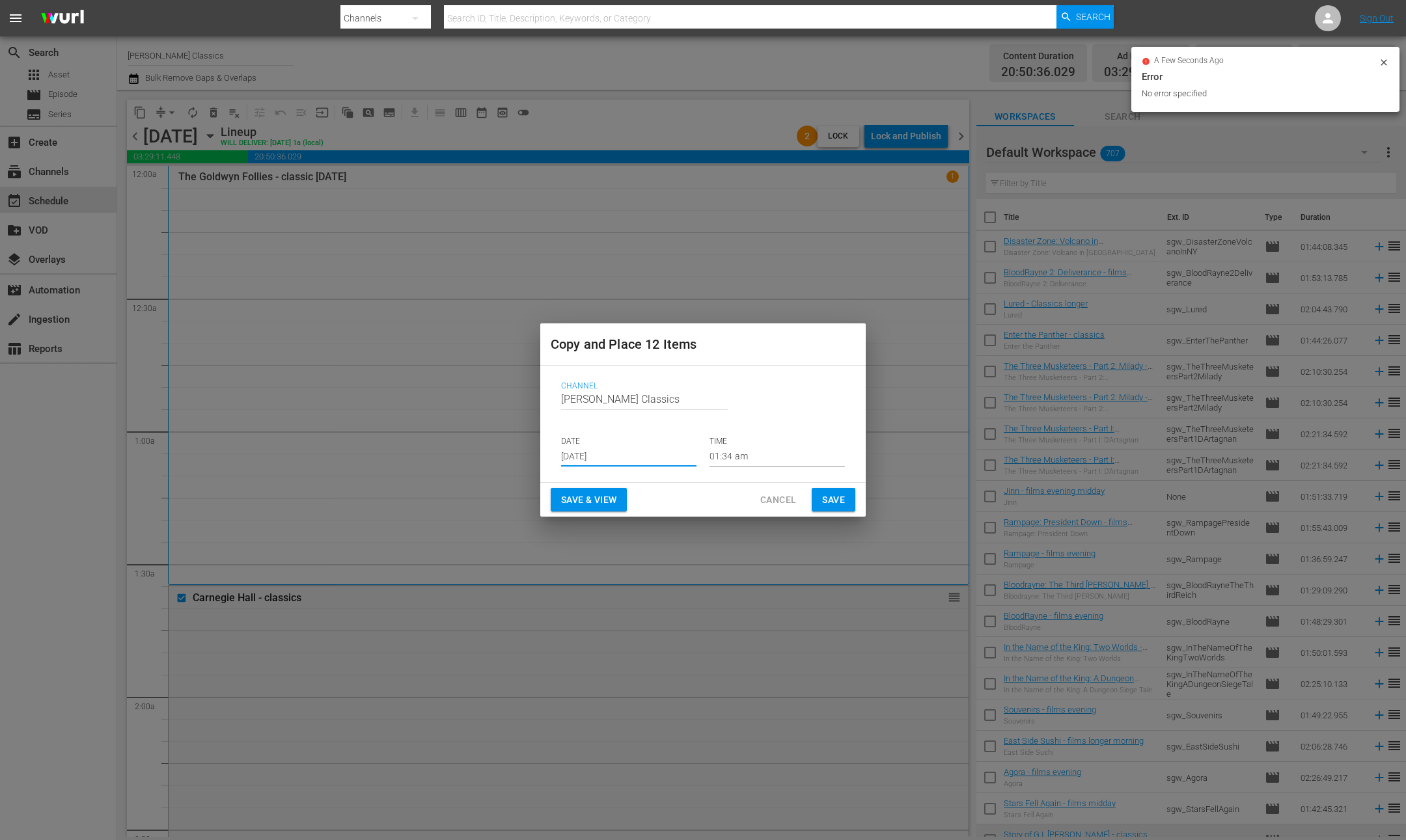
click at [595, 453] on input "[DATE]" at bounding box center [628, 456] width 135 height 20
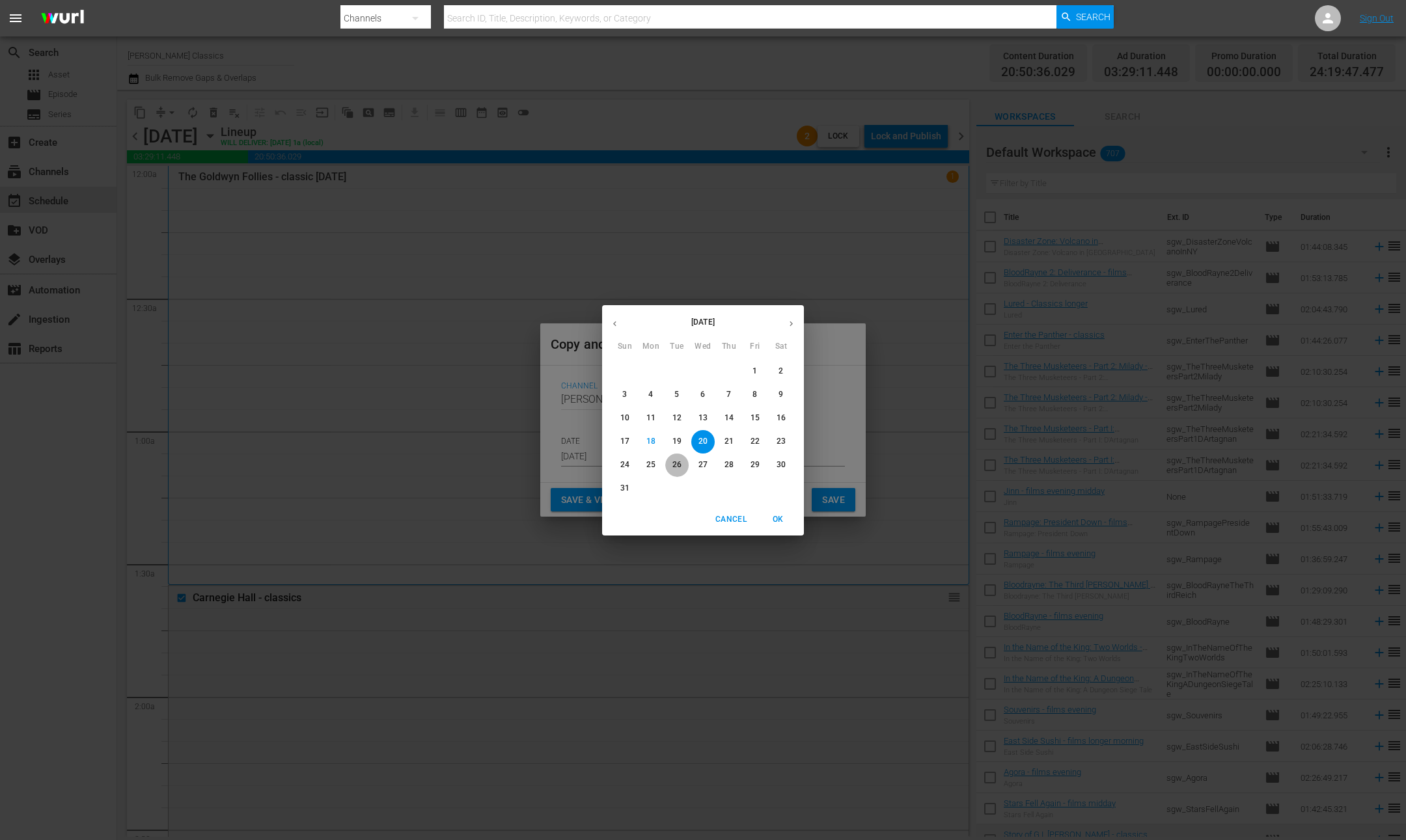
click at [680, 466] on p "26" at bounding box center [677, 465] width 9 height 11
type input "[DATE]"
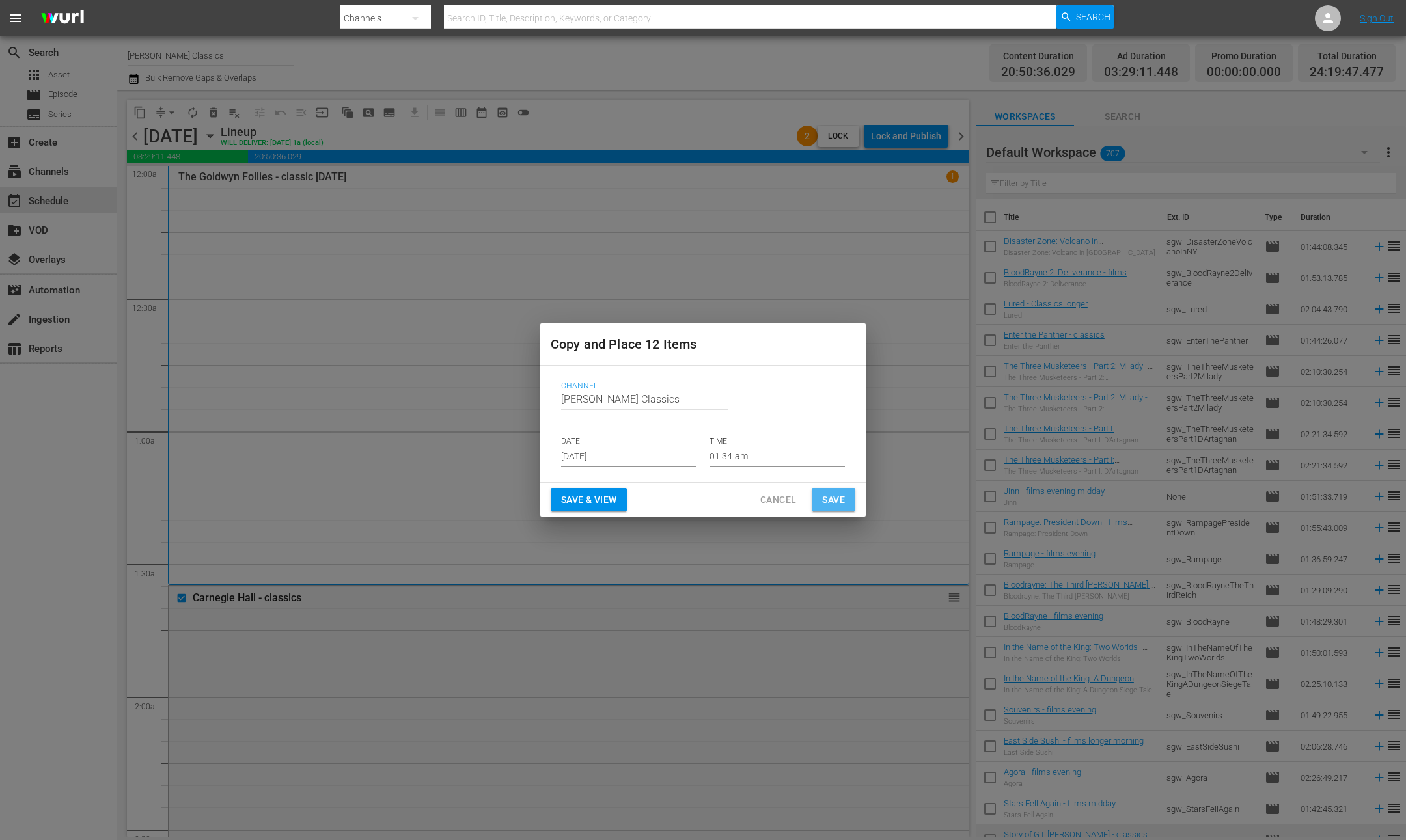
drag, startPoint x: 837, startPoint y: 503, endPoint x: 549, endPoint y: 294, distance: 355.8
click at [837, 503] on span "Save" at bounding box center [833, 499] width 23 height 16
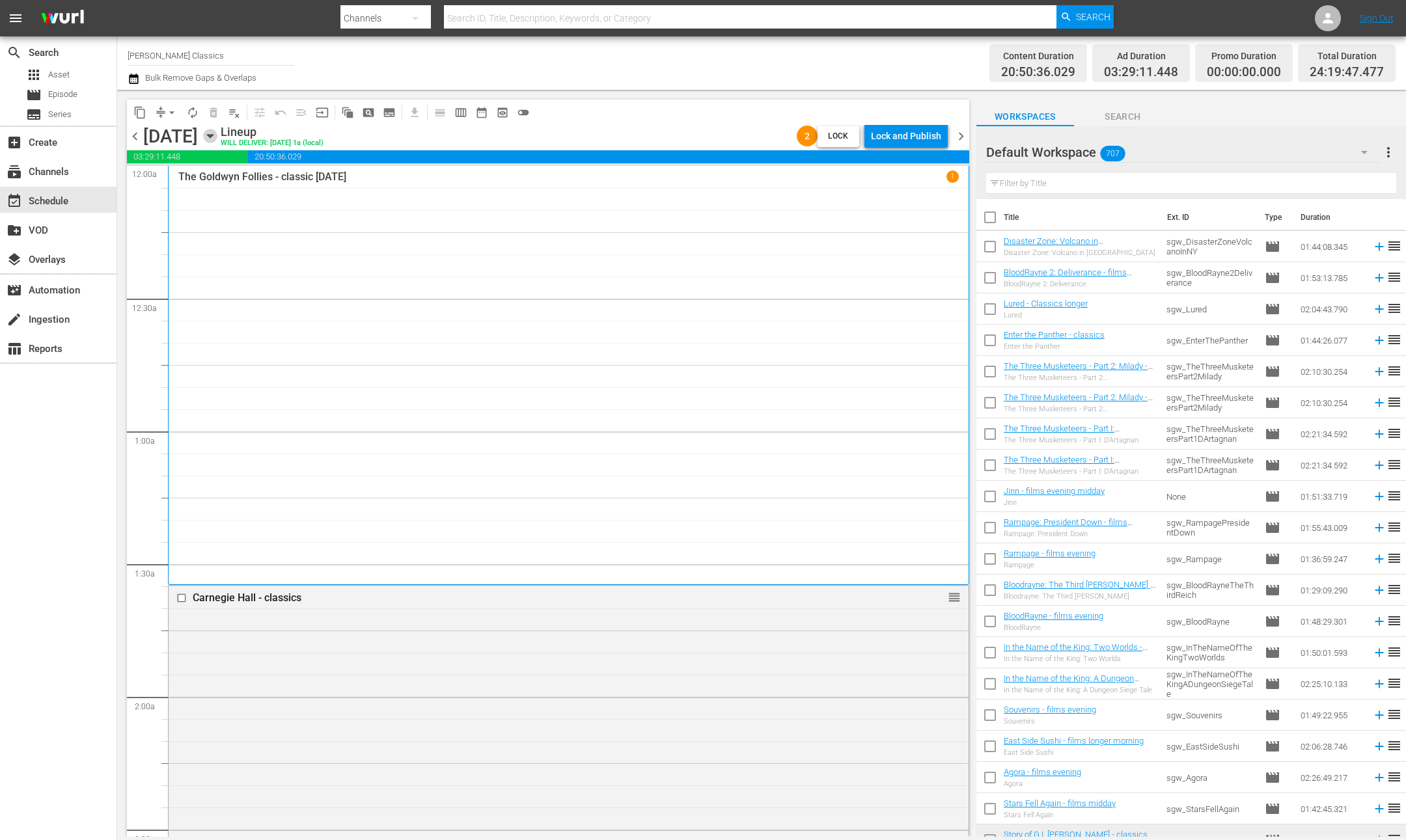
click at [217, 134] on icon "button" at bounding box center [210, 136] width 14 height 14
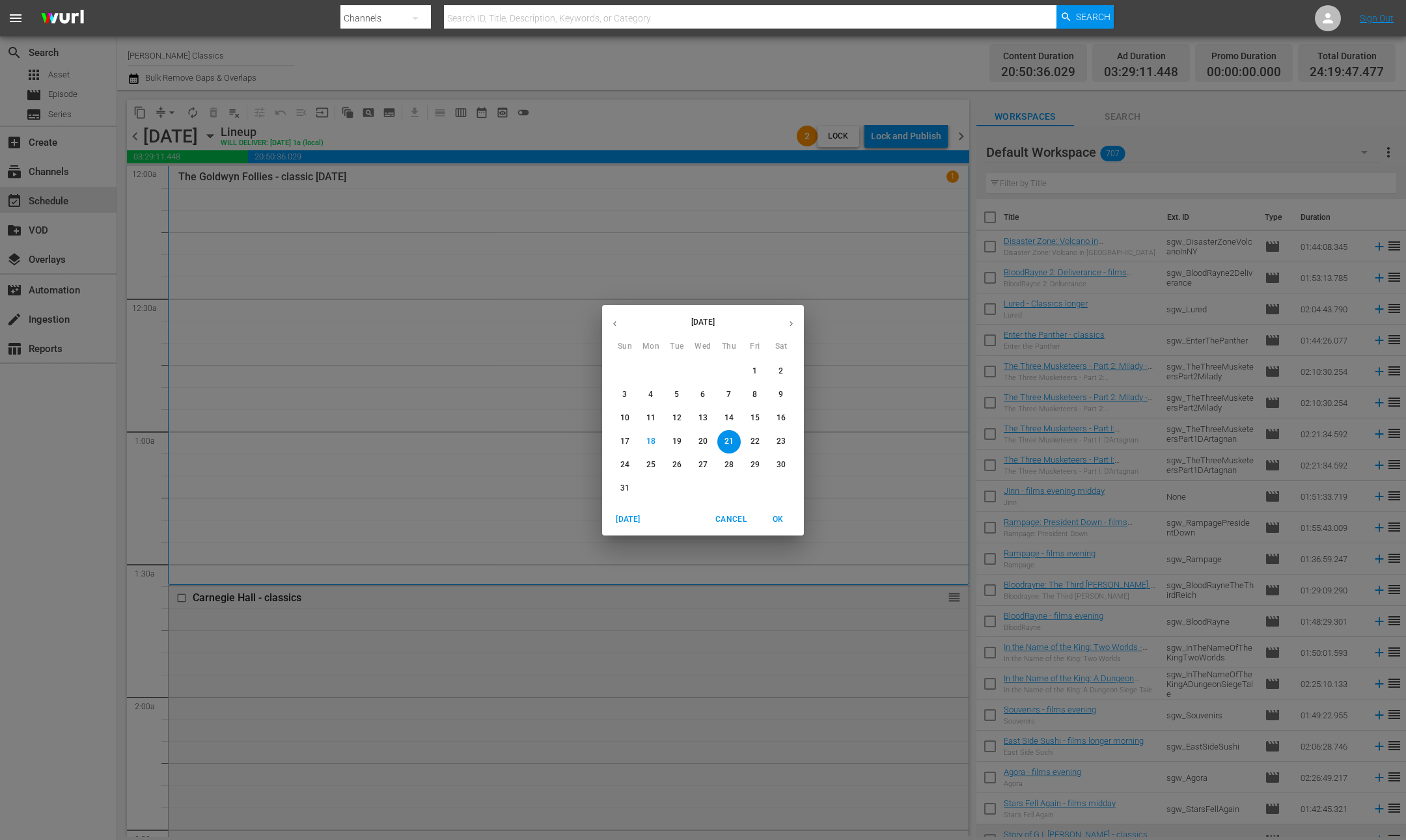
click at [678, 466] on p "26" at bounding box center [677, 465] width 9 height 11
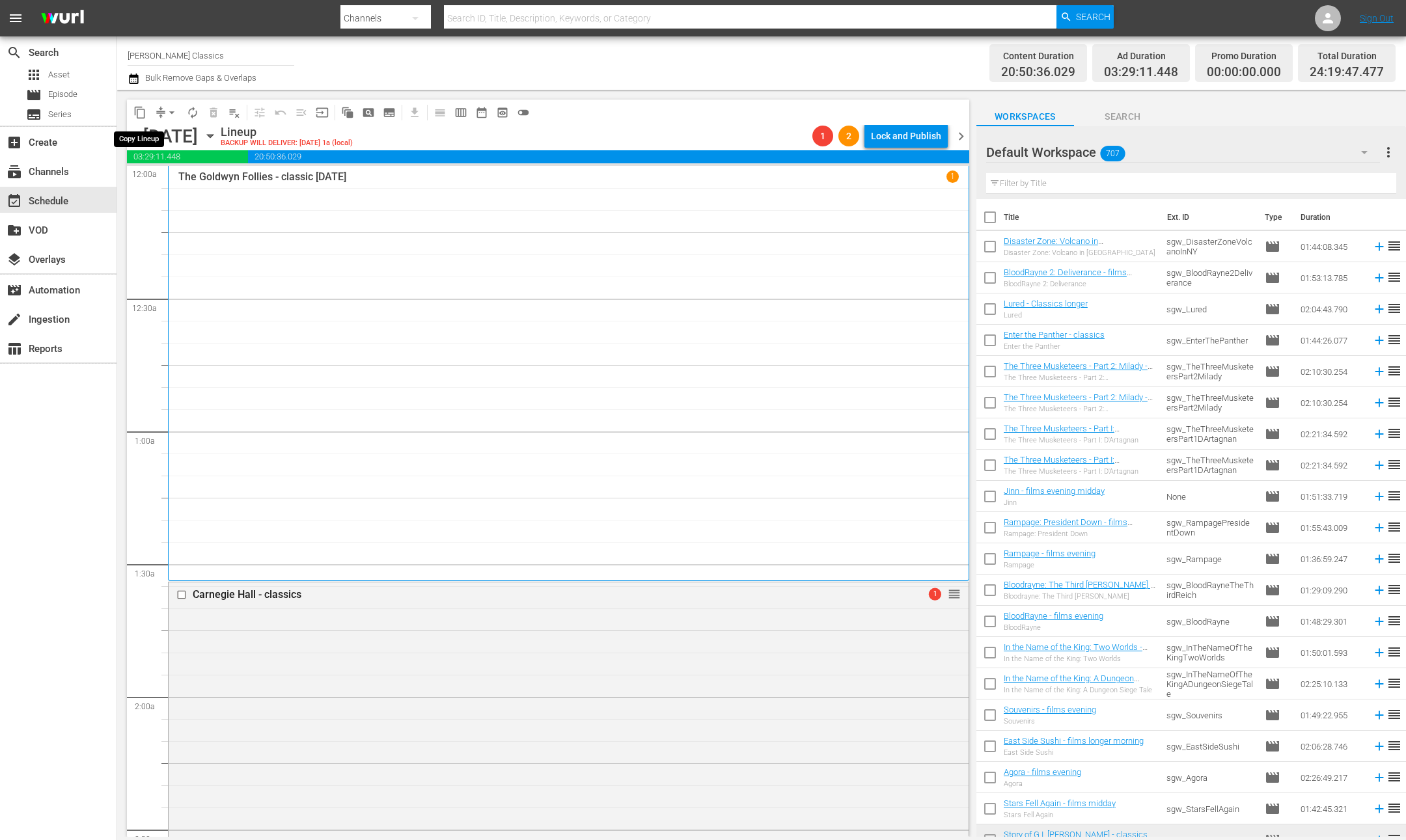
click at [137, 111] on span "content_copy" at bounding box center [139, 112] width 13 height 13
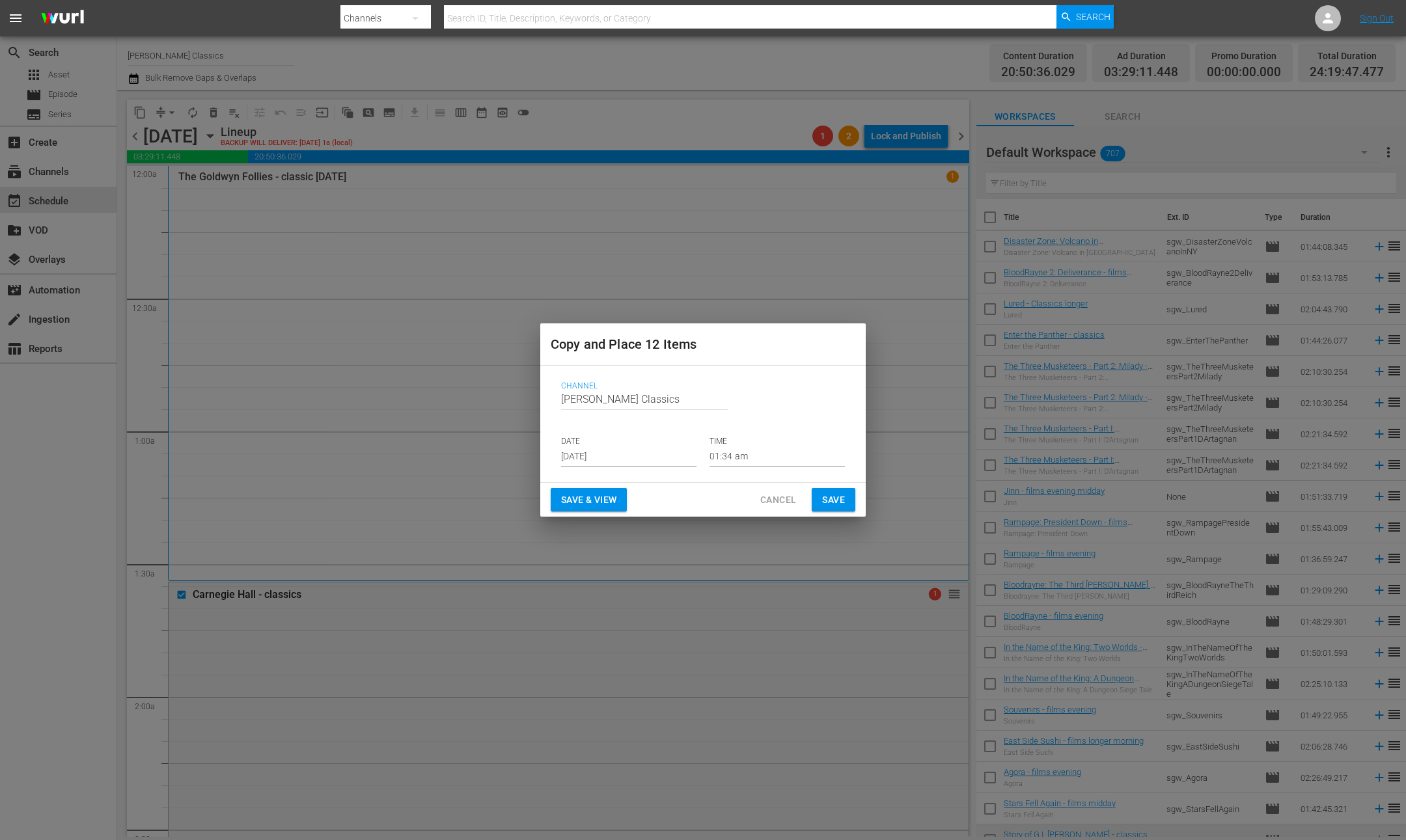
click at [626, 453] on input "[DATE]" at bounding box center [628, 456] width 135 height 20
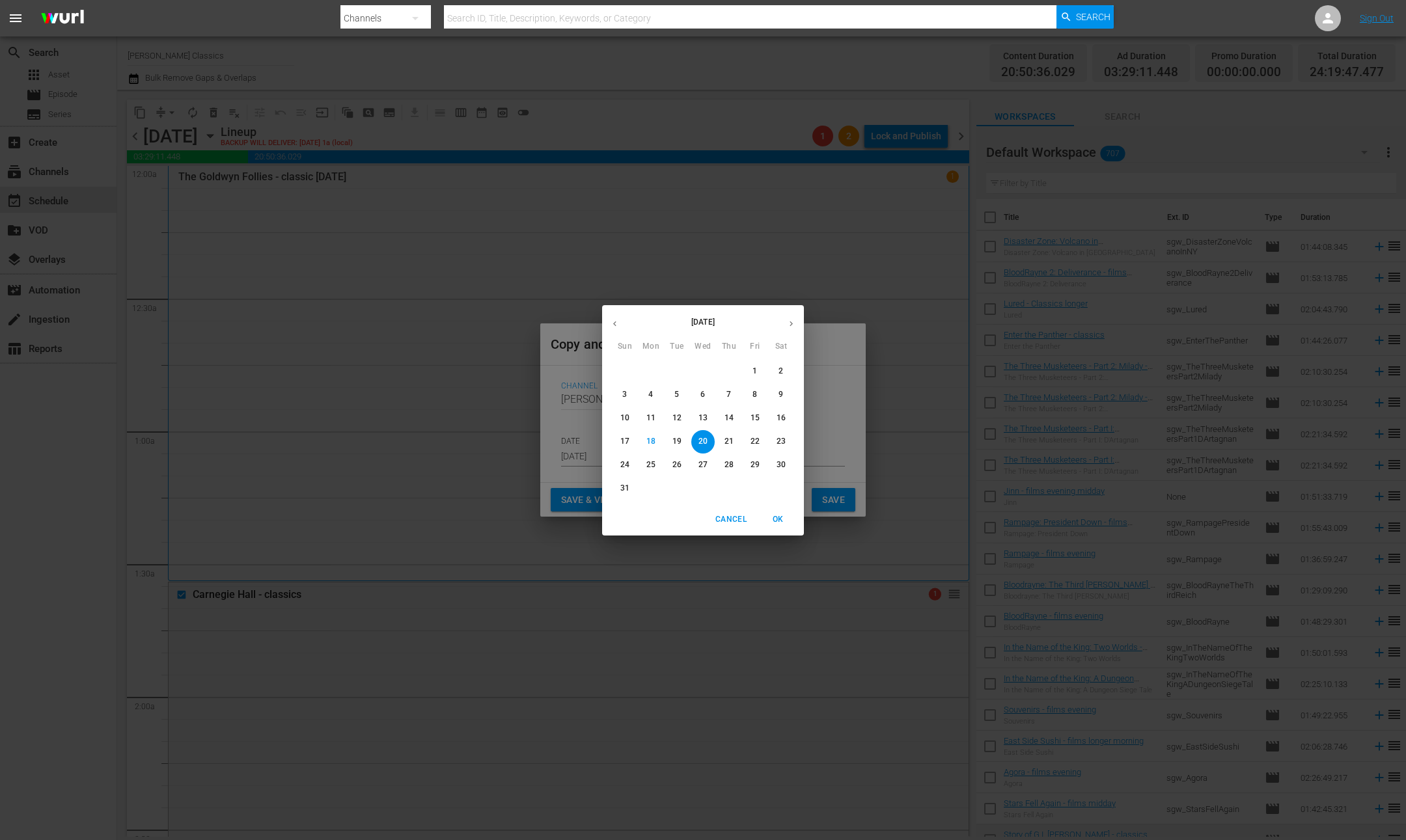
click at [621, 492] on p "31" at bounding box center [624, 488] width 9 height 11
type input "[DATE]"
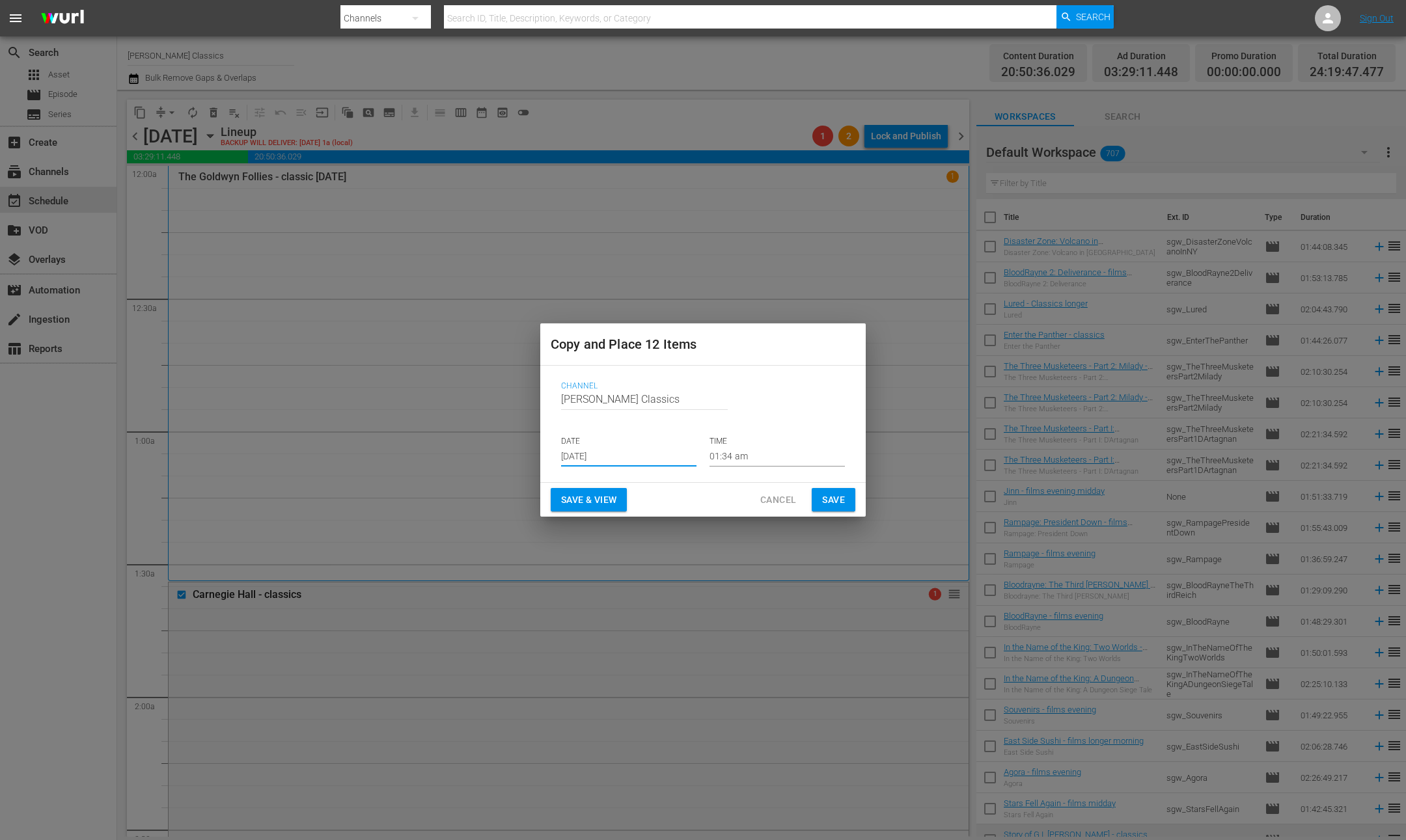
click at [843, 501] on span "Save" at bounding box center [833, 499] width 23 height 16
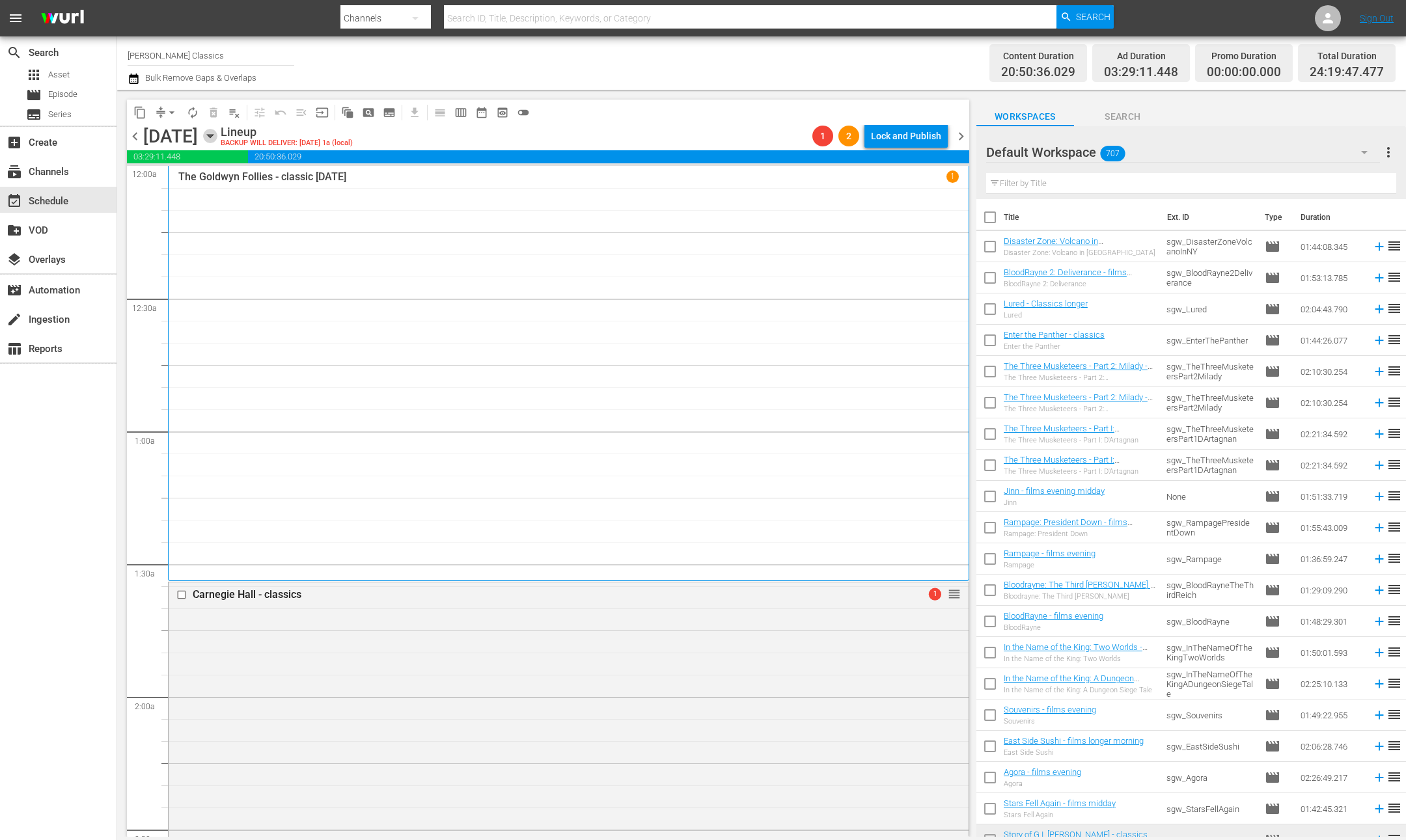
click at [213, 136] on icon "button" at bounding box center [210, 137] width 6 height 3
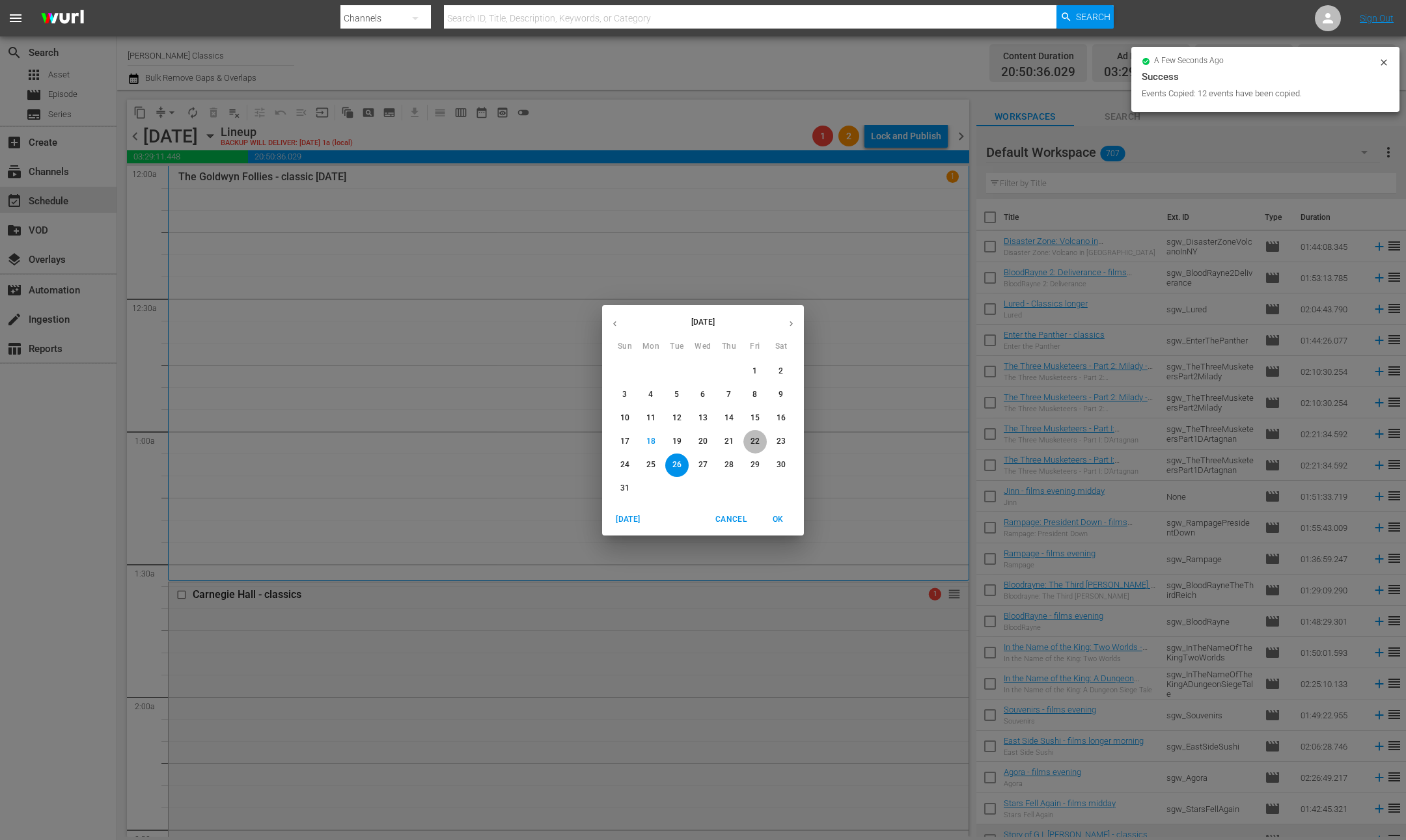
click at [759, 443] on p "22" at bounding box center [754, 441] width 9 height 11
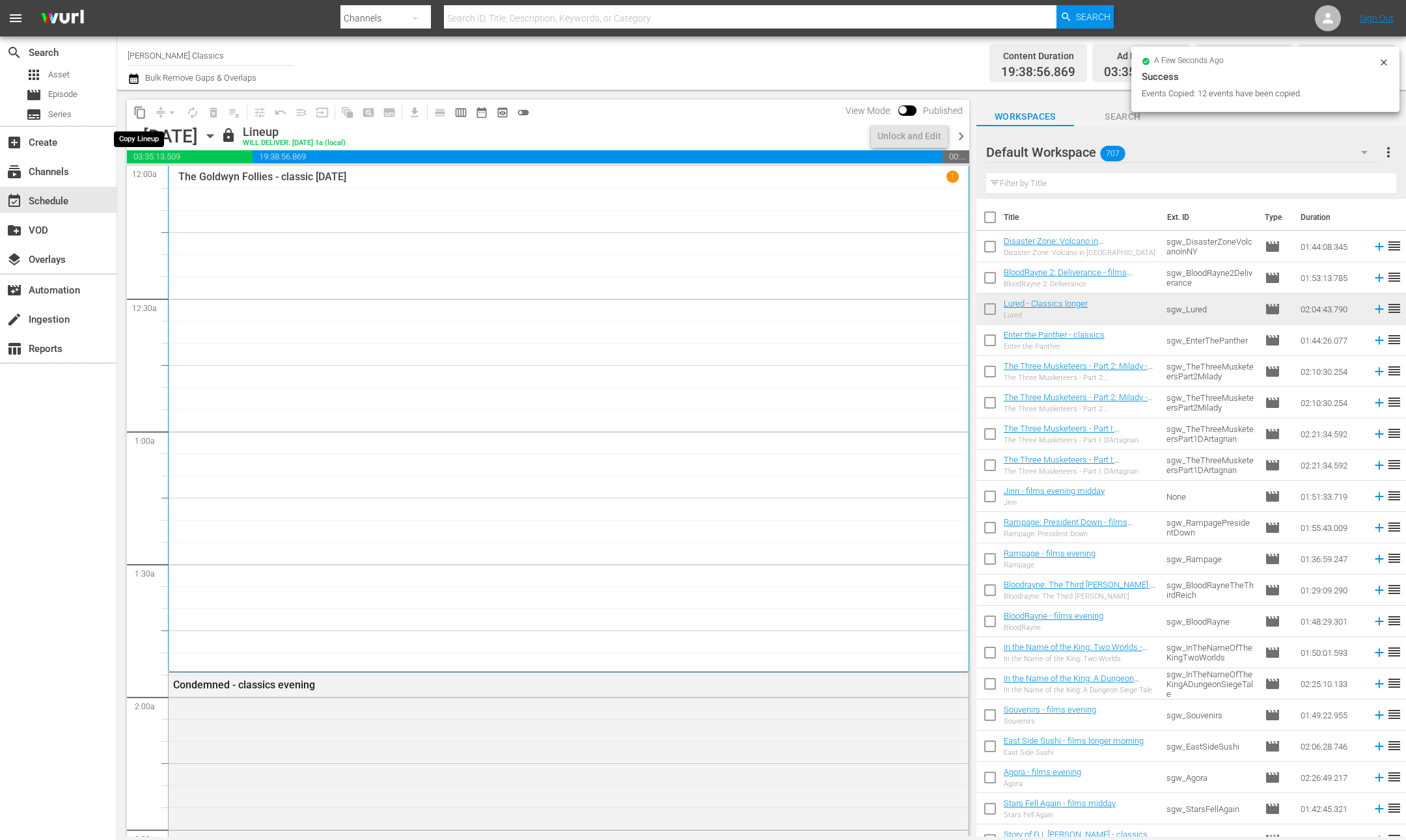
click at [138, 113] on span "content_copy" at bounding box center [139, 112] width 13 height 13
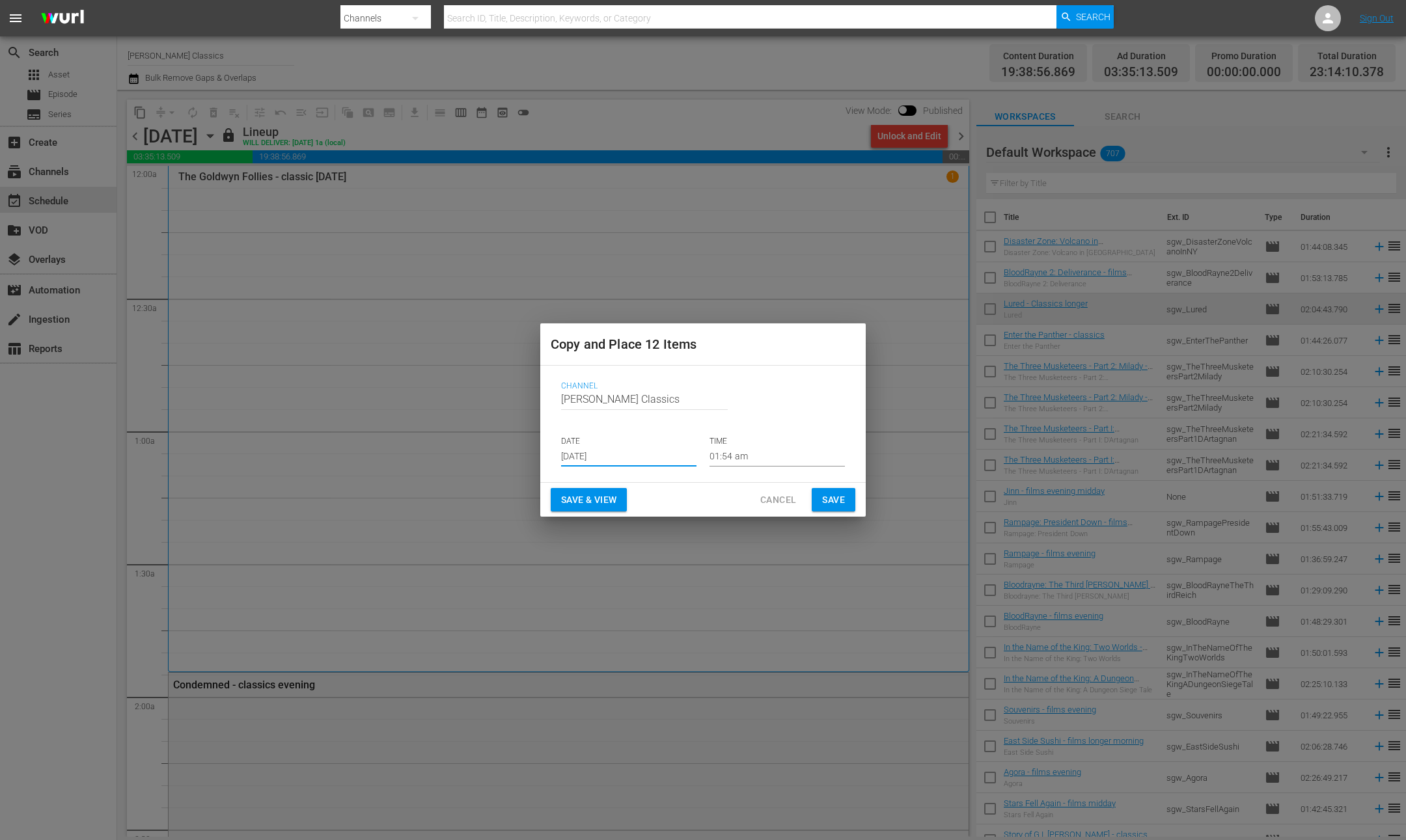
click at [618, 457] on input "[DATE]" at bounding box center [628, 456] width 135 height 20
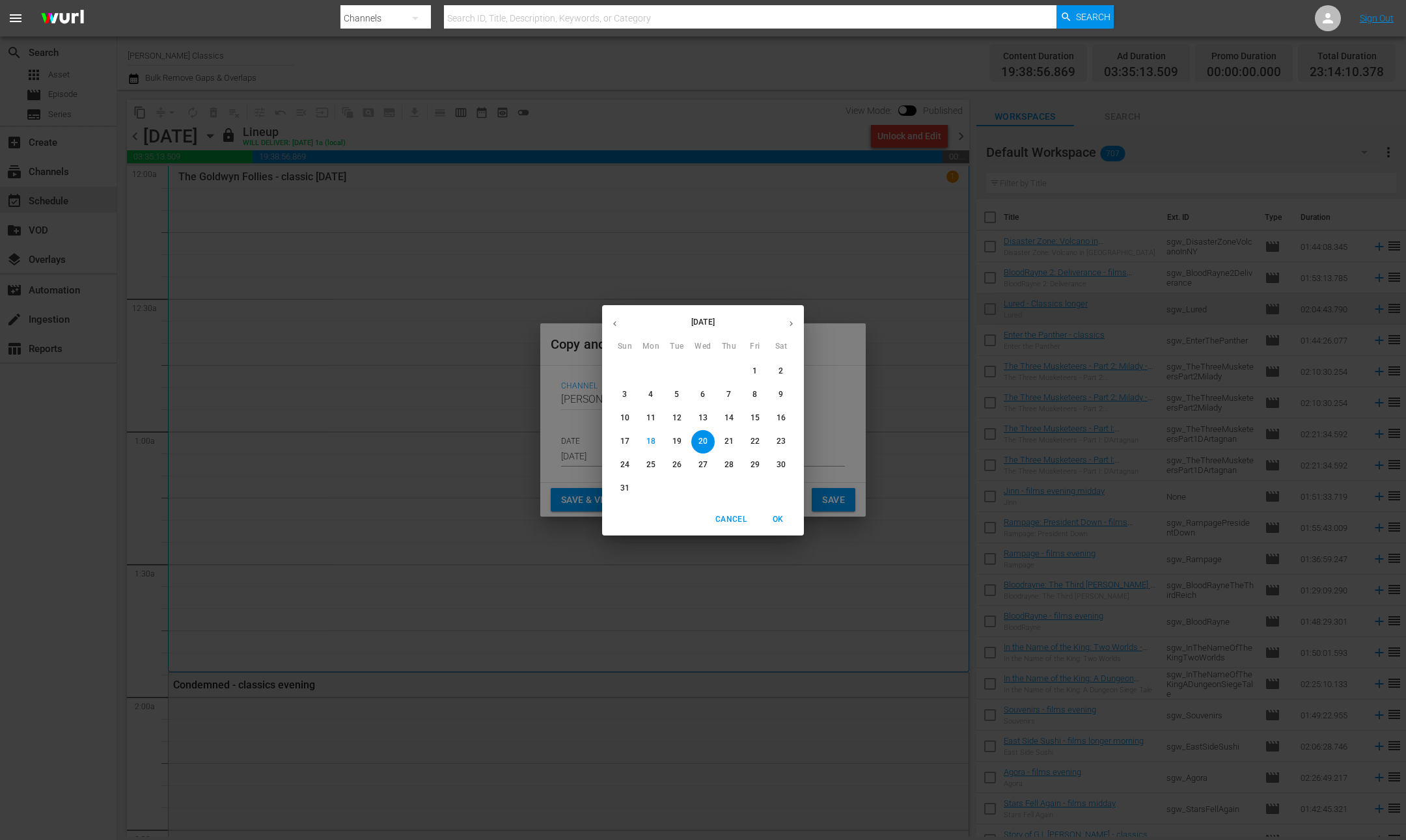
click at [703, 465] on p "27" at bounding box center [703, 465] width 9 height 11
type input "[DATE]"
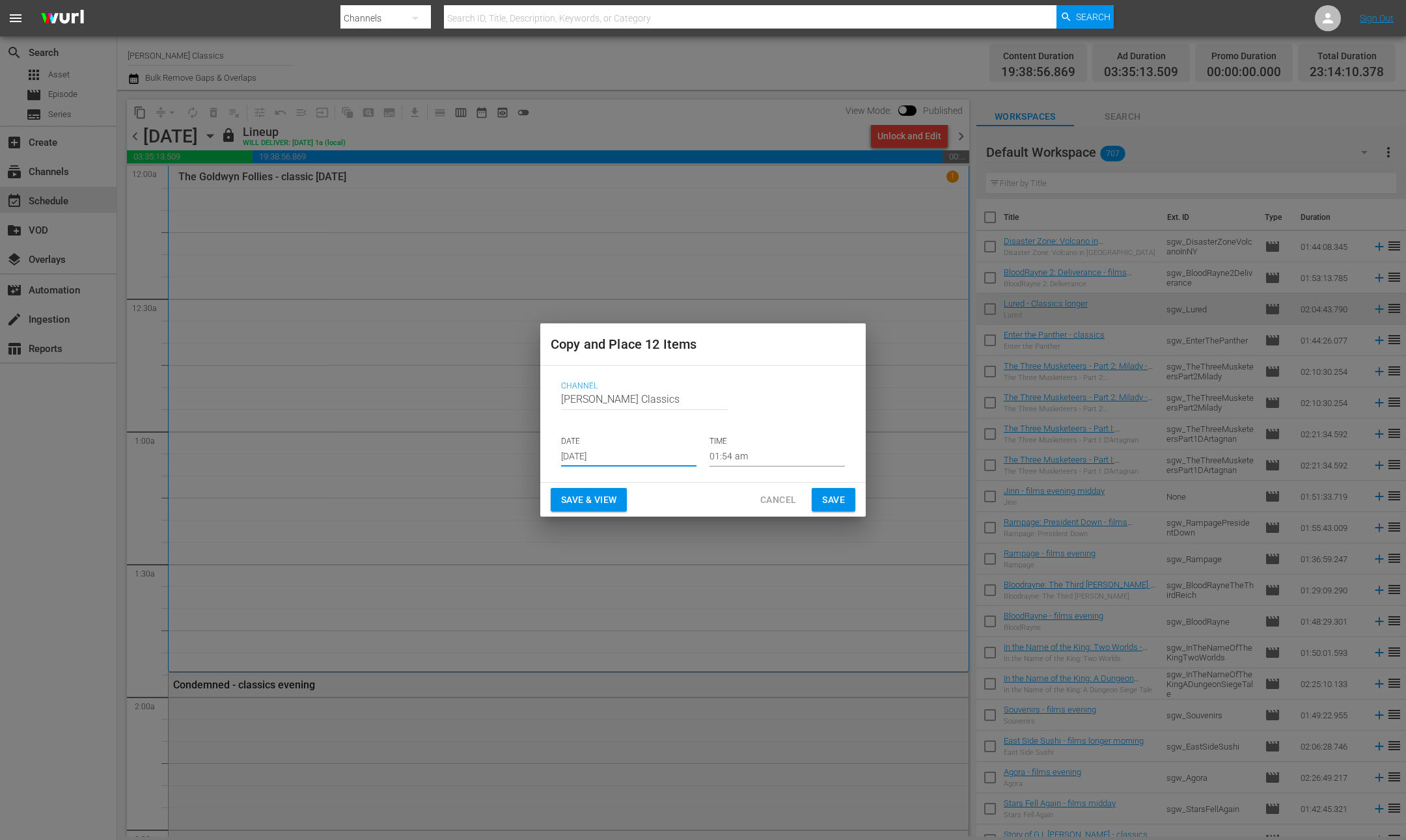
drag, startPoint x: 834, startPoint y: 502, endPoint x: 706, endPoint y: 448, distance: 138.9
click at [834, 502] on span "Save" at bounding box center [833, 499] width 23 height 16
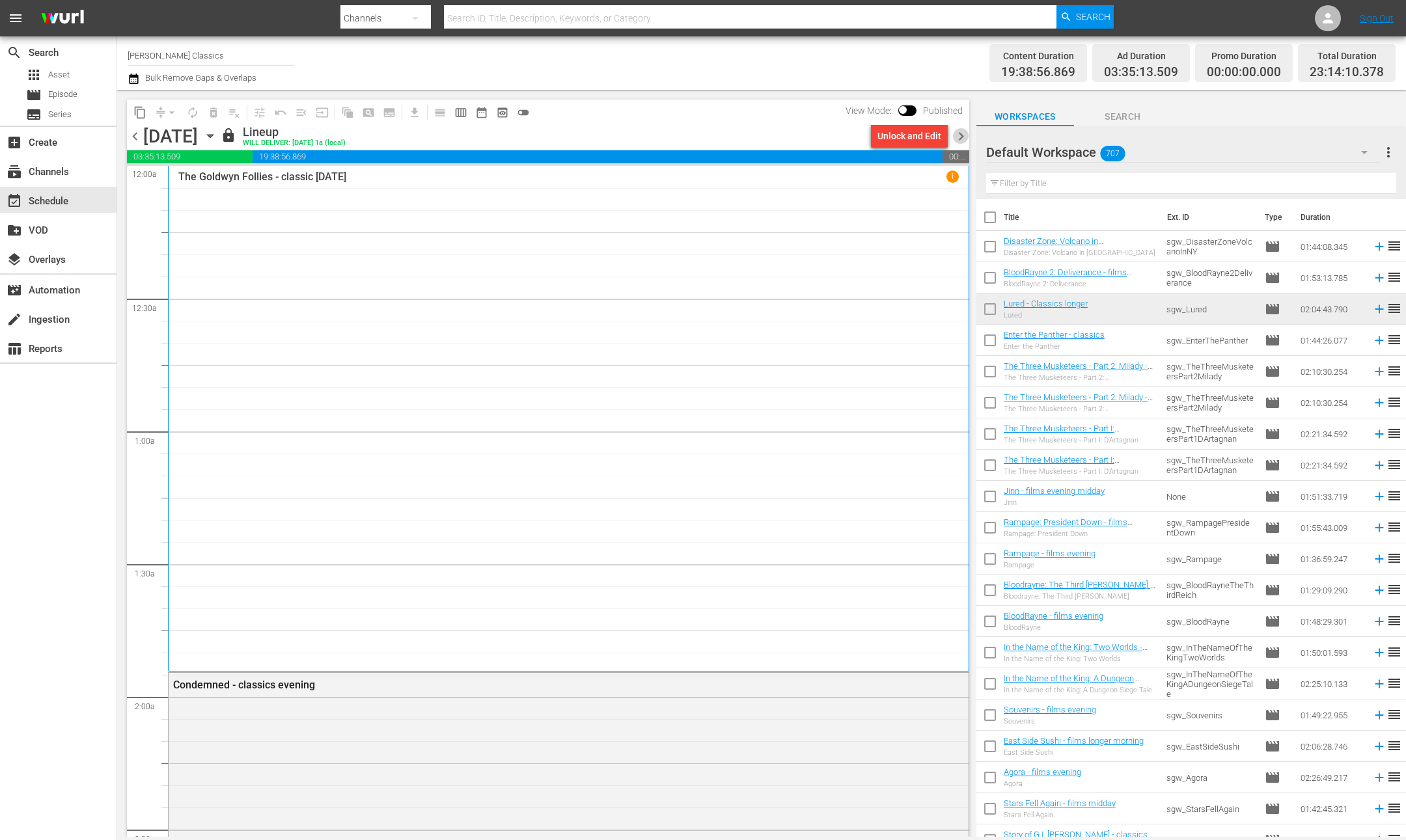
drag, startPoint x: 960, startPoint y: 138, endPoint x: 291, endPoint y: 146, distance: 669.0
click at [960, 138] on span "chevron_right" at bounding box center [961, 136] width 16 height 16
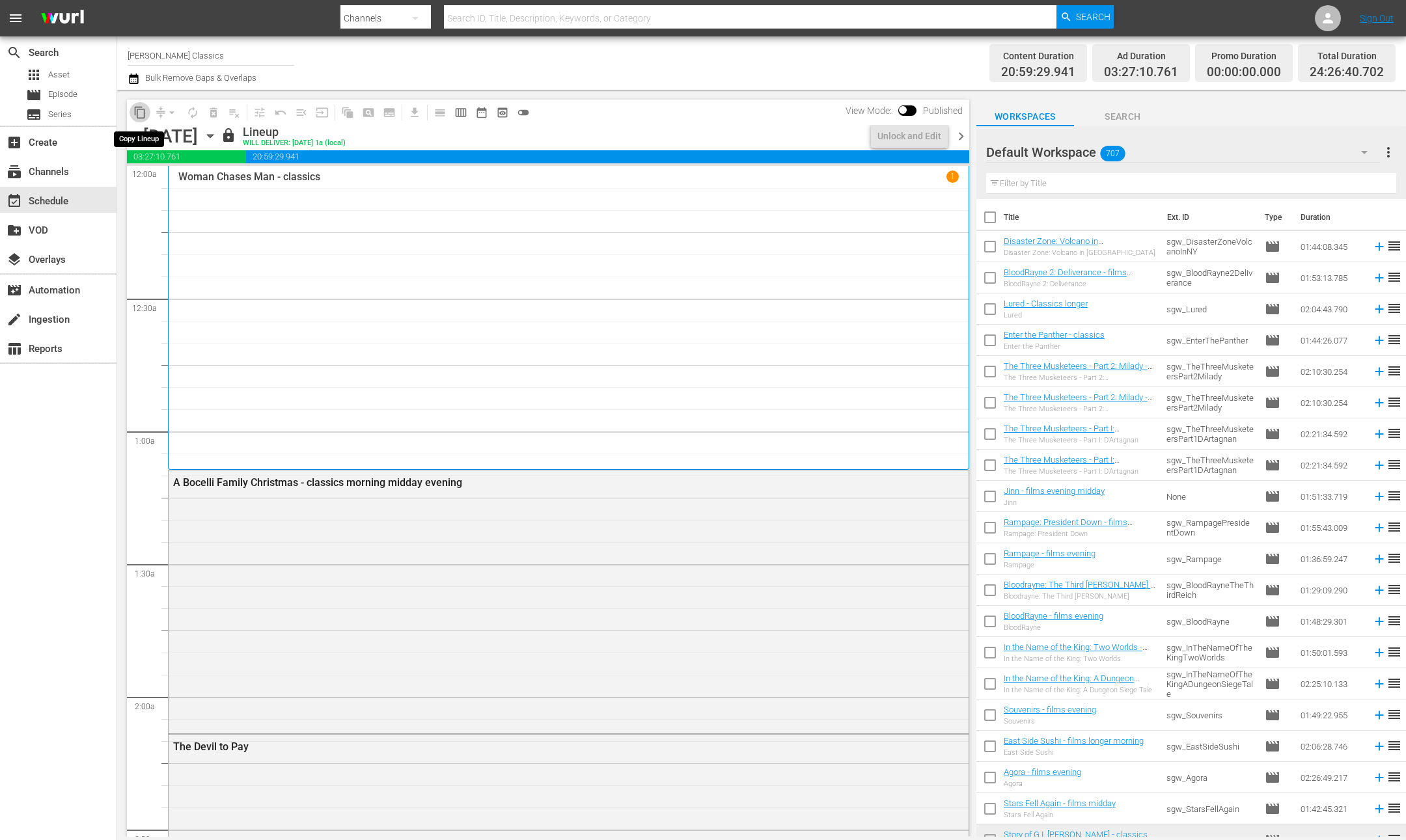
click at [138, 108] on span "content_copy" at bounding box center [139, 112] width 13 height 13
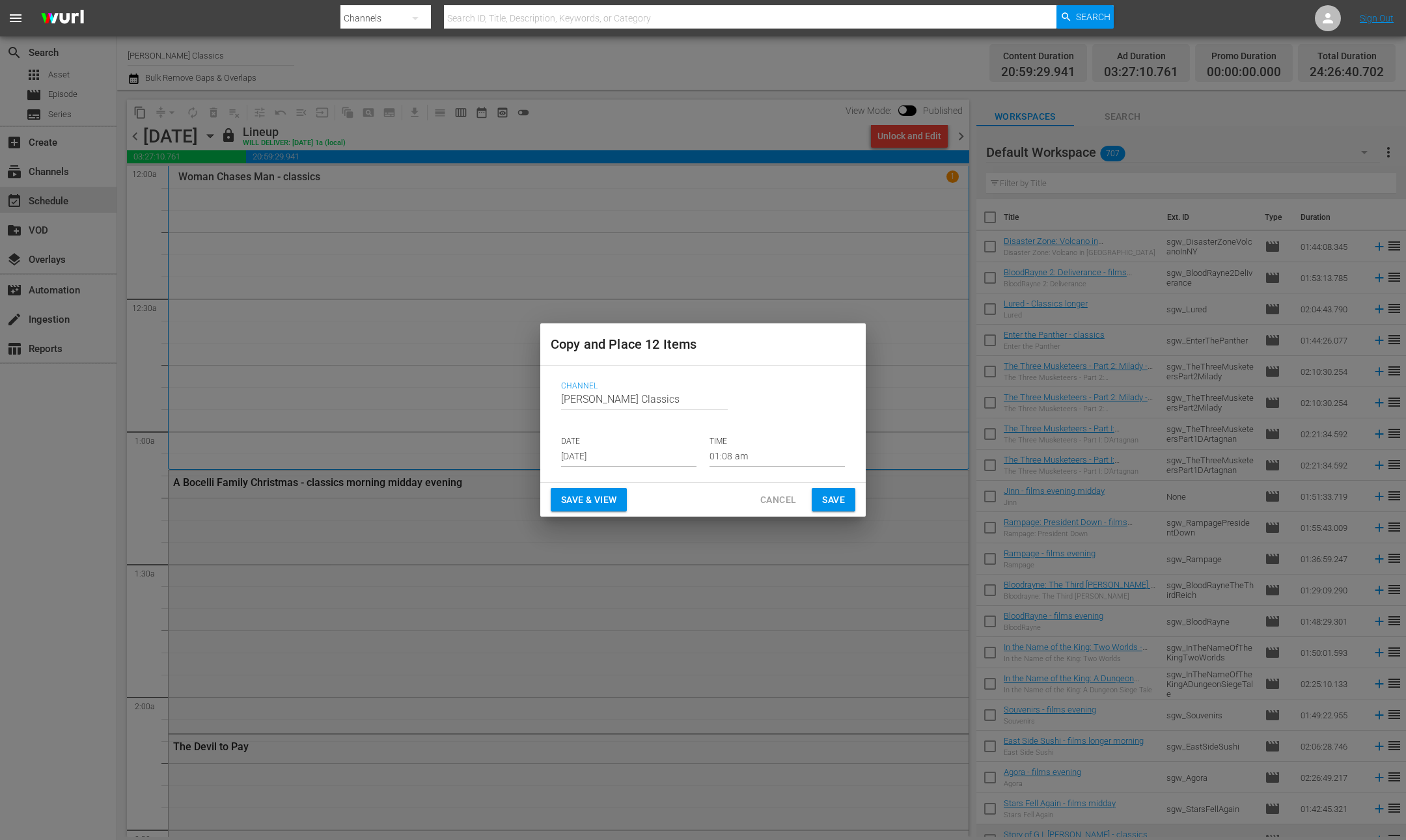
click at [678, 460] on input "[DATE]" at bounding box center [628, 456] width 135 height 20
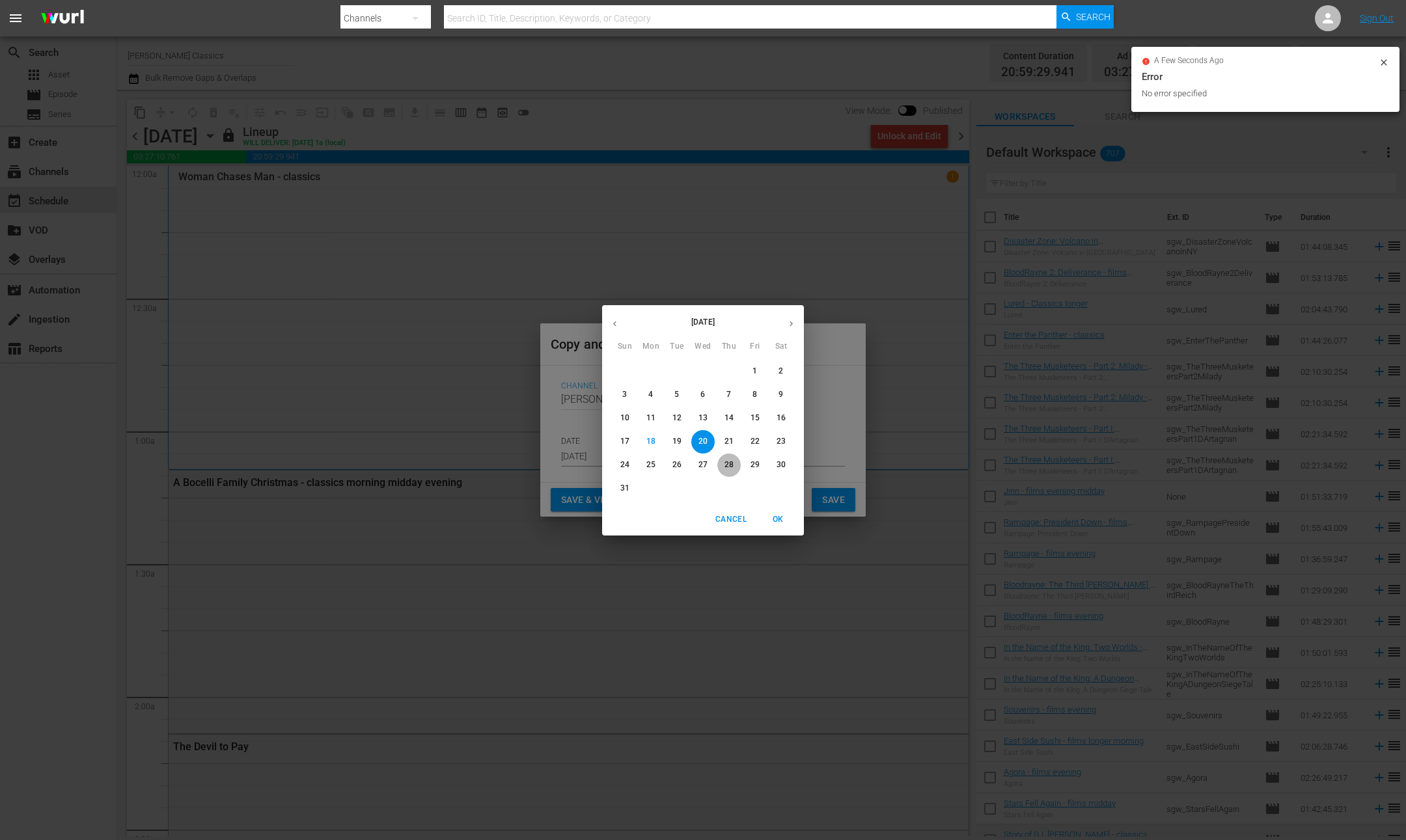
click at [725, 464] on p "28" at bounding box center [729, 465] width 9 height 11
type input "[DATE]"
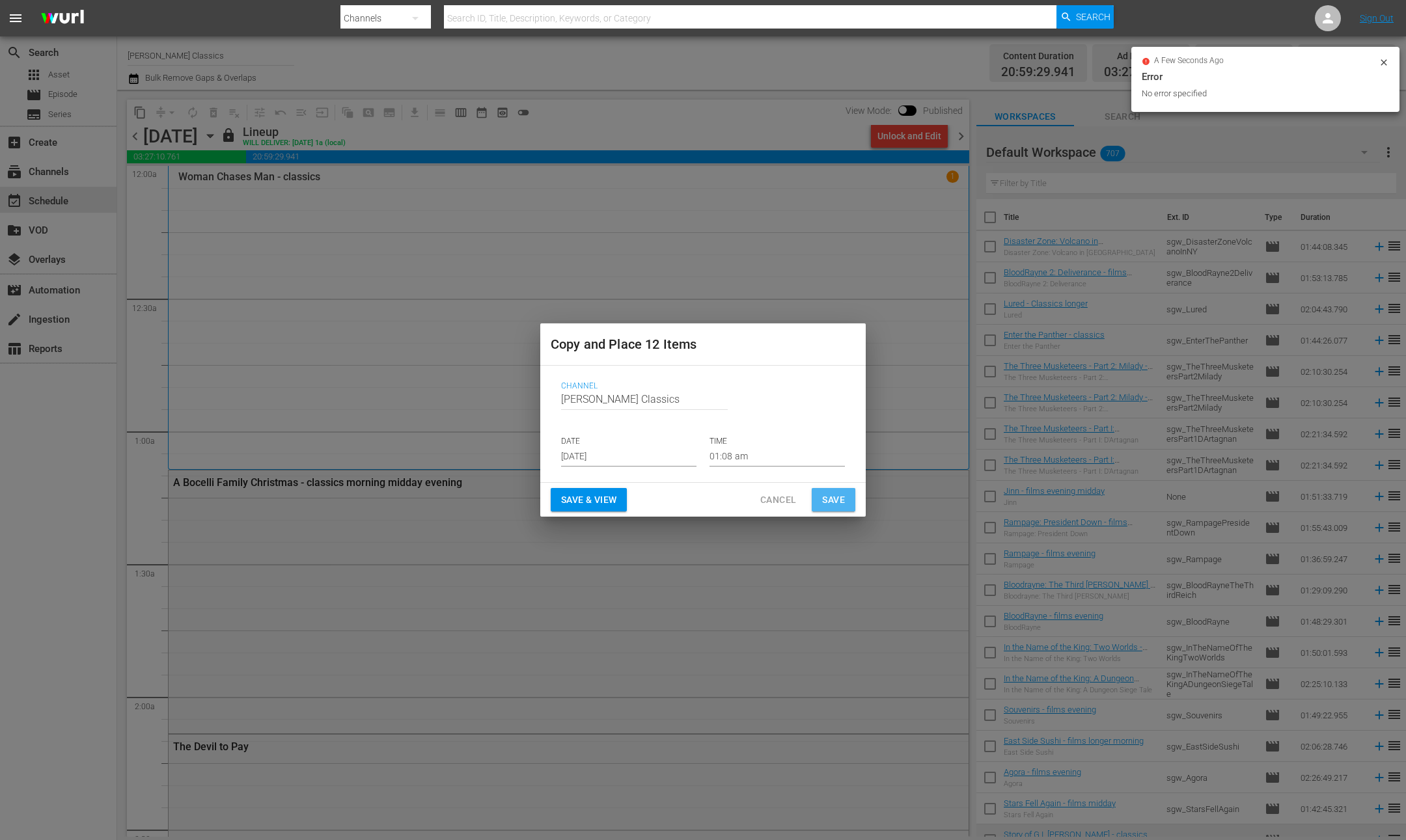
click at [820, 497] on button "Save" at bounding box center [833, 500] width 43 height 24
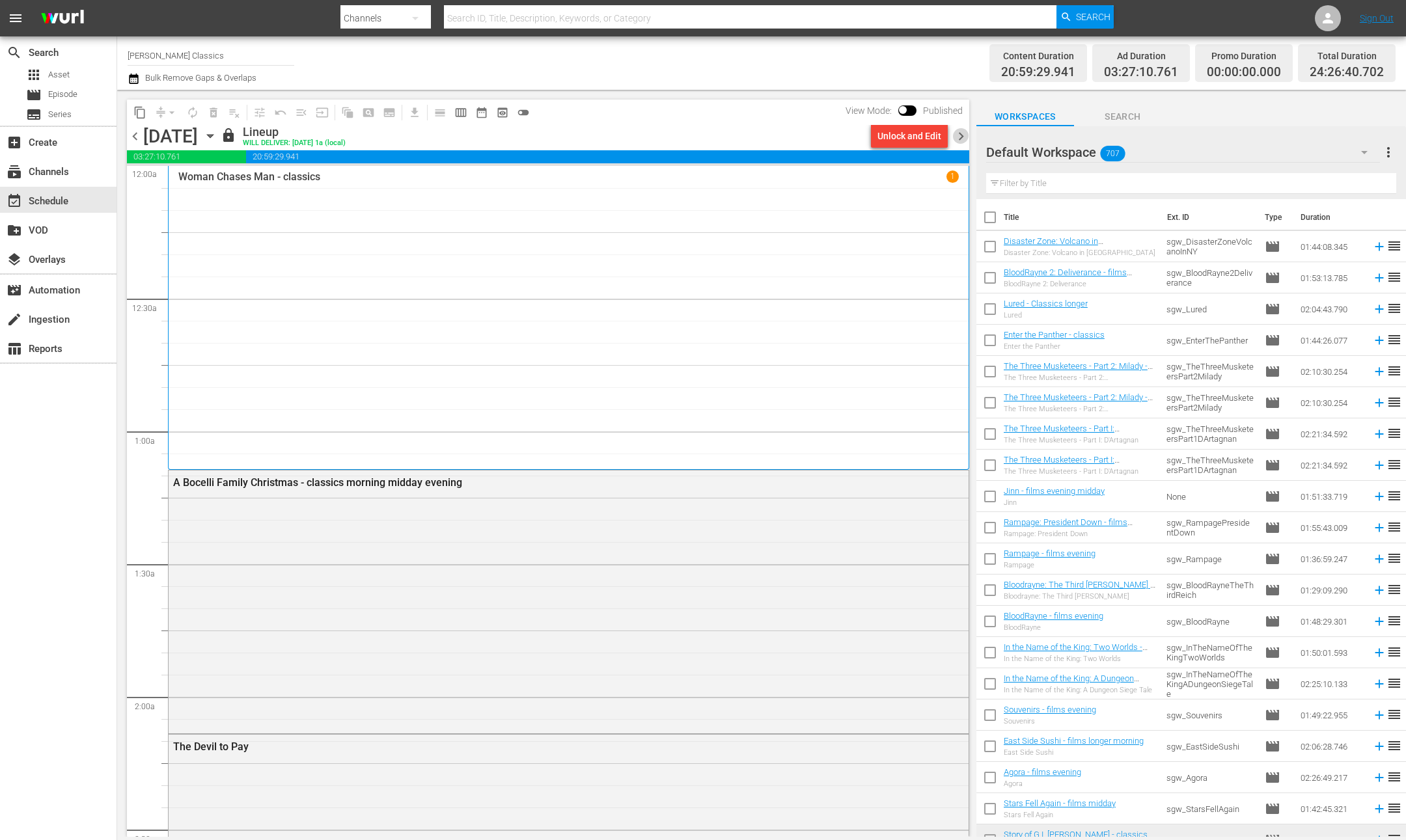
drag, startPoint x: 962, startPoint y: 139, endPoint x: 930, endPoint y: 129, distance: 33.5
click at [962, 139] on span "chevron_right" at bounding box center [961, 136] width 16 height 16
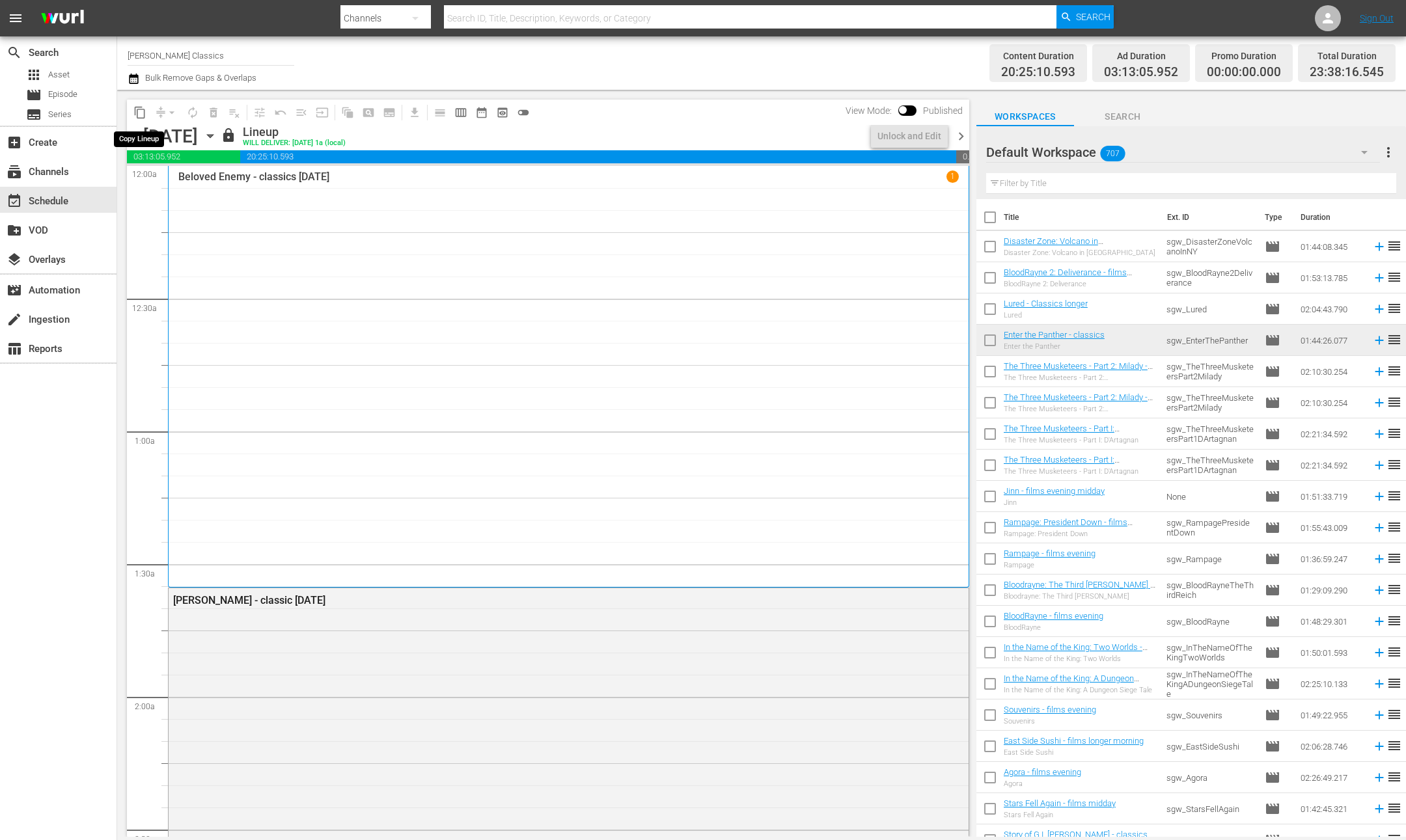
click at [138, 114] on span "content_copy" at bounding box center [139, 112] width 13 height 13
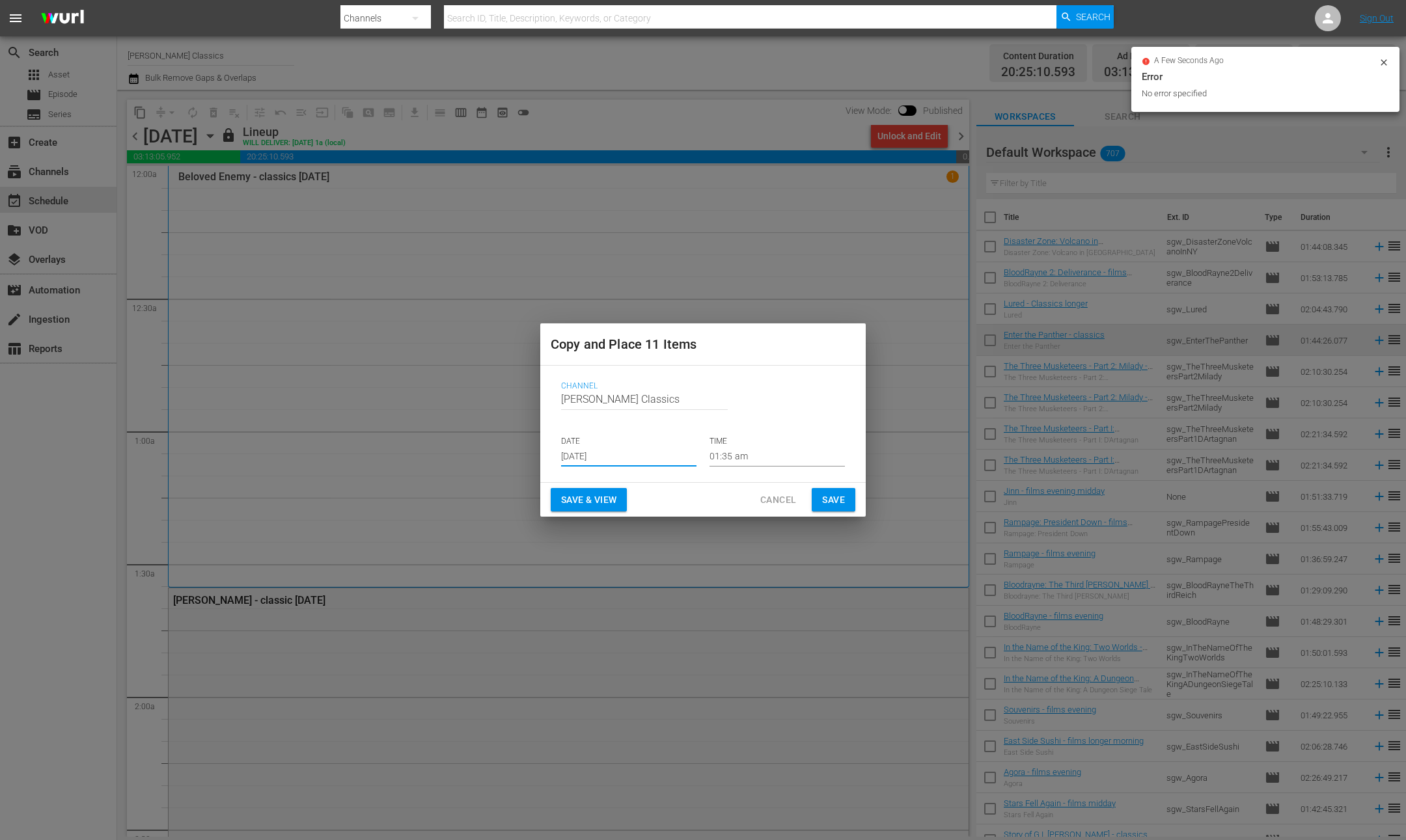
click at [659, 454] on input "[DATE]" at bounding box center [628, 456] width 135 height 20
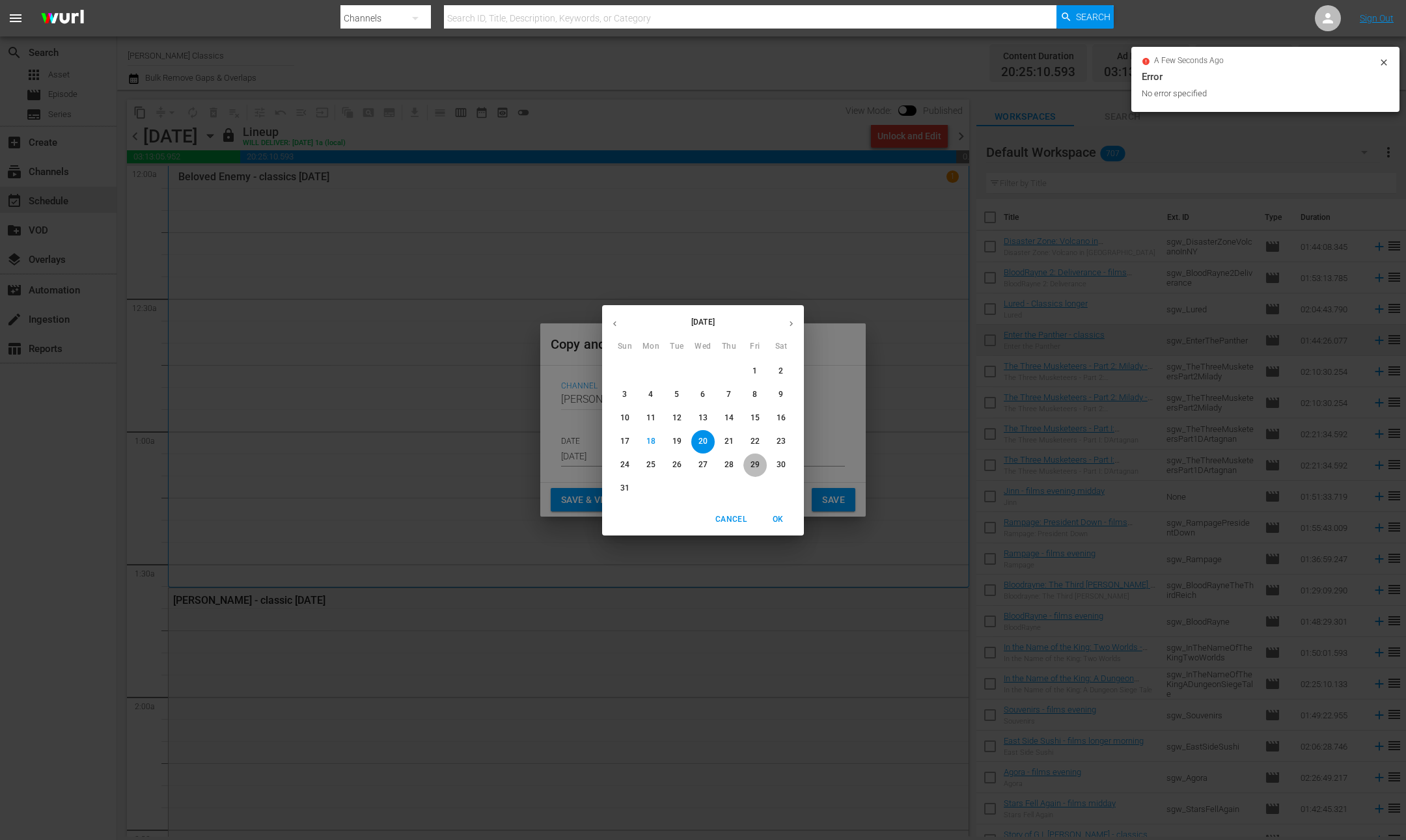
click at [755, 468] on p "29" at bounding box center [754, 465] width 9 height 11
type input "[DATE]"
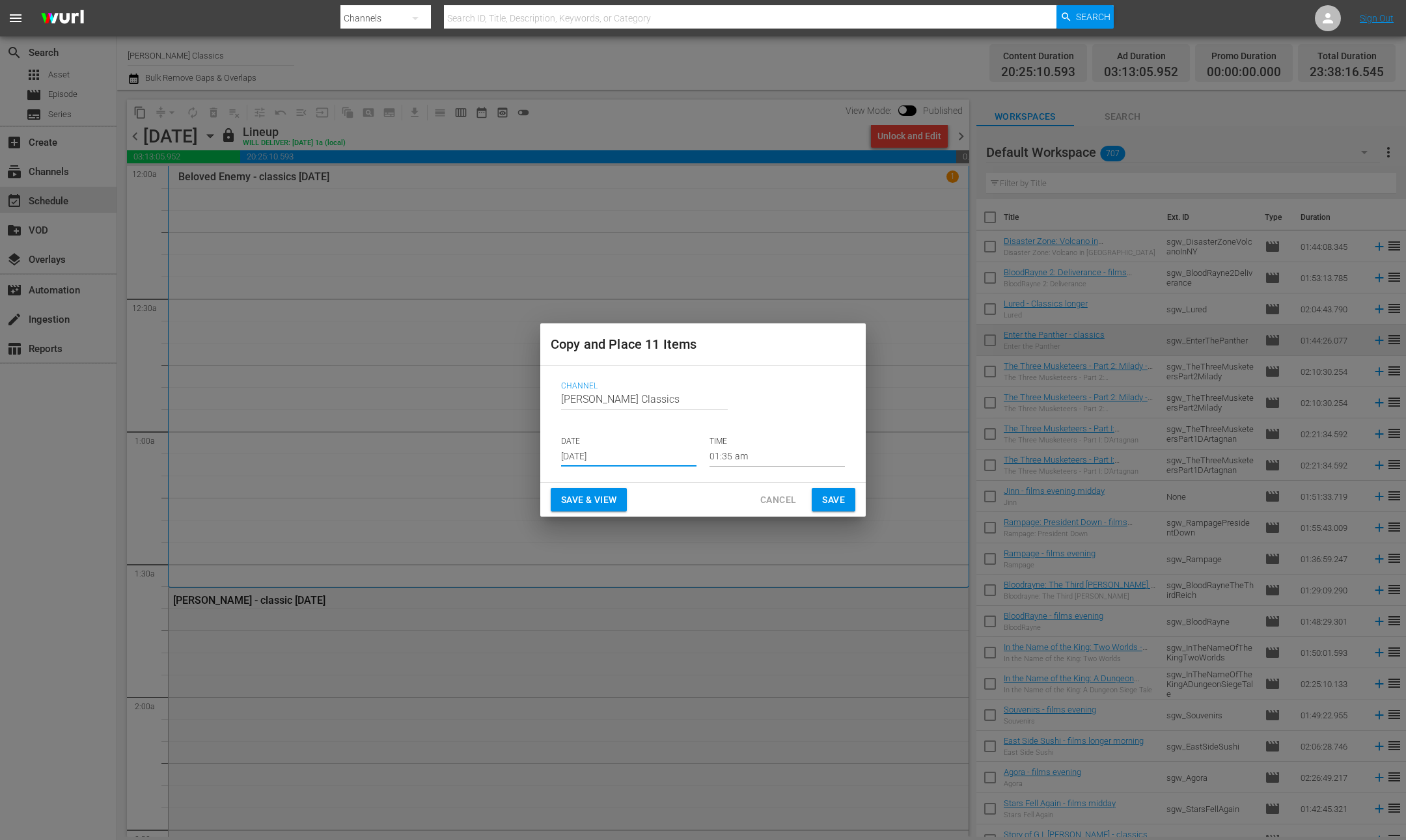
drag, startPoint x: 833, startPoint y: 498, endPoint x: 806, endPoint y: 492, distance: 27.7
click at [833, 498] on span "Save" at bounding box center [833, 499] width 23 height 16
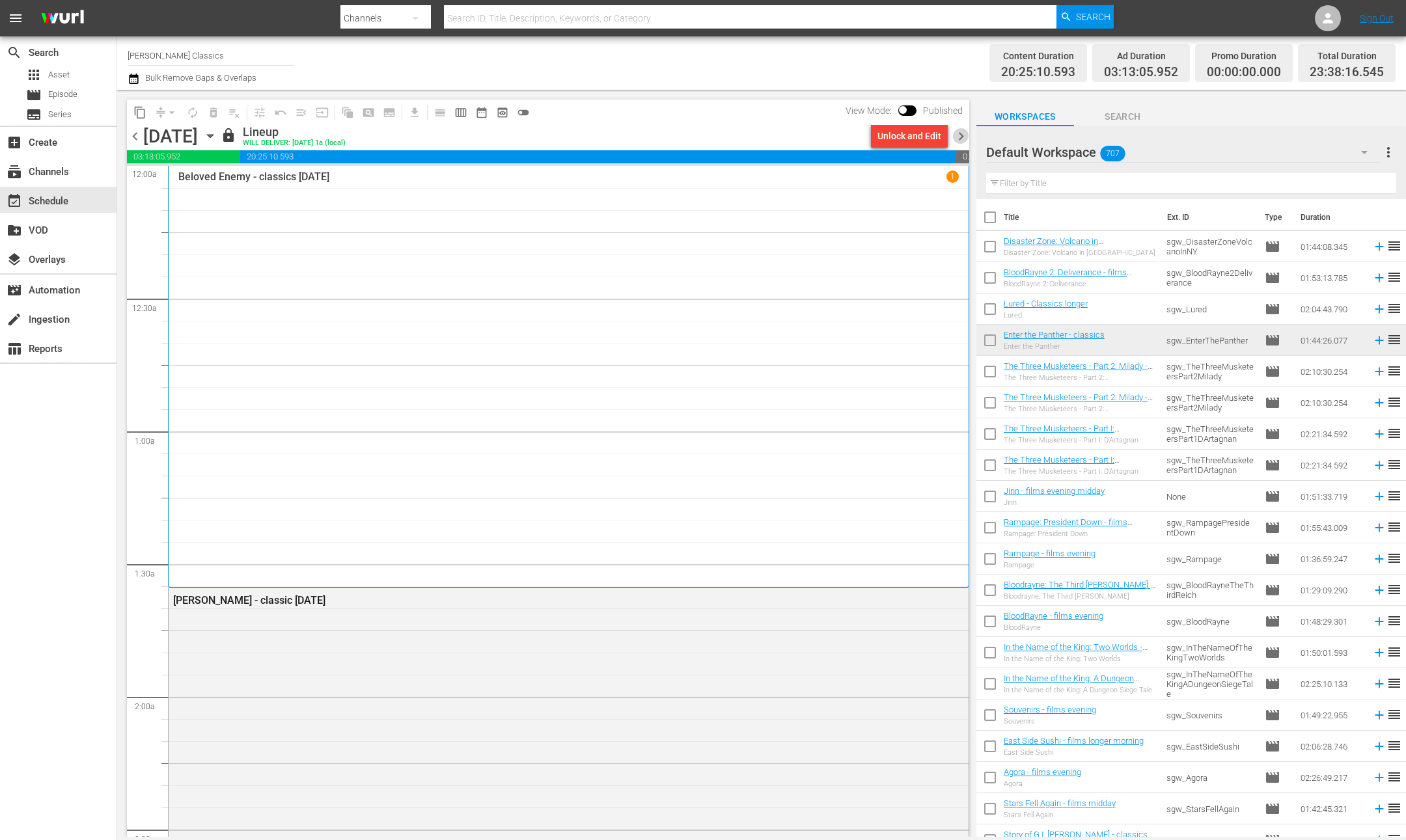
click at [962, 138] on span "chevron_right" at bounding box center [961, 136] width 16 height 16
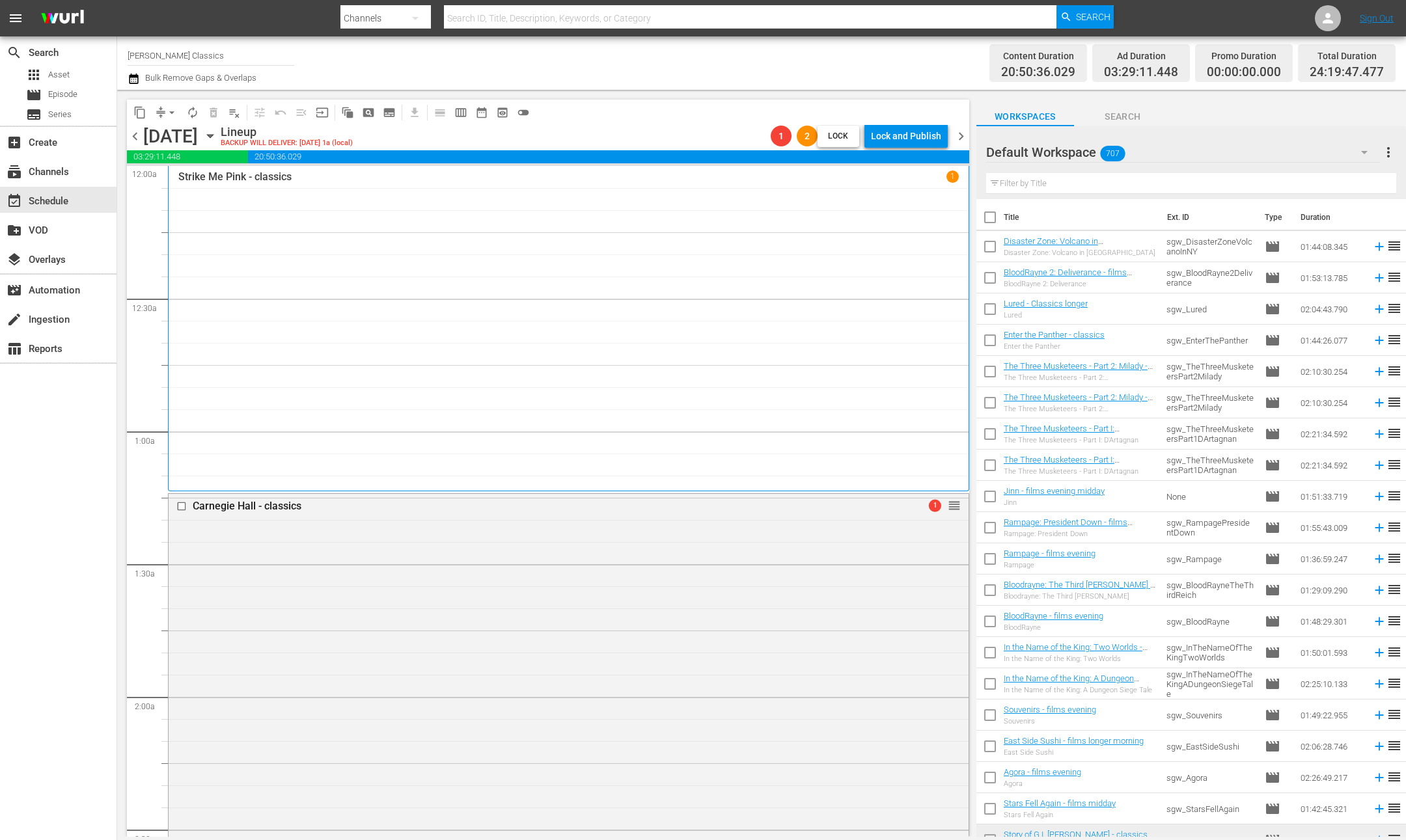
click at [217, 138] on icon "button" at bounding box center [210, 136] width 14 height 14
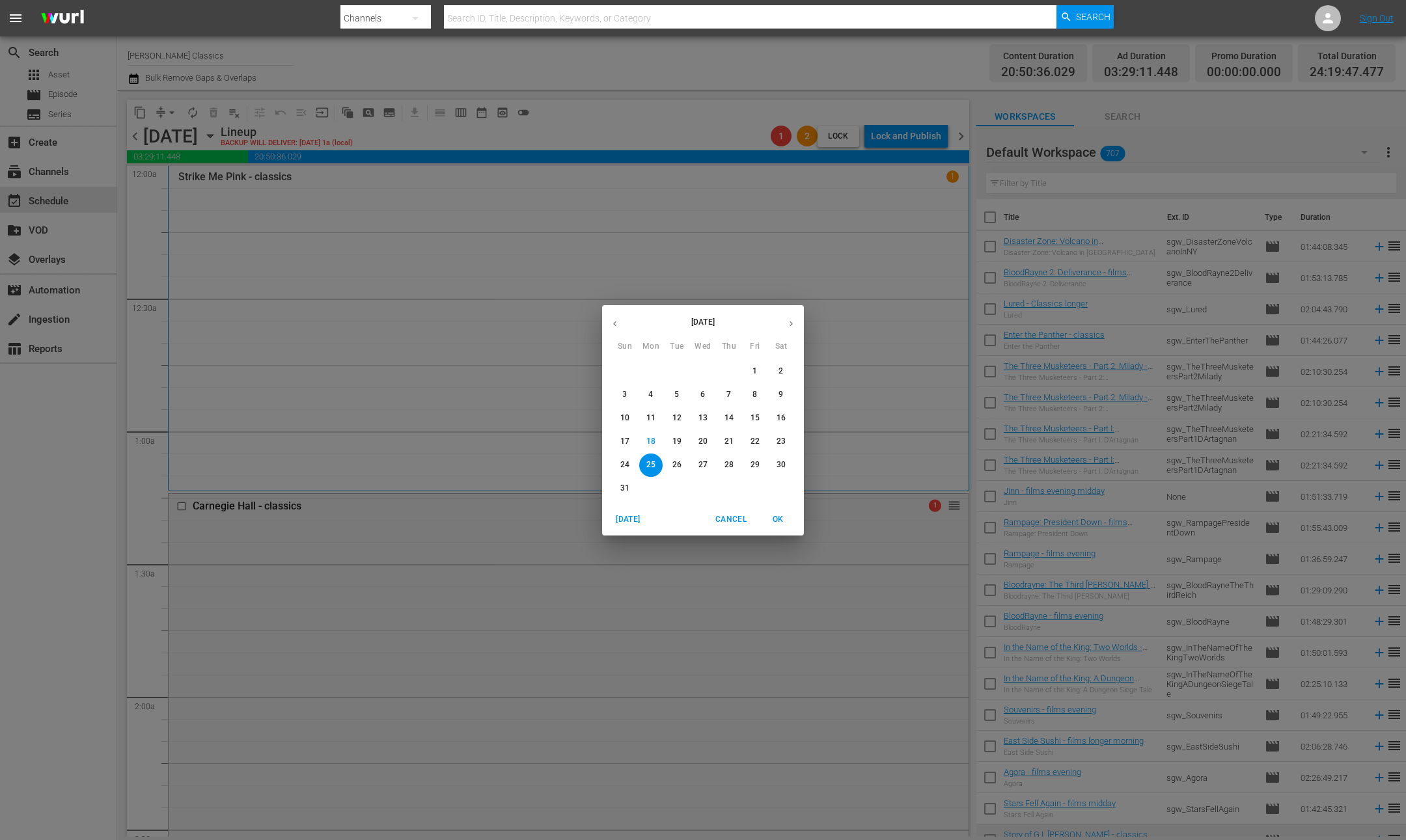
drag, startPoint x: 409, startPoint y: 393, endPoint x: 397, endPoint y: 363, distance: 32.3
click at [408, 388] on div "[DATE] Sun Mon Tue Wed Thu Fri Sat 27 28 29 30 31 1 2 3 4 5 6 7 8 9 10 11 12 13…" at bounding box center [703, 420] width 1406 height 840
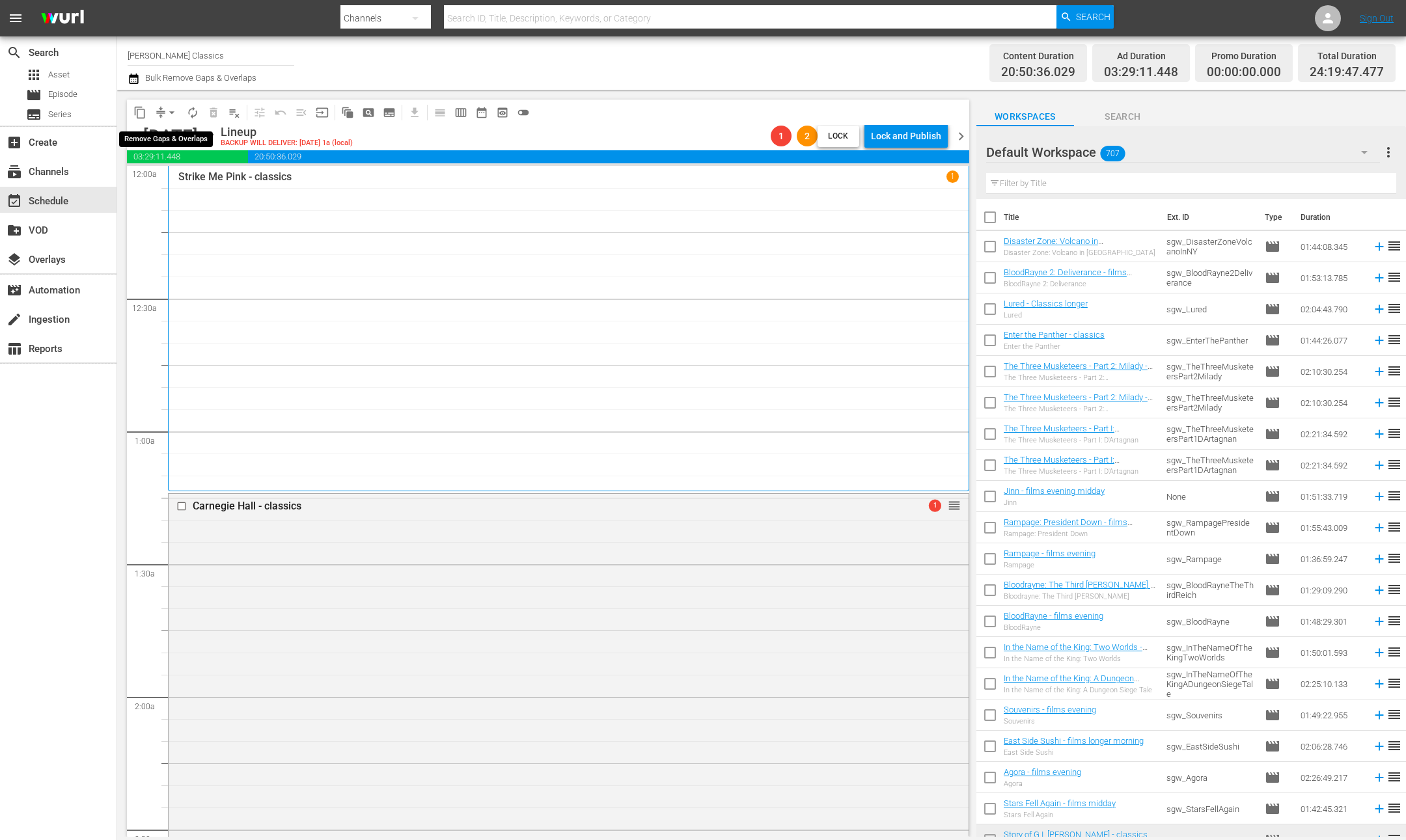
click at [166, 116] on span "arrow_drop_down" at bounding box center [172, 112] width 13 height 13
click at [199, 185] on li "Align to End of Previous Day" at bounding box center [172, 181] width 137 height 21
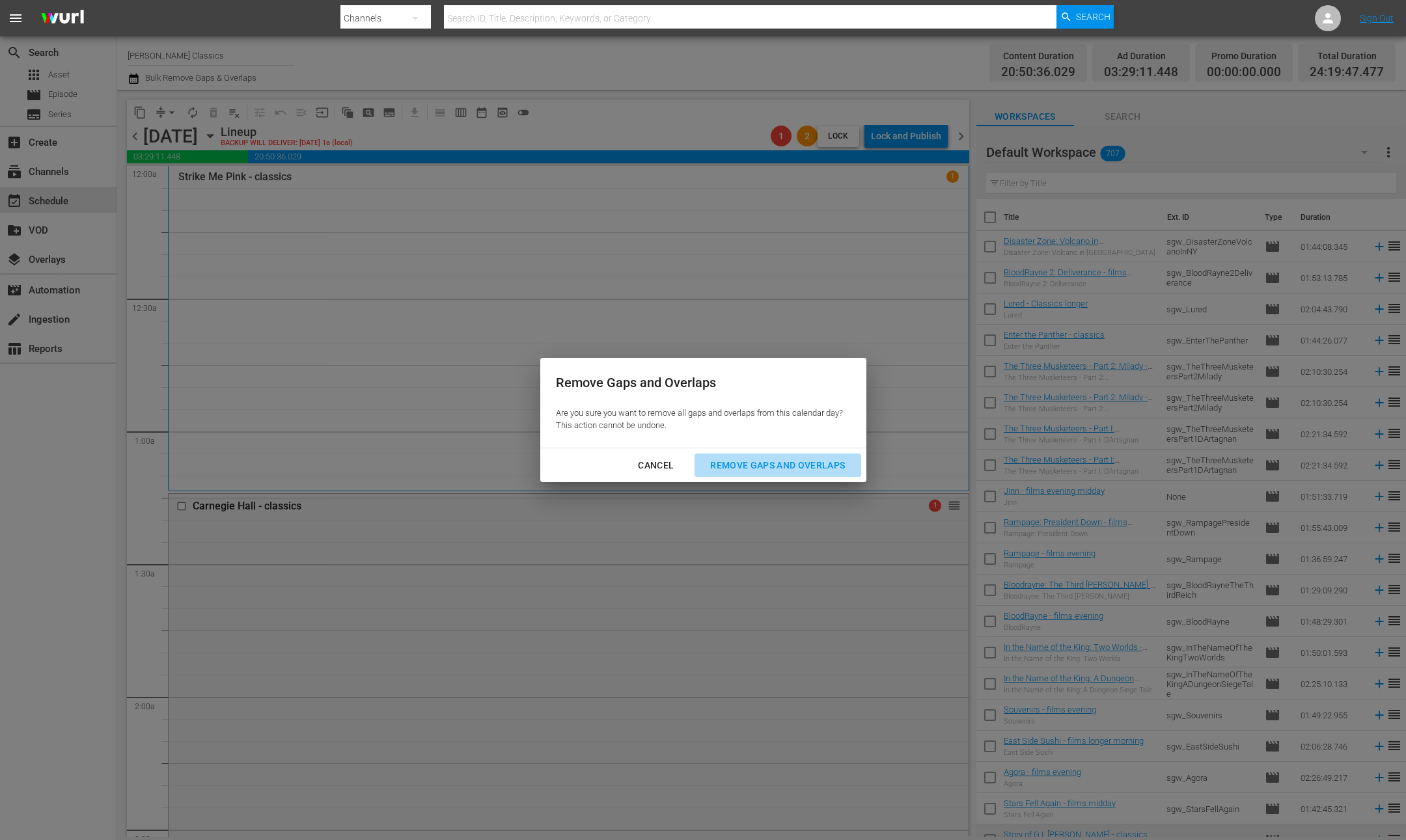
click at [799, 464] on div "Remove Gaps and Overlaps" at bounding box center [777, 465] width 155 height 16
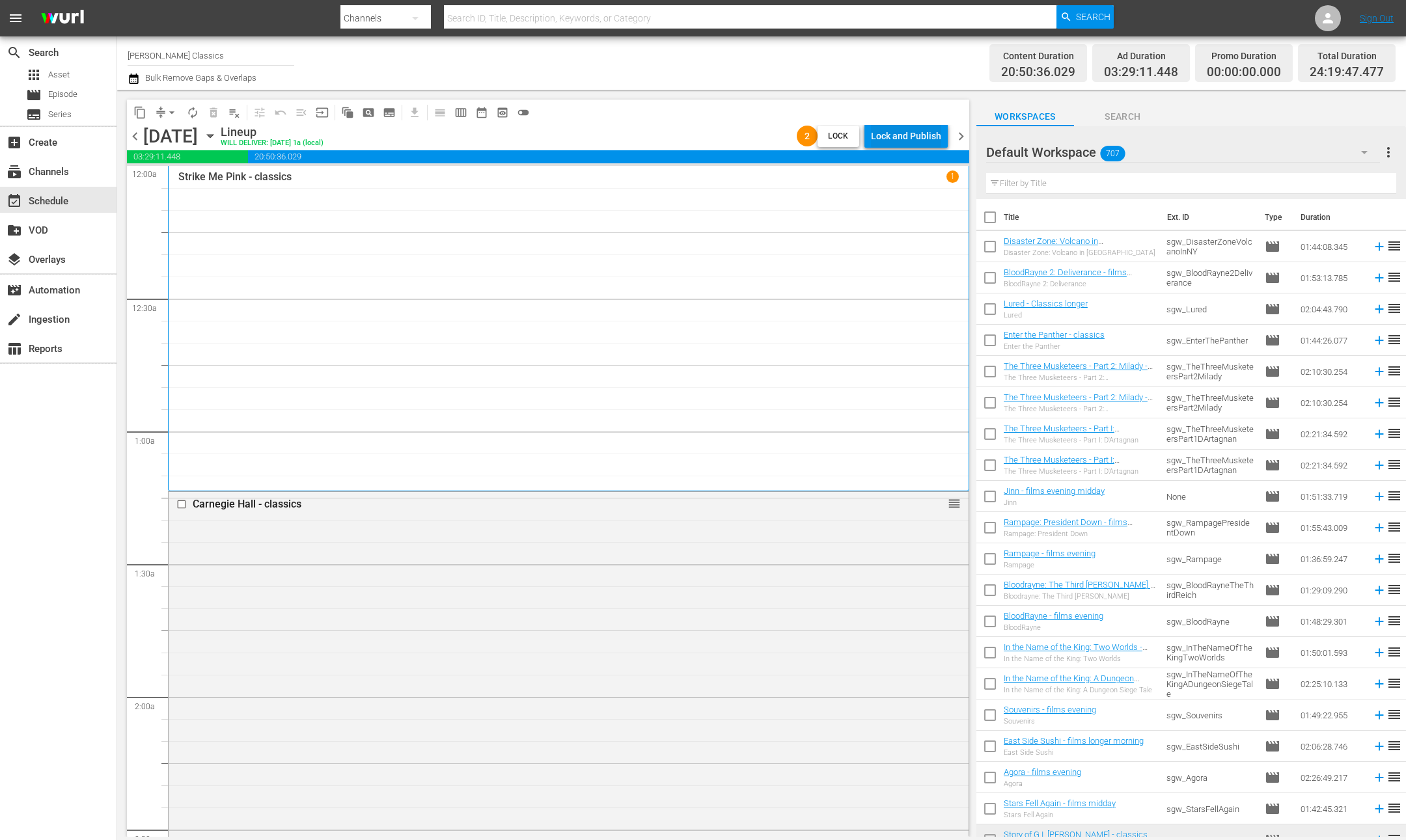
click at [895, 138] on div "Lock and Publish" at bounding box center [906, 136] width 71 height 24
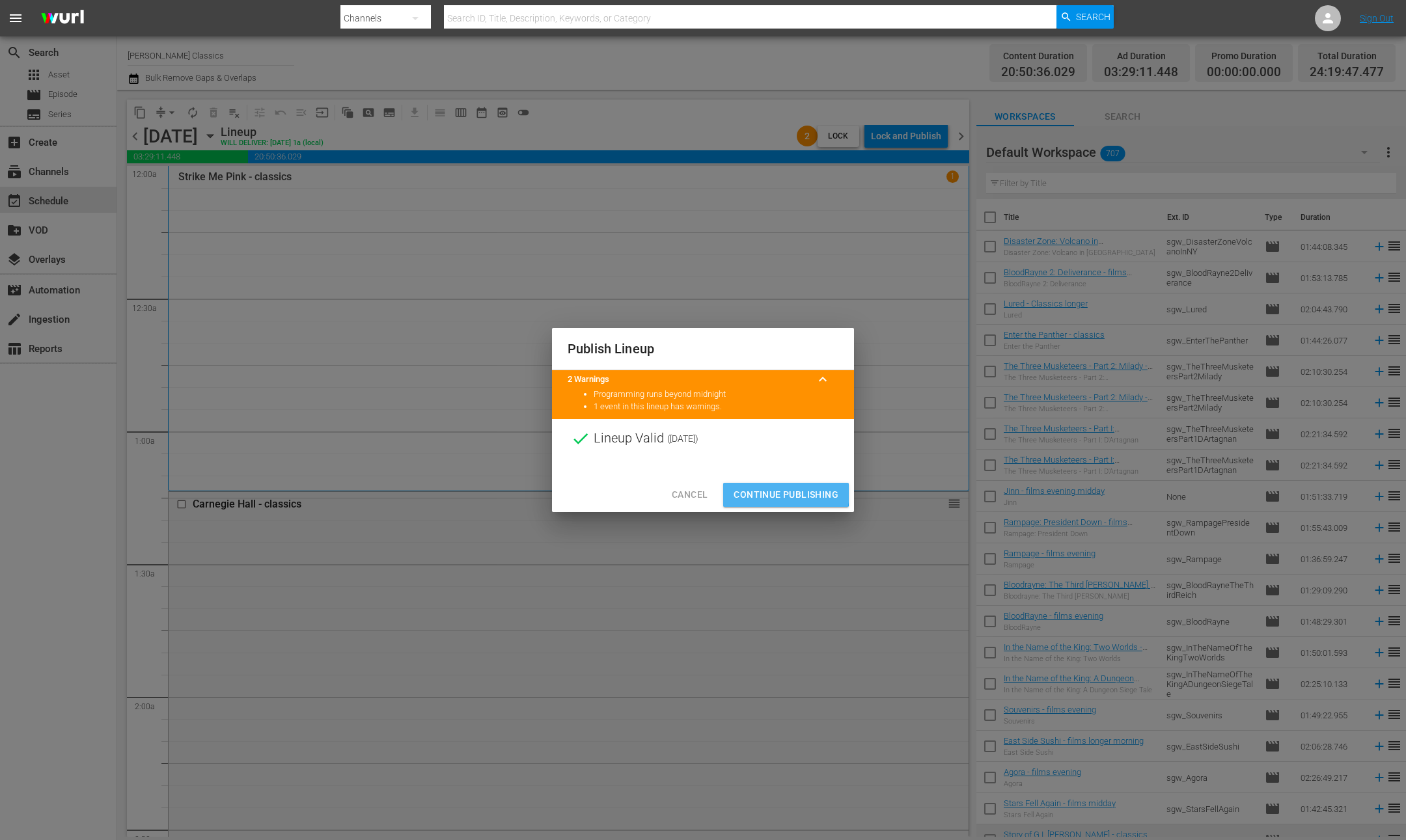
drag, startPoint x: 757, startPoint y: 492, endPoint x: 743, endPoint y: 486, distance: 15.2
click at [757, 492] on span "Continue Publishing" at bounding box center [786, 494] width 104 height 16
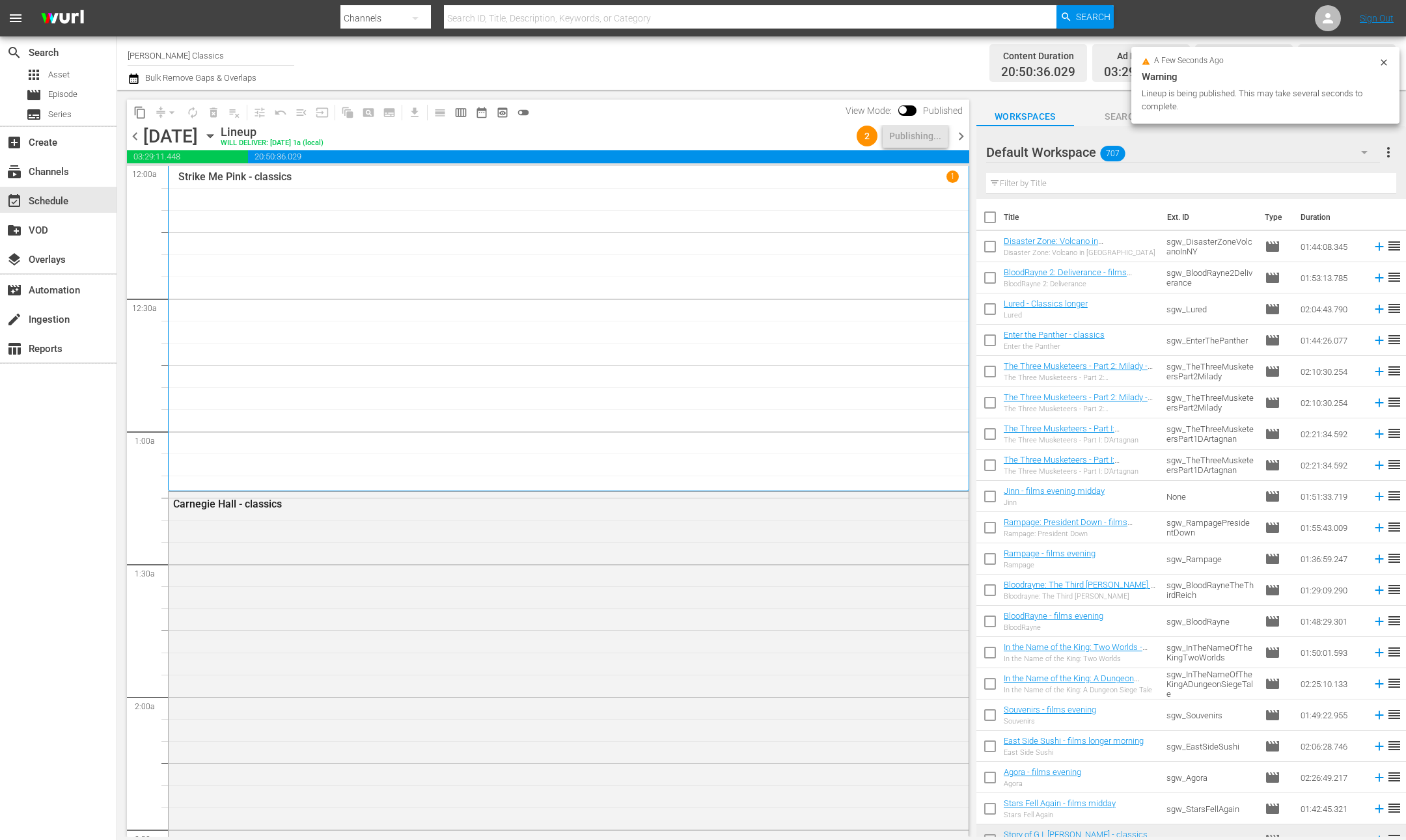
click at [962, 137] on span "chevron_right" at bounding box center [961, 136] width 16 height 16
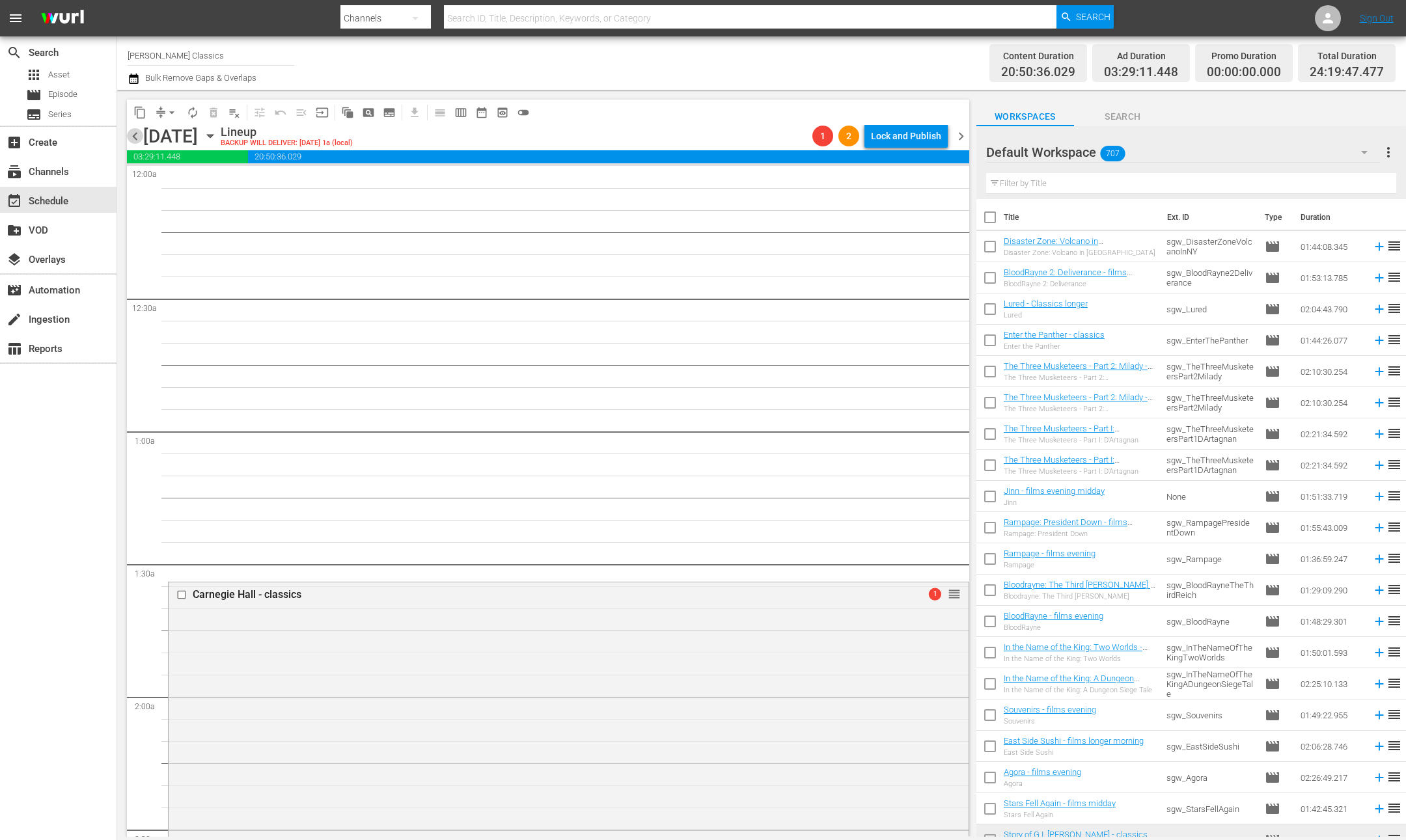
click at [136, 136] on span "chevron_left" at bounding box center [134, 136] width 16 height 16
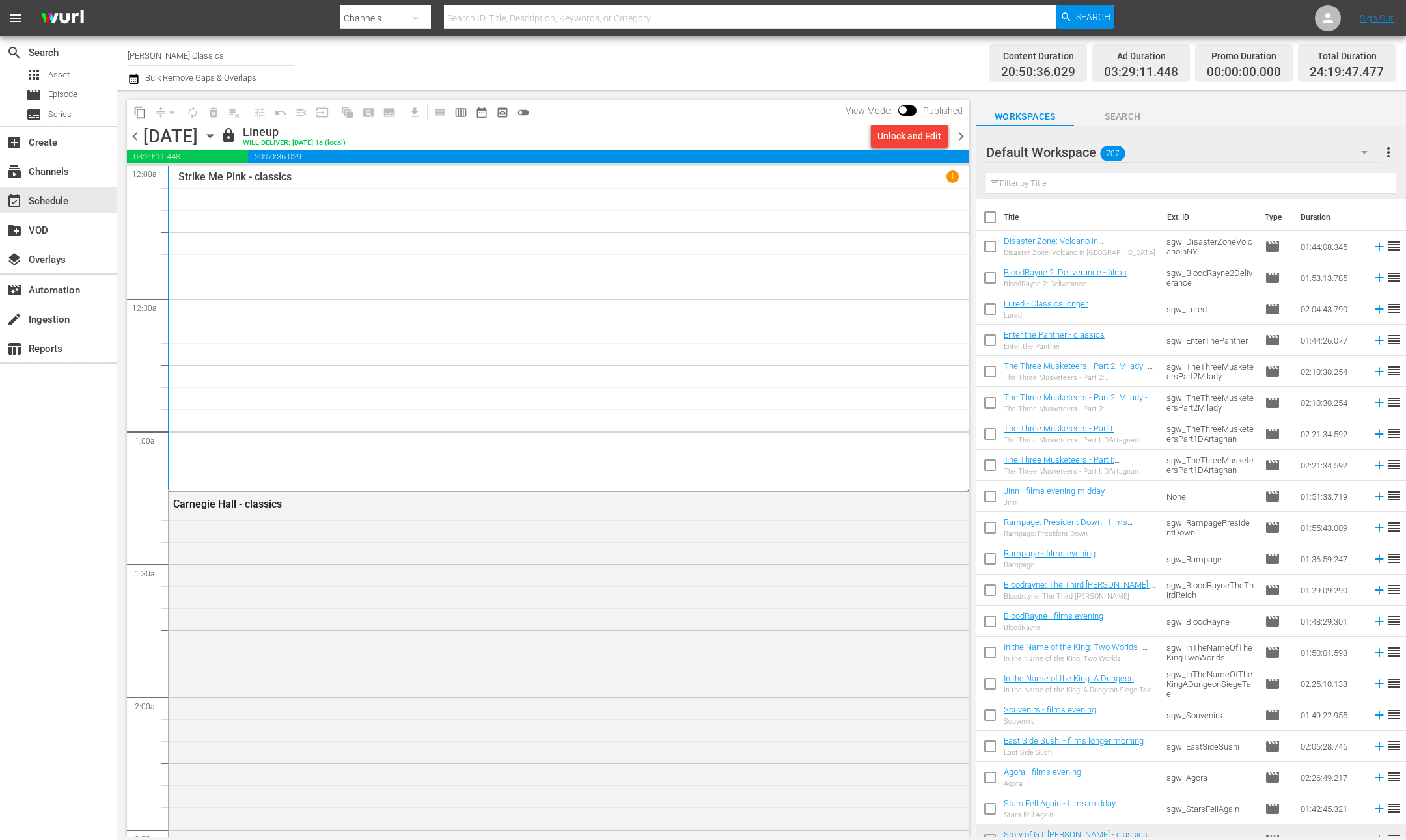
click at [962, 136] on span "chevron_right" at bounding box center [961, 136] width 16 height 16
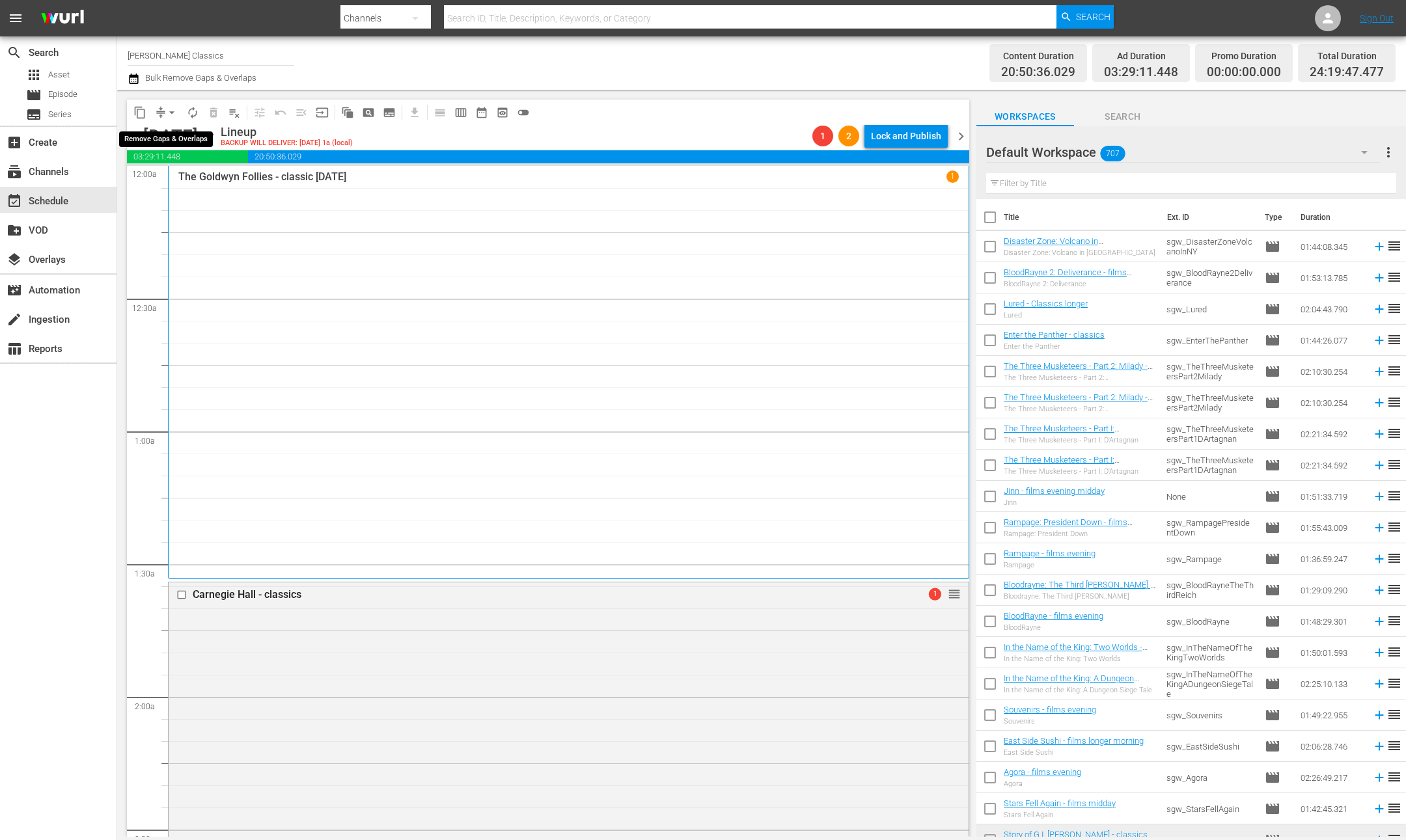
click at [164, 111] on button "arrow_drop_down" at bounding box center [172, 112] width 21 height 21
click at [189, 182] on li "Align to End of Previous Day" at bounding box center [172, 181] width 137 height 21
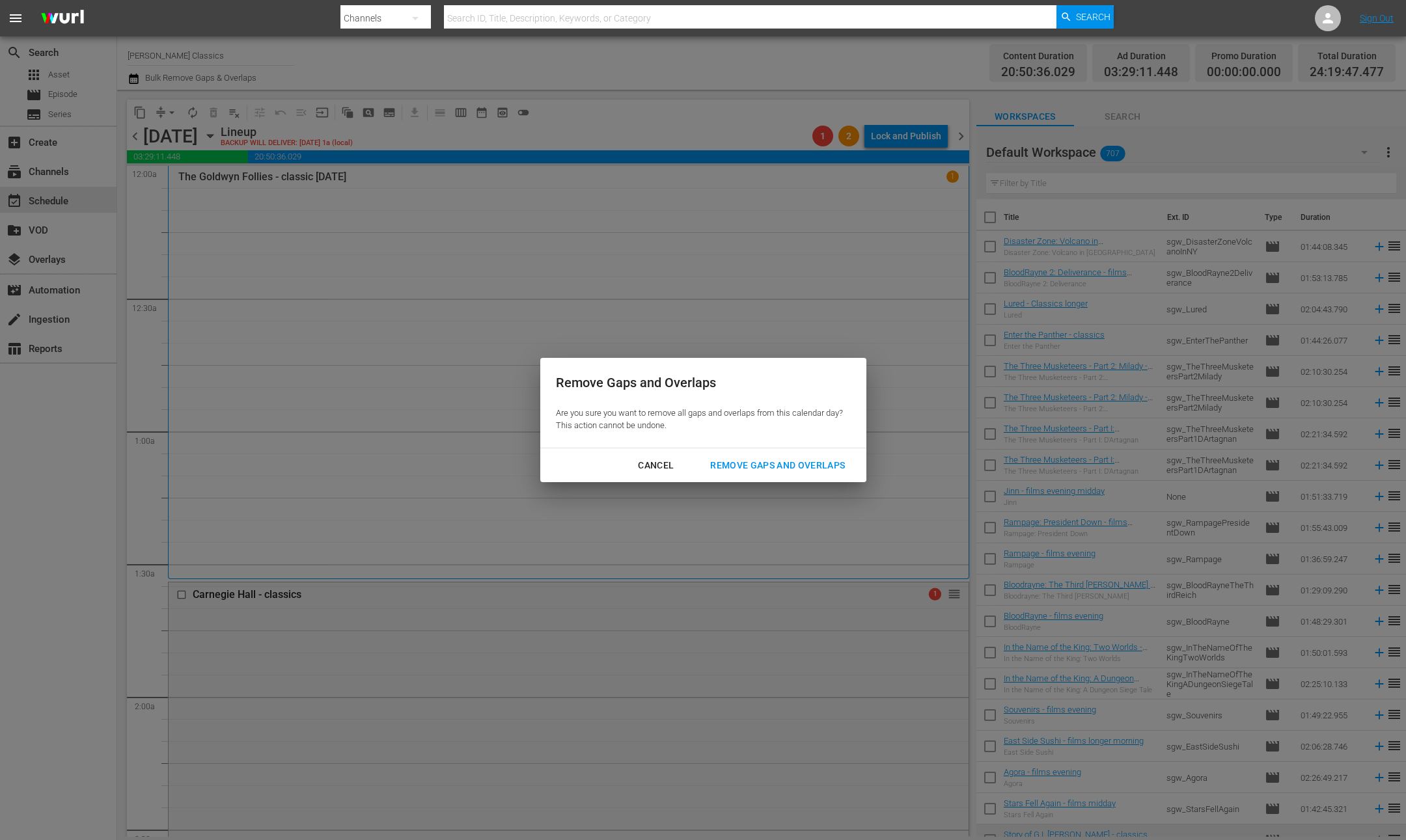
click at [748, 469] on div "Remove Gaps and Overlaps" at bounding box center [777, 465] width 155 height 16
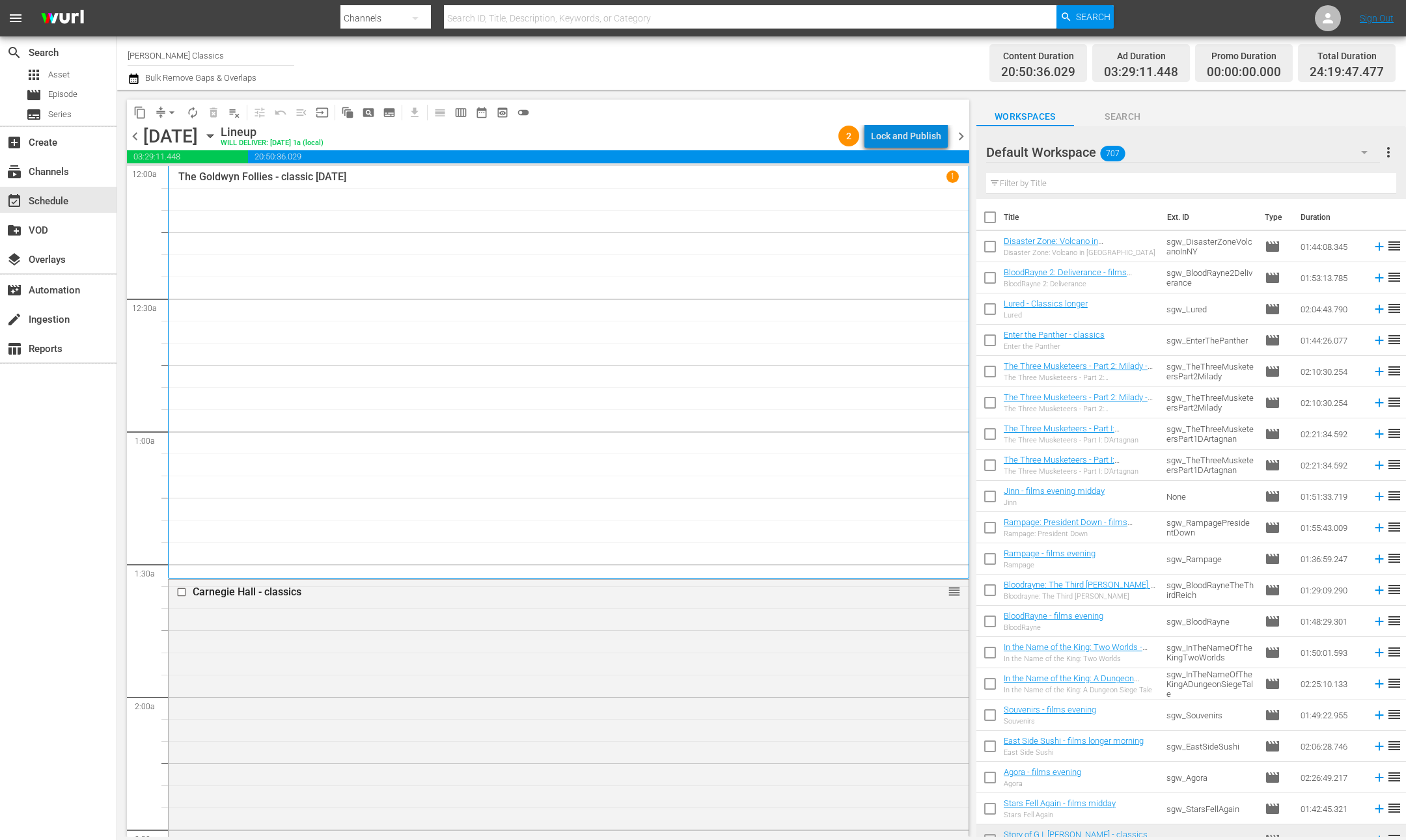
click at [923, 138] on div "Lock and Publish" at bounding box center [906, 136] width 71 height 24
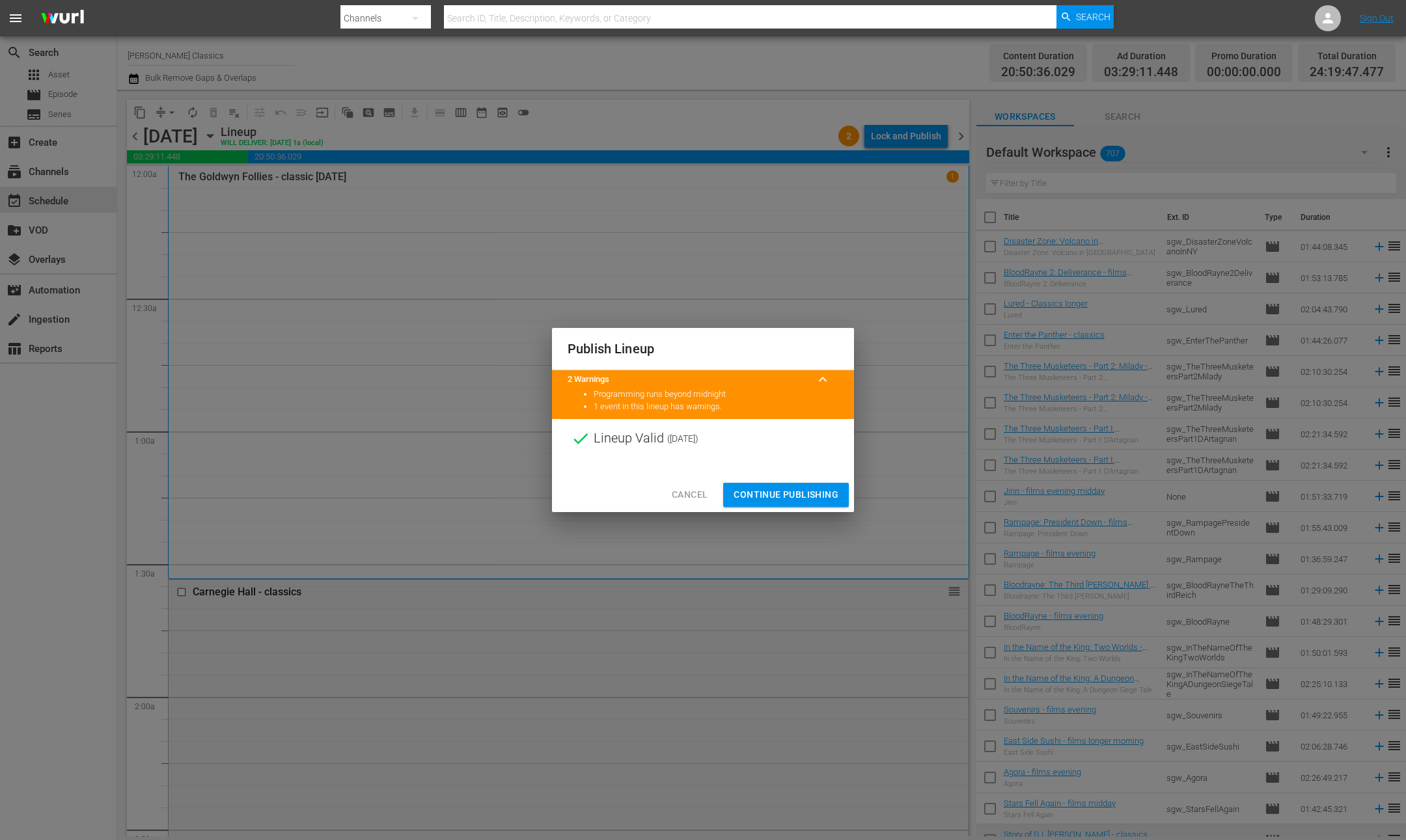
drag, startPoint x: 820, startPoint y: 494, endPoint x: 815, endPoint y: 485, distance: 10.3
click at [820, 494] on span "Continue Publishing" at bounding box center [786, 494] width 104 height 16
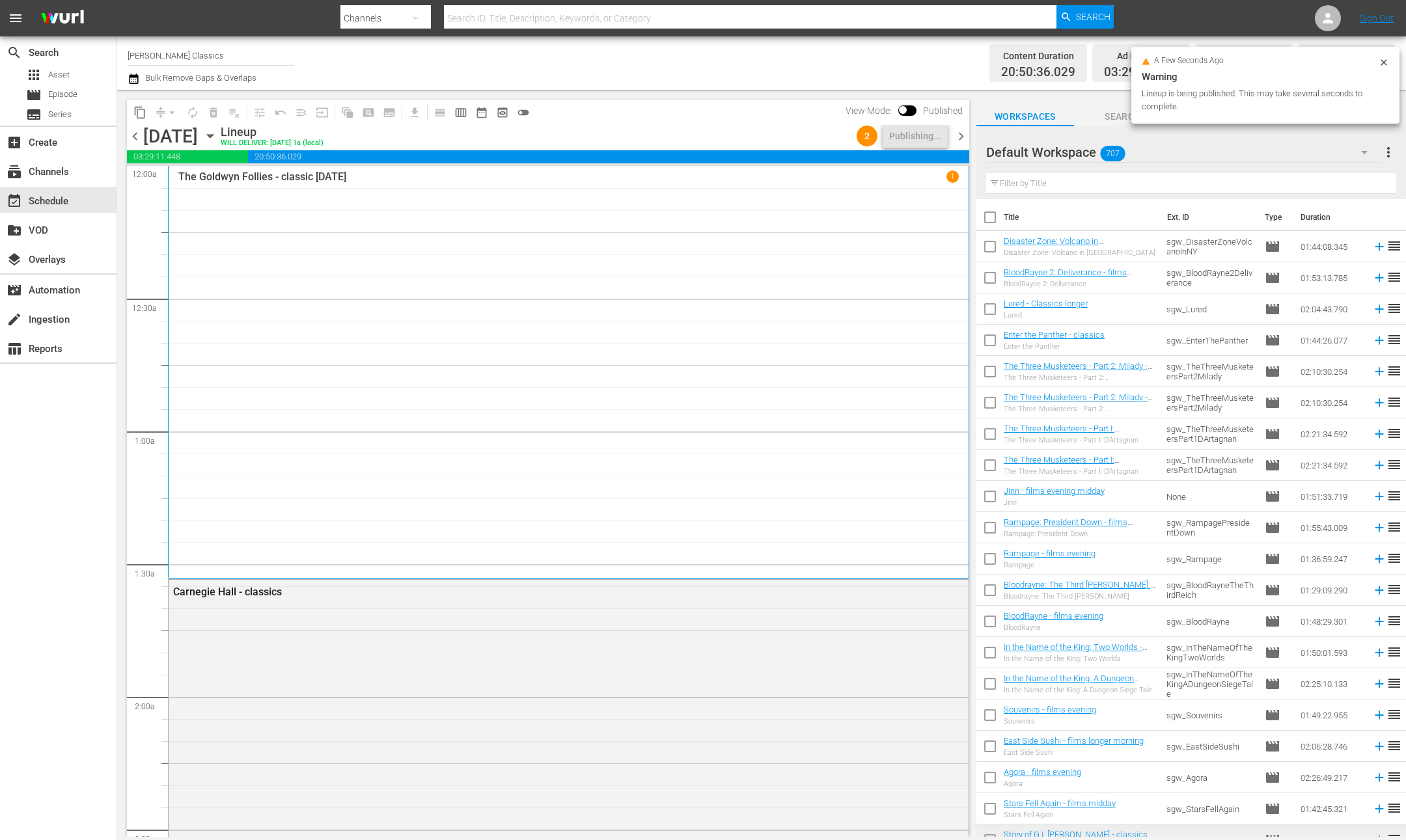
click at [963, 135] on span "chevron_right" at bounding box center [961, 136] width 16 height 16
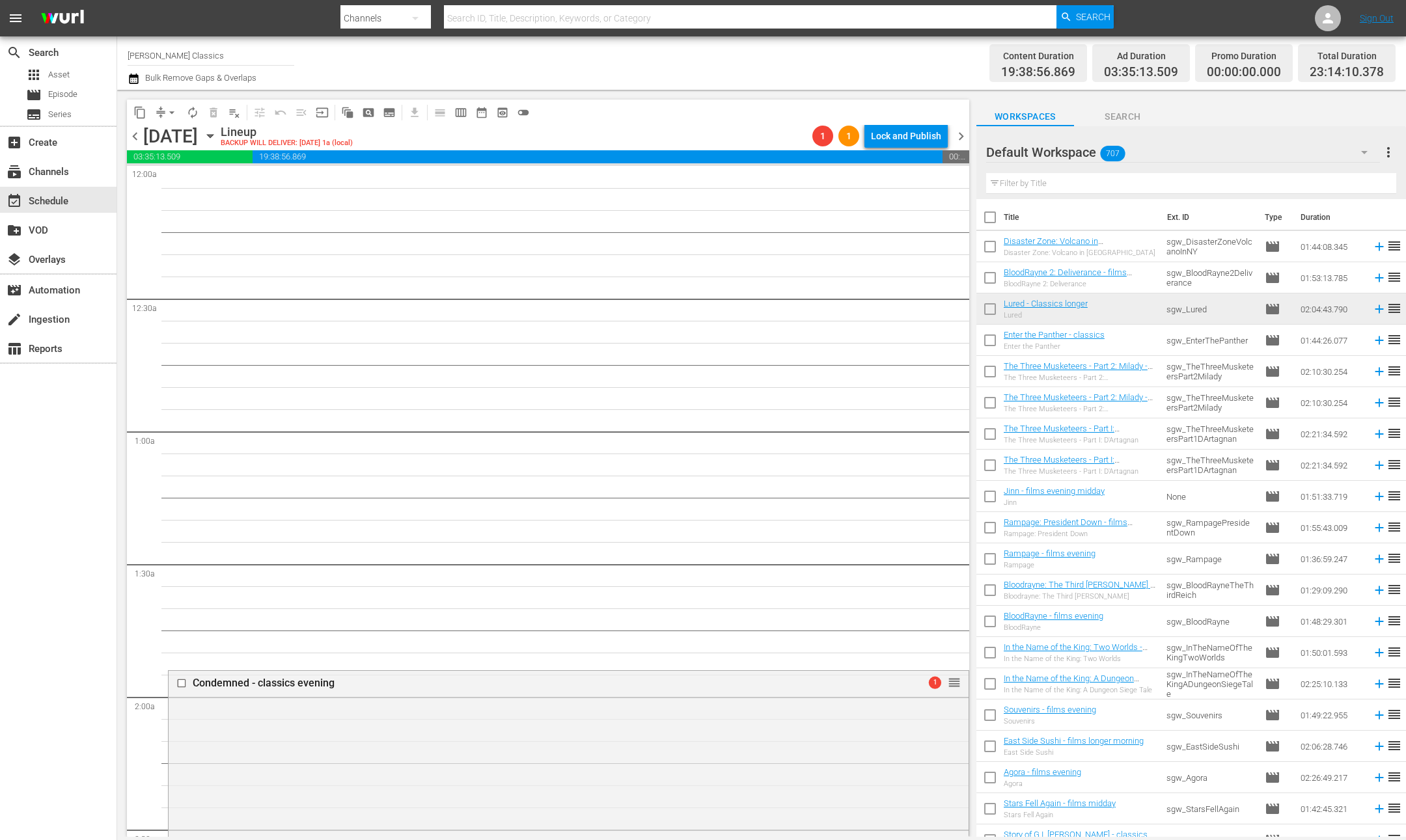
click at [139, 138] on span "chevron_left" at bounding box center [134, 136] width 16 height 16
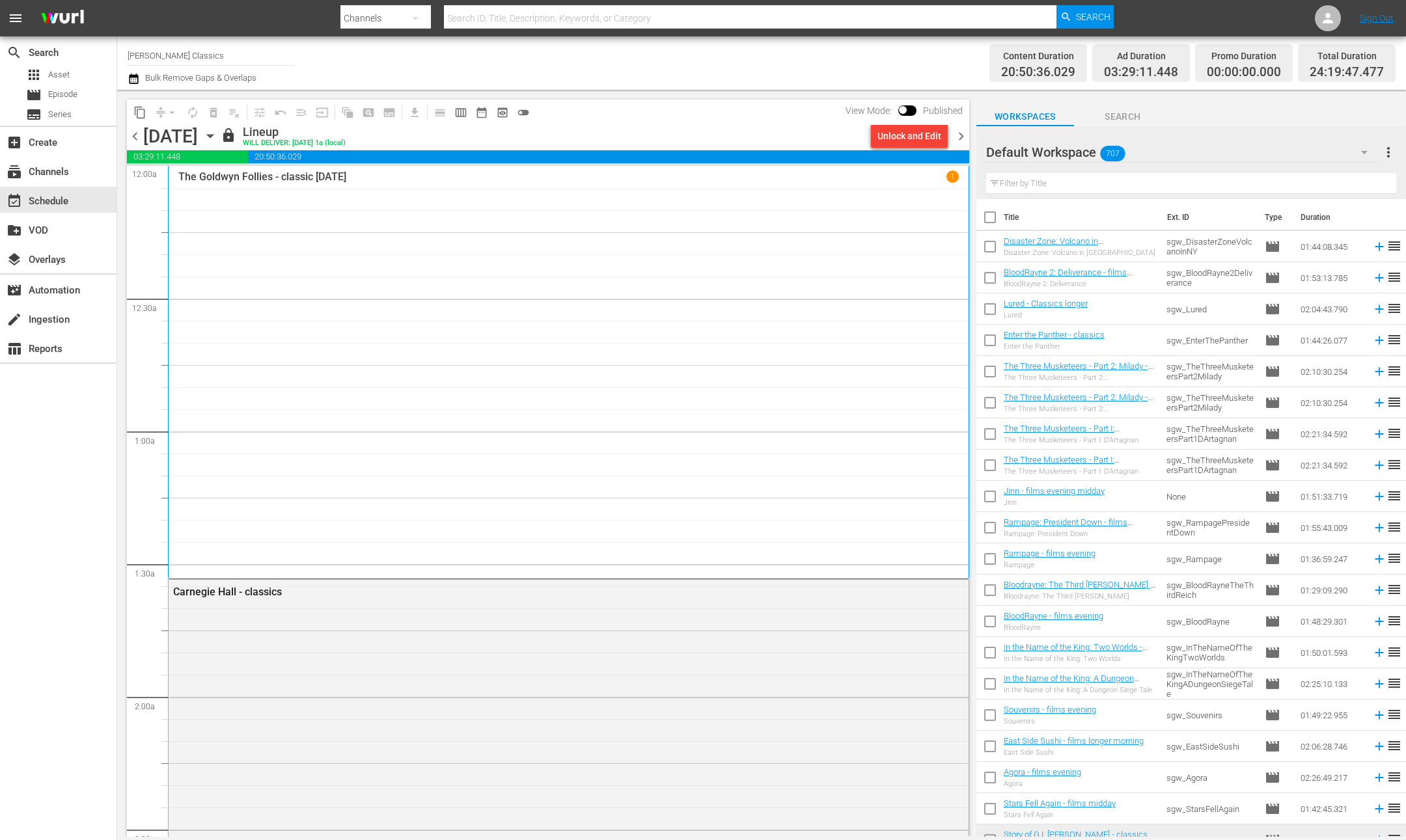
click at [959, 134] on span "chevron_right" at bounding box center [961, 136] width 16 height 16
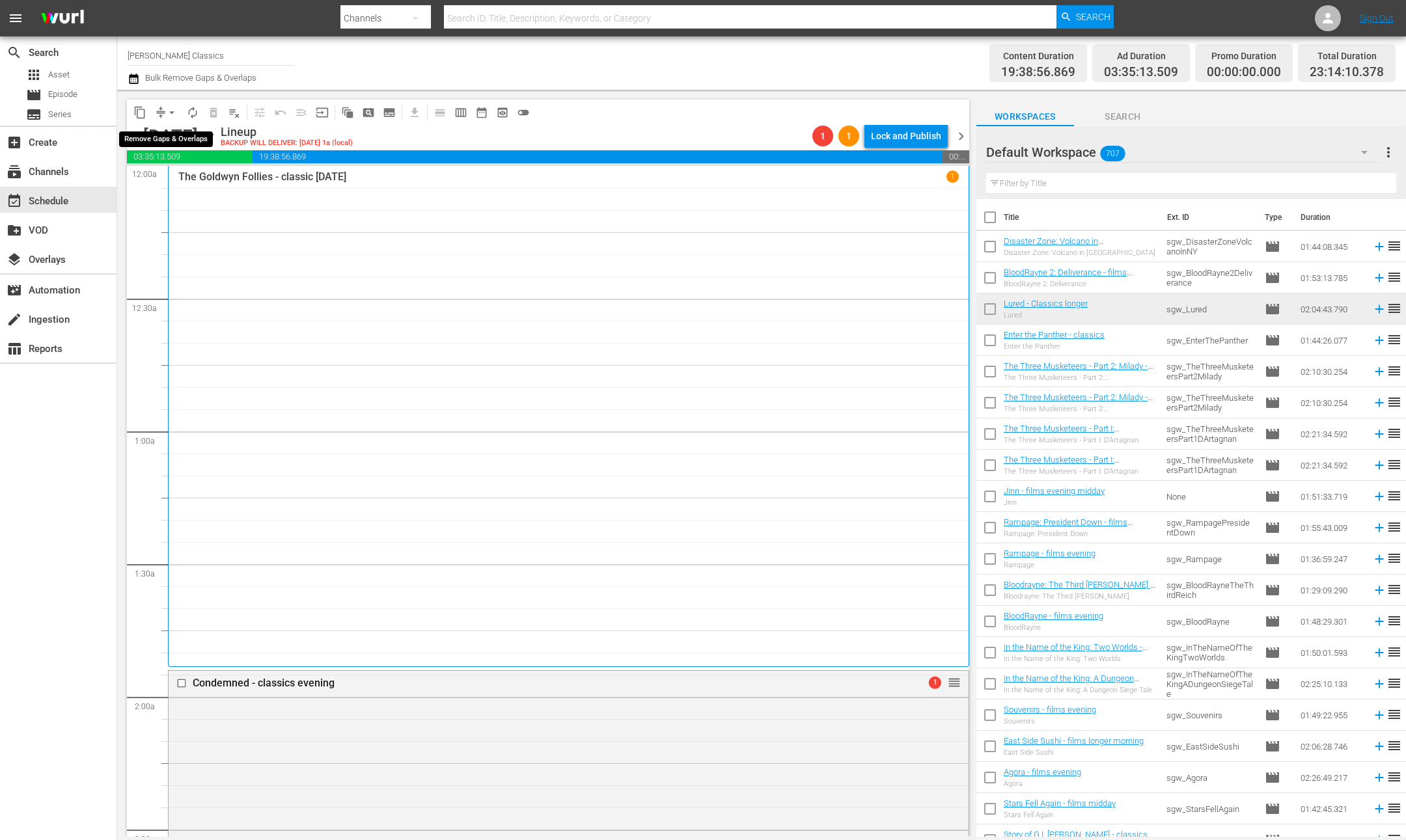
click at [172, 113] on span "arrow_drop_down" at bounding box center [172, 112] width 13 height 13
click at [217, 178] on li "Align to End of Previous Day" at bounding box center [172, 181] width 137 height 21
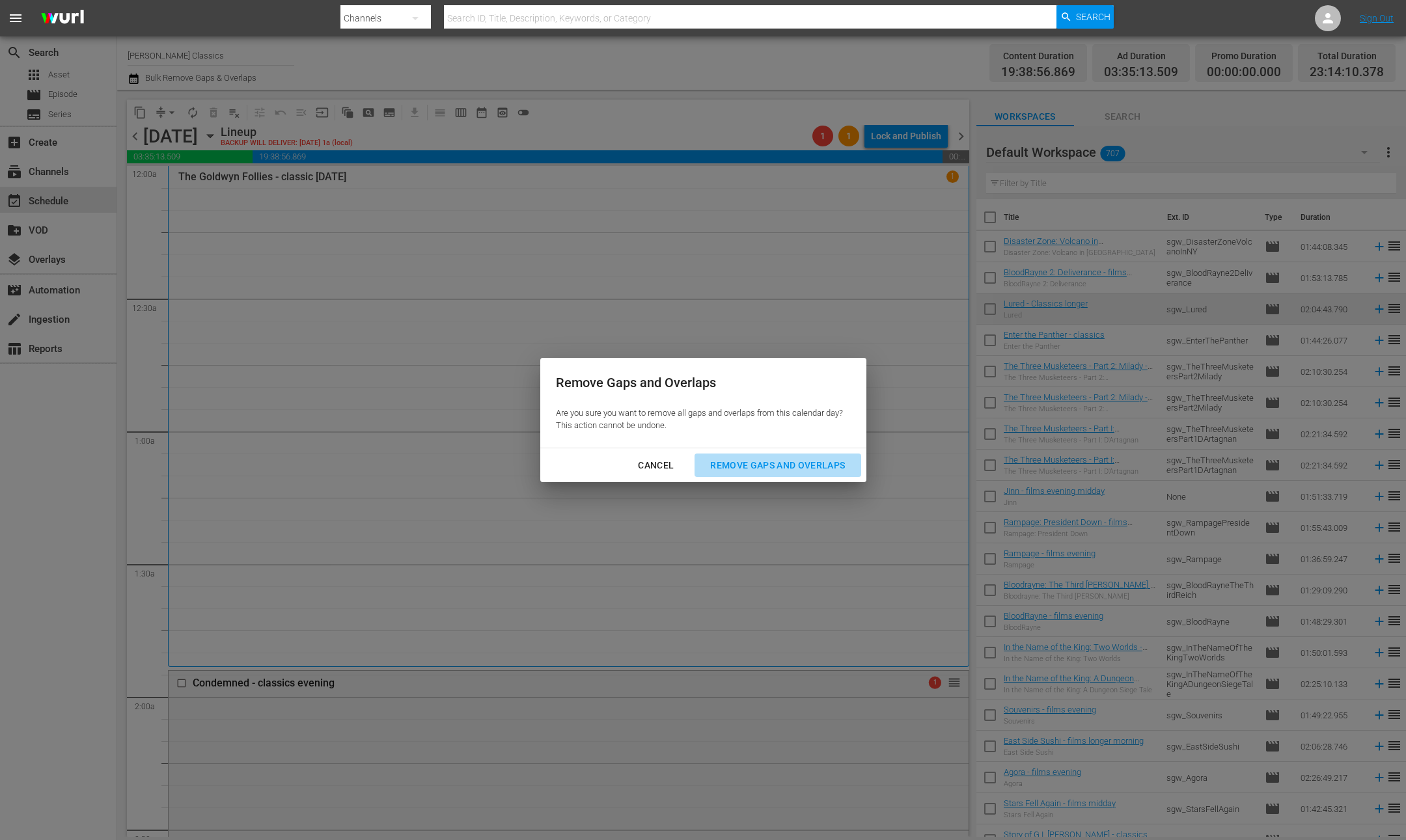
click at [795, 464] on div "Remove Gaps and Overlaps" at bounding box center [777, 465] width 155 height 16
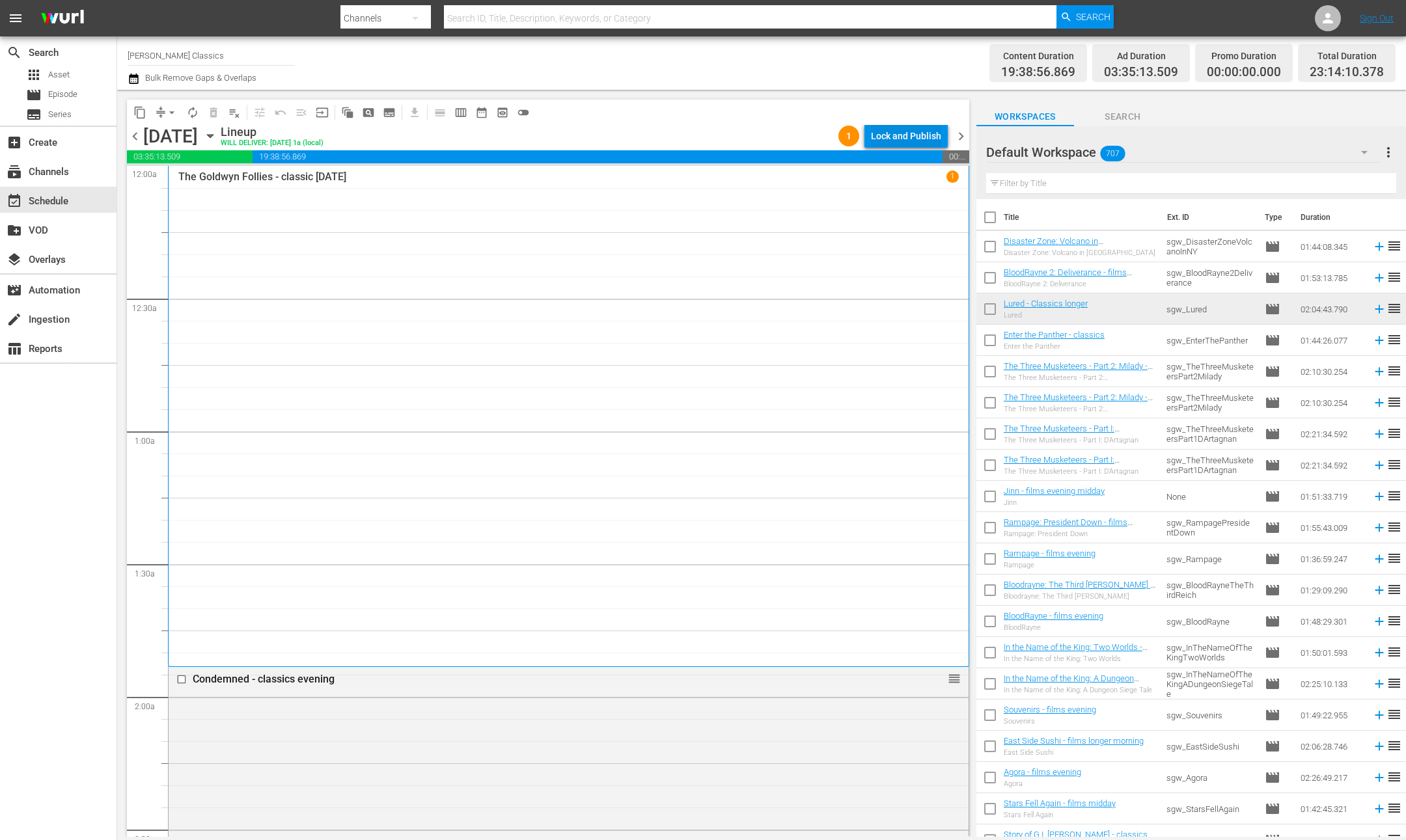
click at [915, 138] on div "Lock and Publish" at bounding box center [906, 136] width 71 height 24
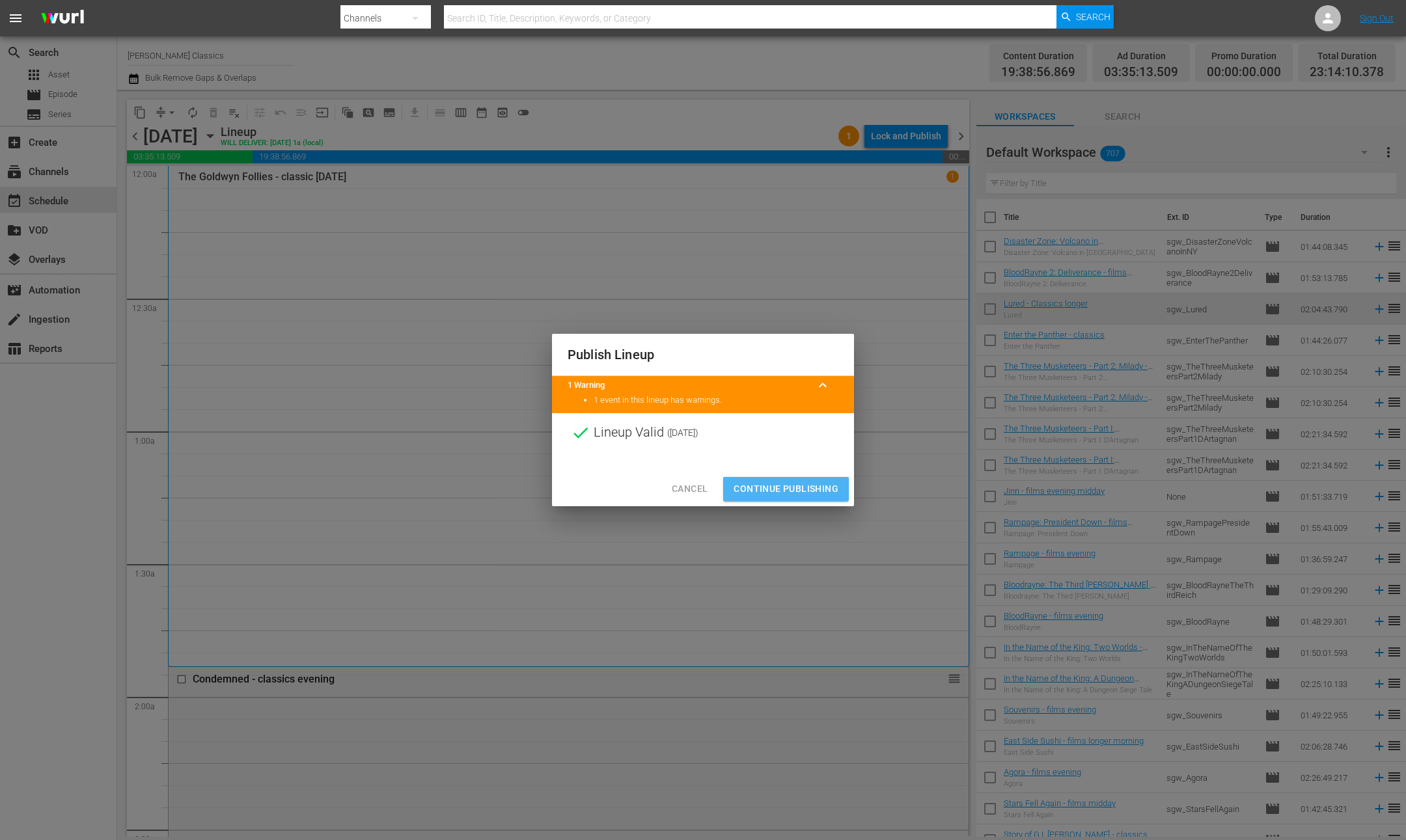
click at [763, 492] on span "Continue Publishing" at bounding box center [786, 488] width 104 height 16
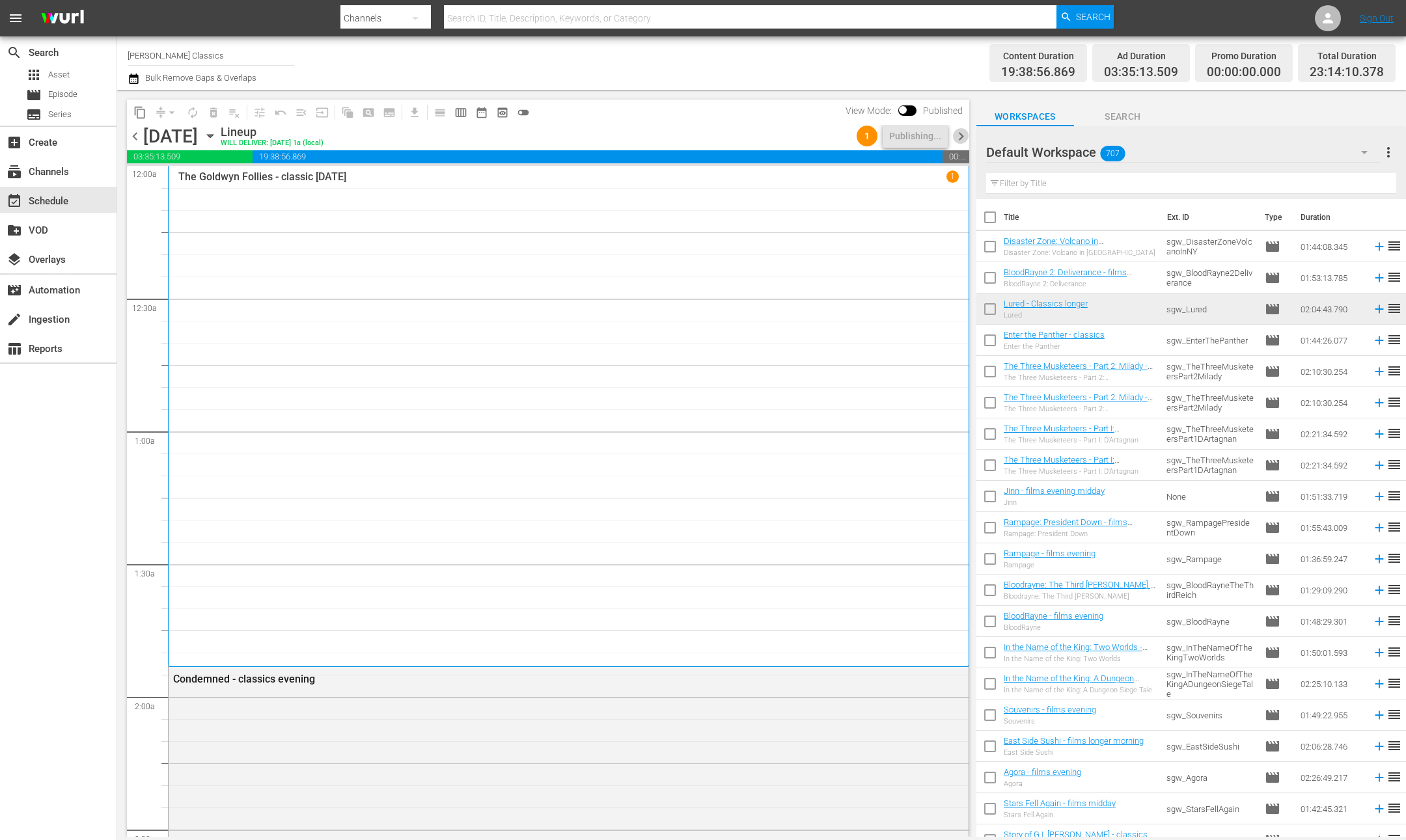
click at [961, 133] on span "chevron_right" at bounding box center [961, 136] width 16 height 16
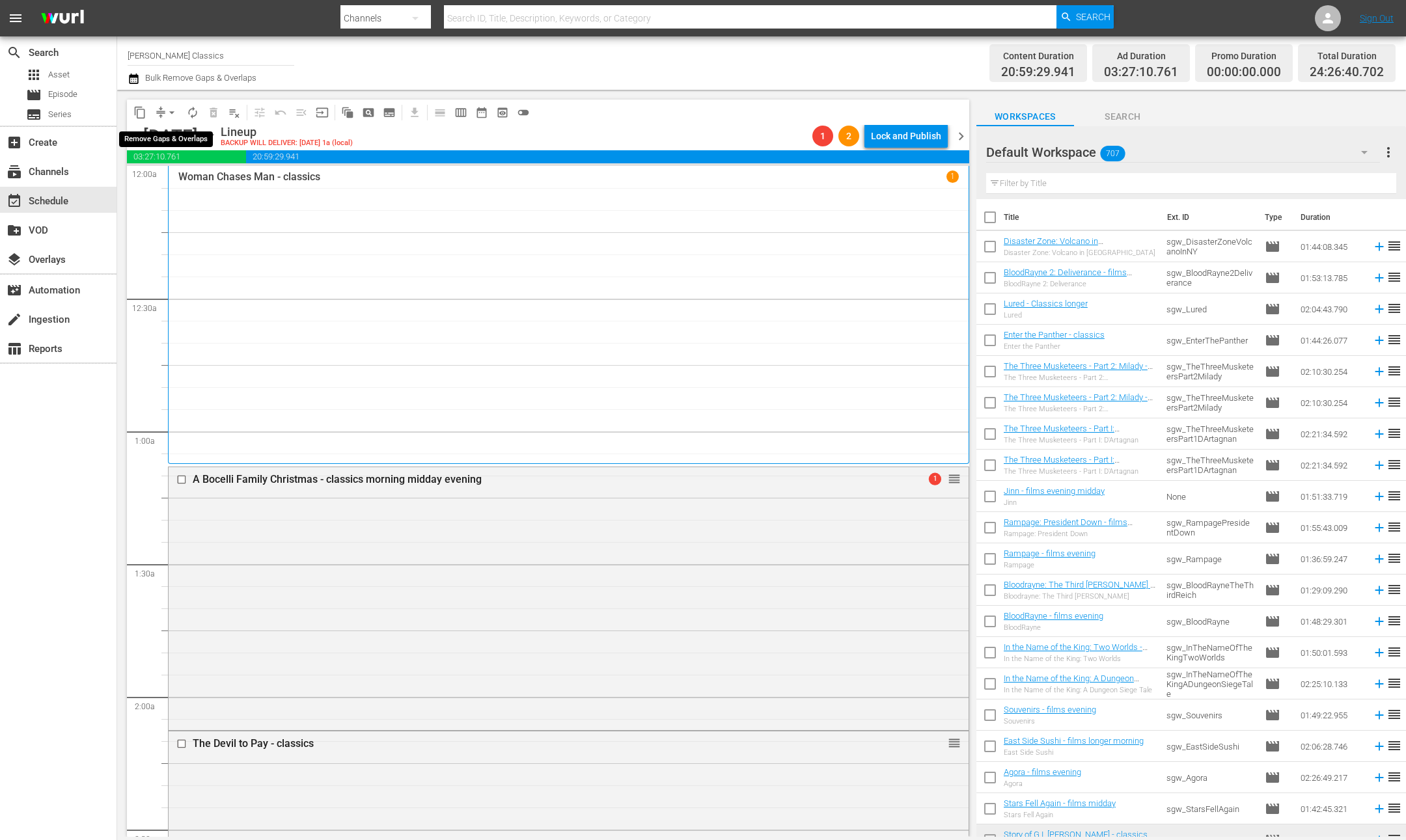
click at [172, 116] on span "arrow_drop_down" at bounding box center [172, 112] width 13 height 13
click at [182, 180] on li "Align to End of Previous Day" at bounding box center [172, 181] width 137 height 21
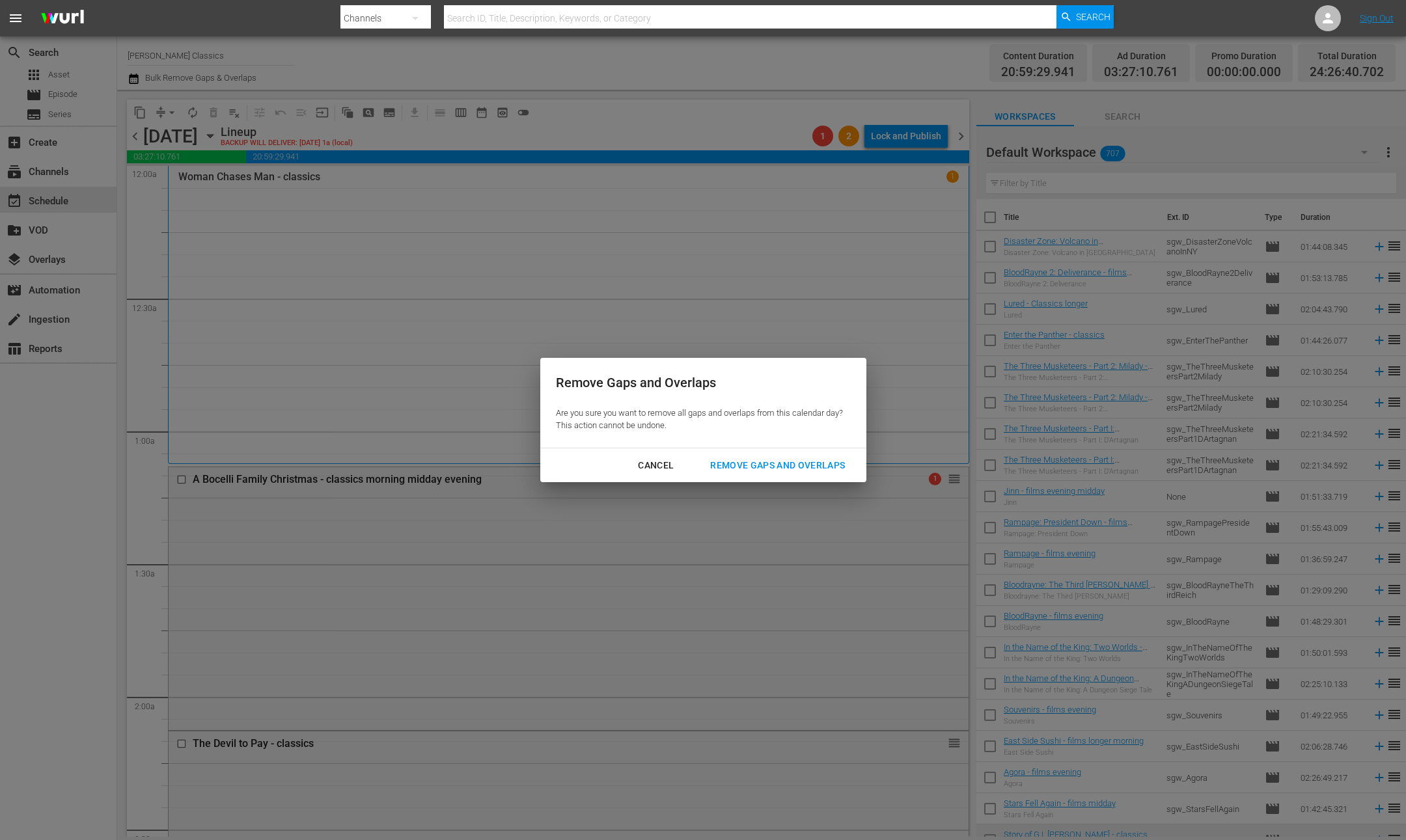
click at [798, 462] on div "Remove Gaps and Overlaps" at bounding box center [777, 465] width 155 height 16
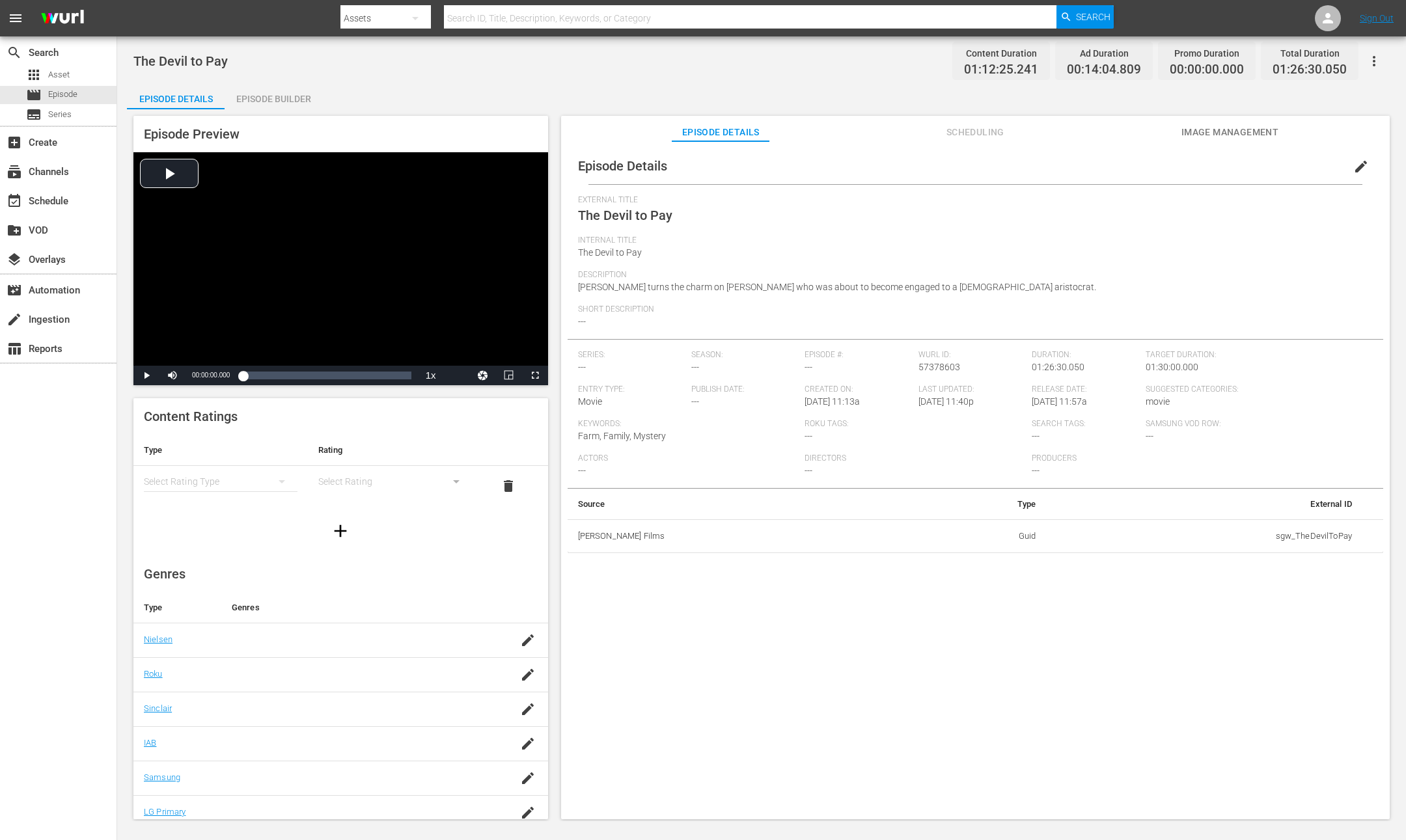
click at [1355, 168] on span "edit" at bounding box center [1361, 166] width 15 height 15
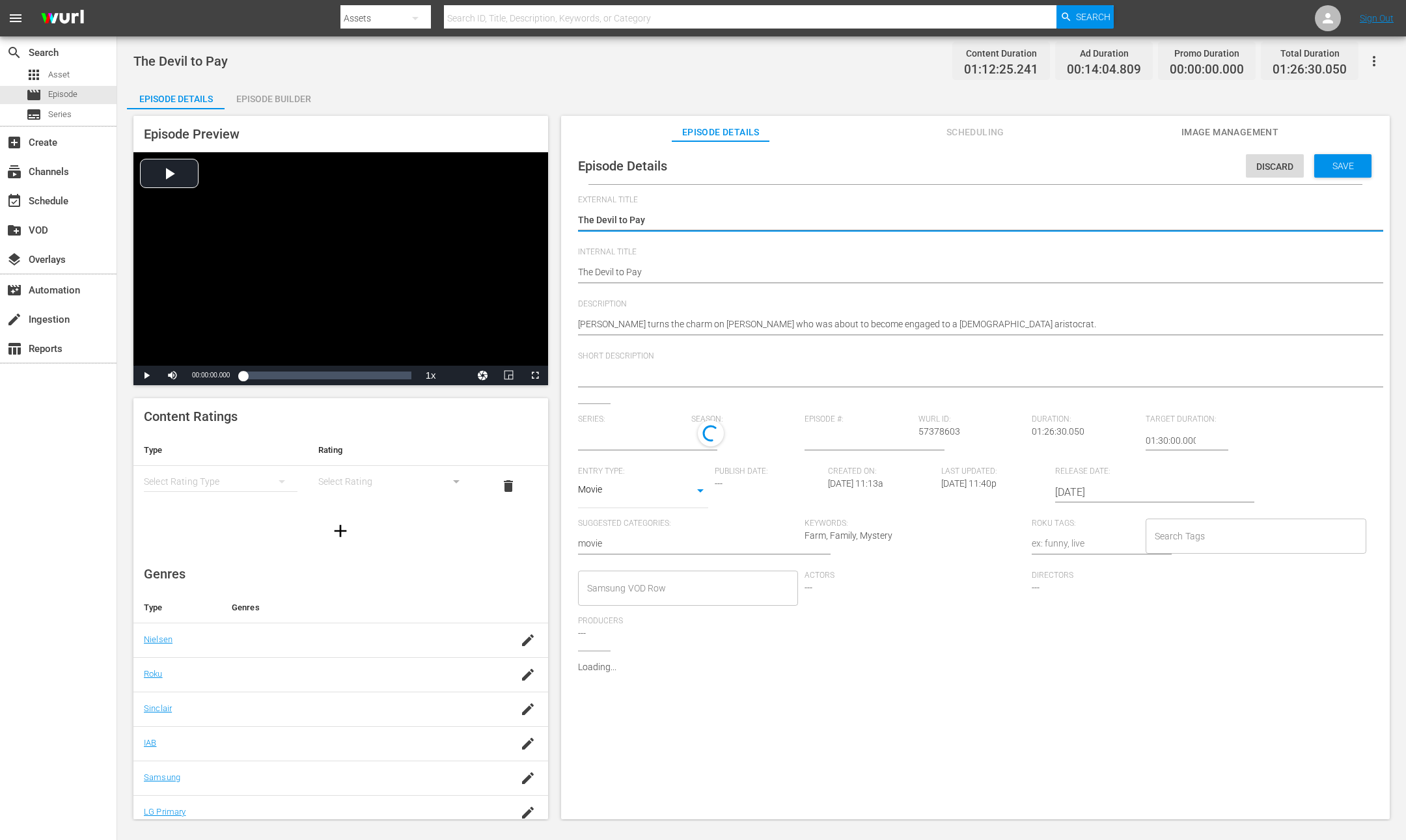
type input "No Series"
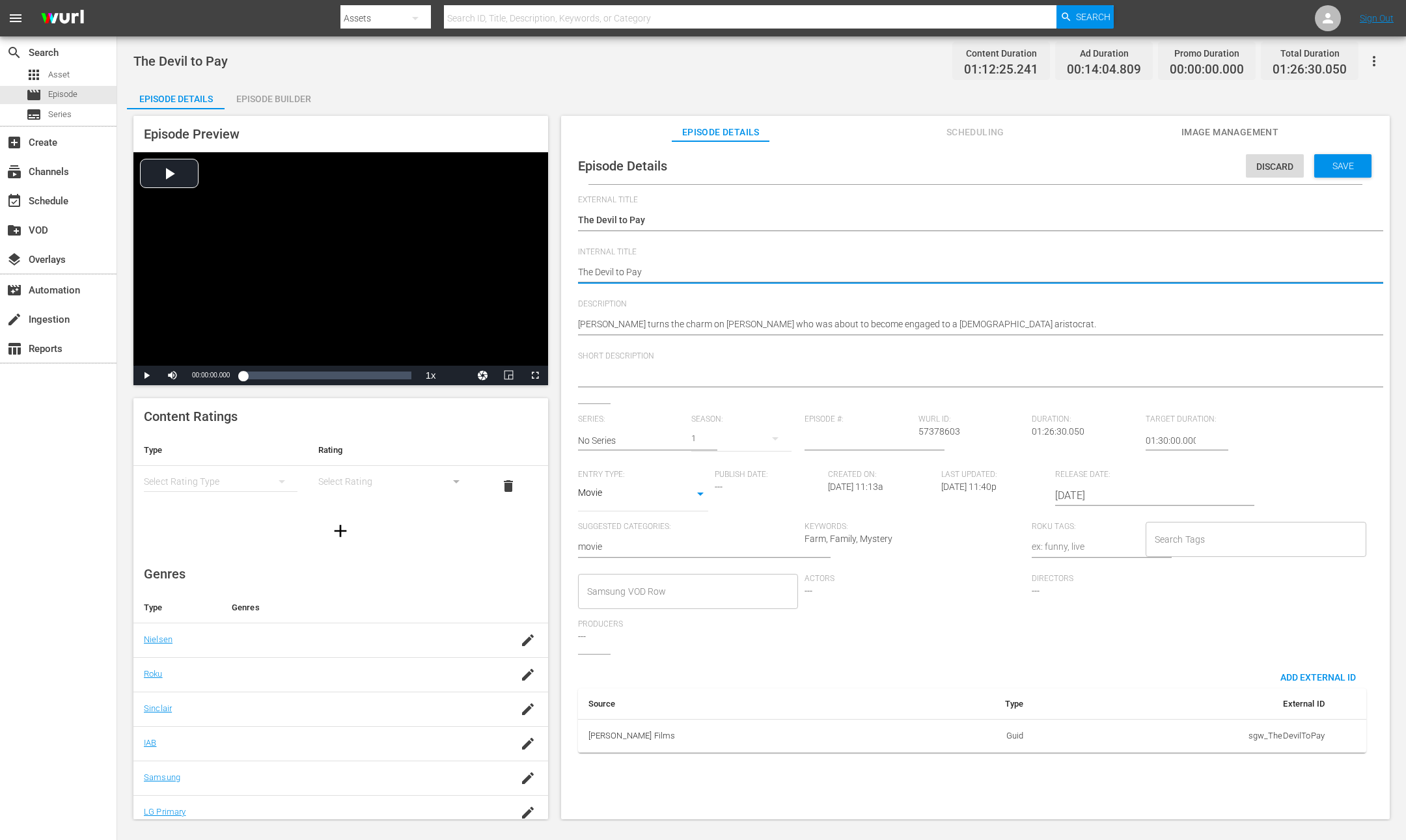
type textarea "The Devil to Pay"
type textarea "The Devil to Pay -"
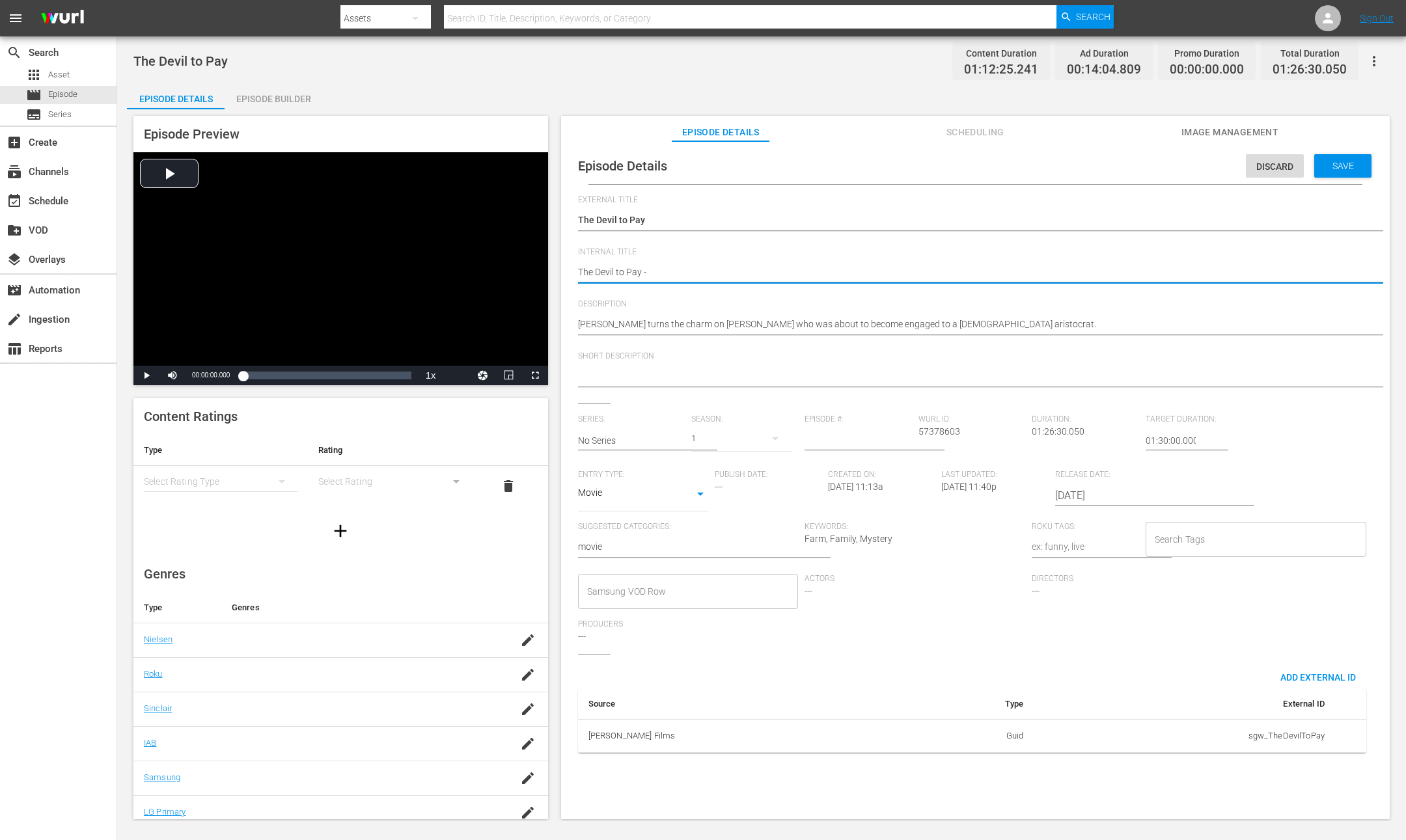
type textarea "The Devil to Pay -"
type textarea "The Devil to Pay - c"
type textarea "The Devil to Pay - cl"
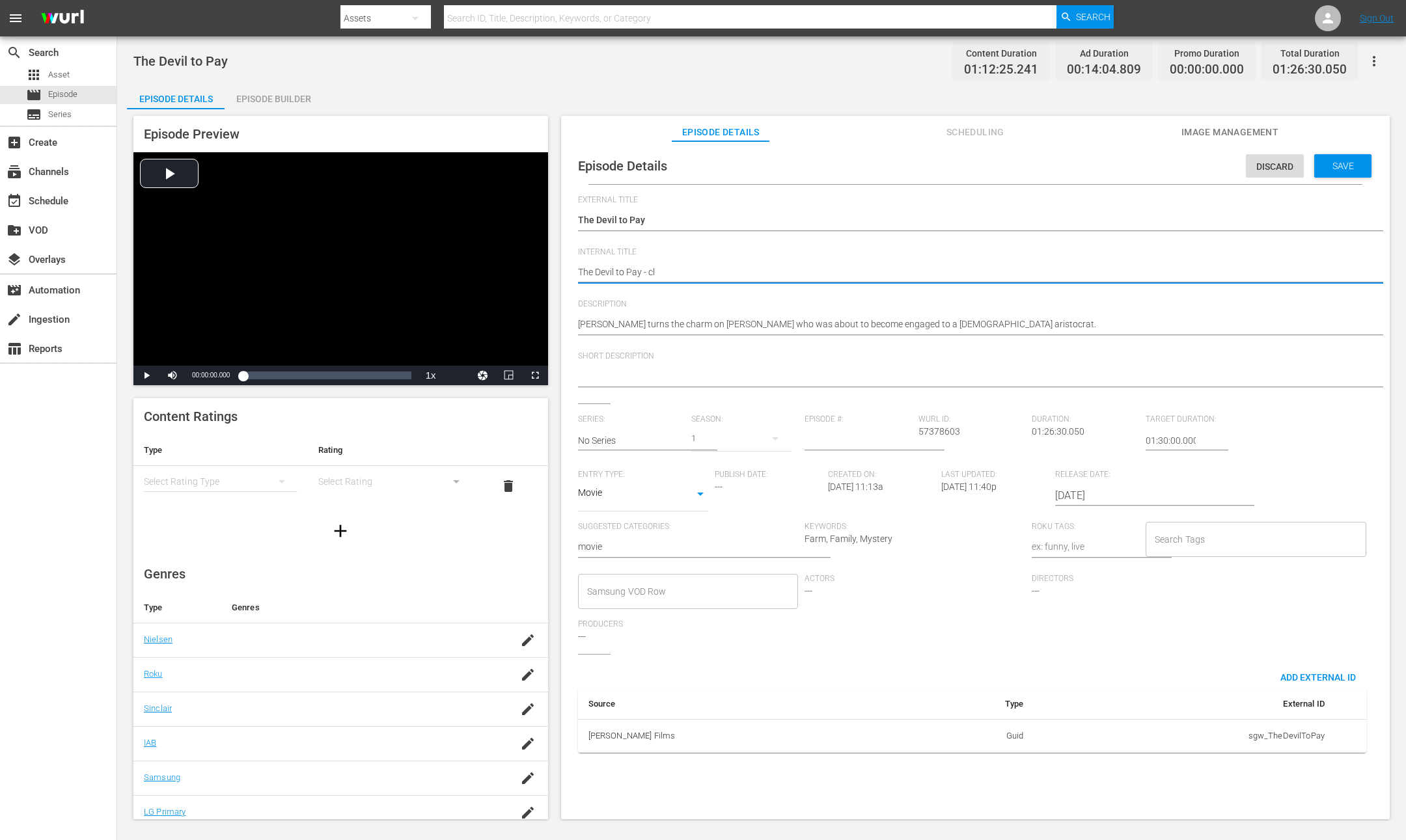
type textarea "The Devil to Pay - cla"
type textarea "The Devil to Pay - clas"
type textarea "The Devil to Pay - class"
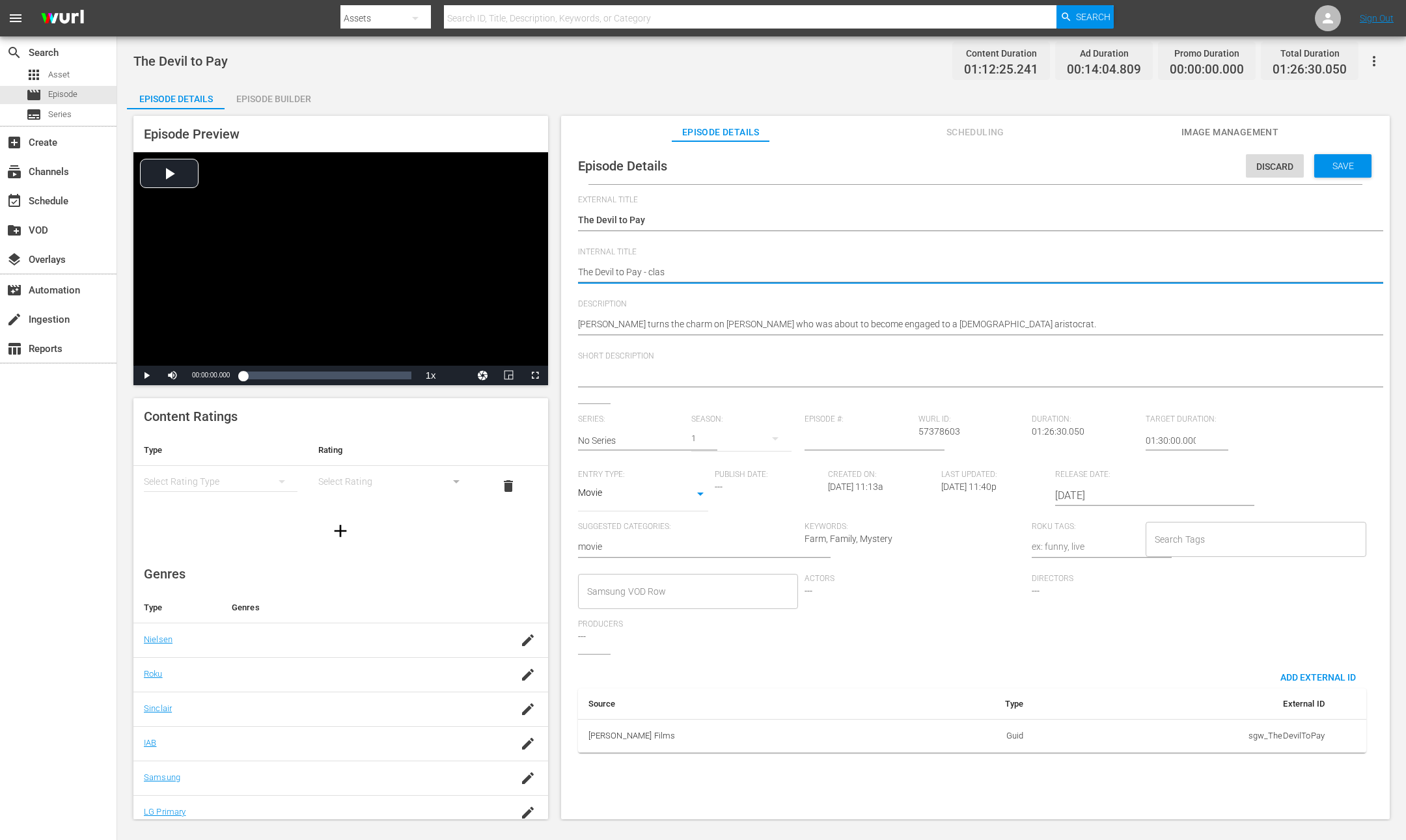
type textarea "The Devil to Pay - class"
type textarea "The Devil to Pay - classi"
type textarea "The Devil to Pay - classic"
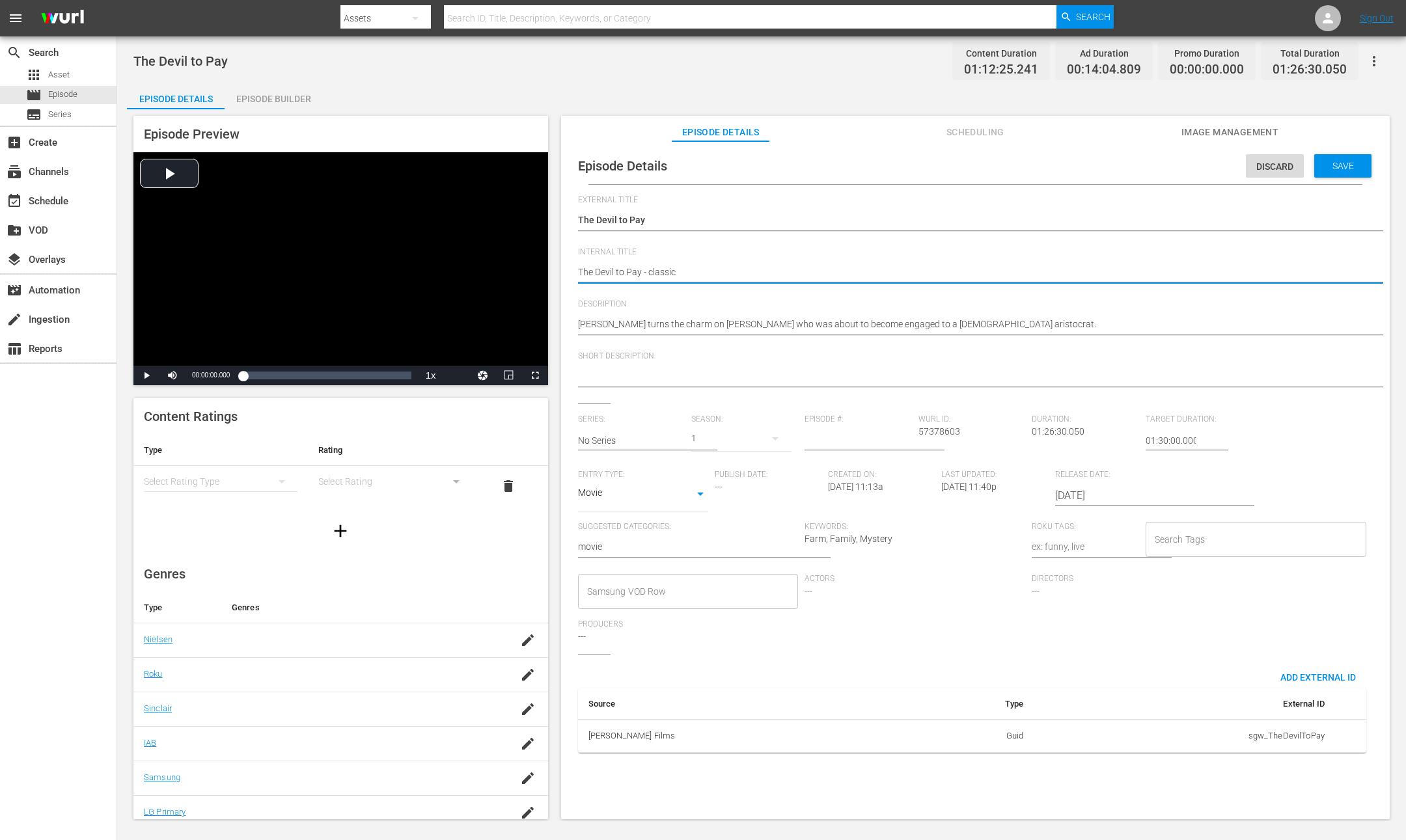
type textarea "The Devil to Pay - classics"
click at [1341, 164] on span "Save" at bounding box center [1343, 166] width 42 height 10
